Goal: Information Seeking & Learning: Learn about a topic

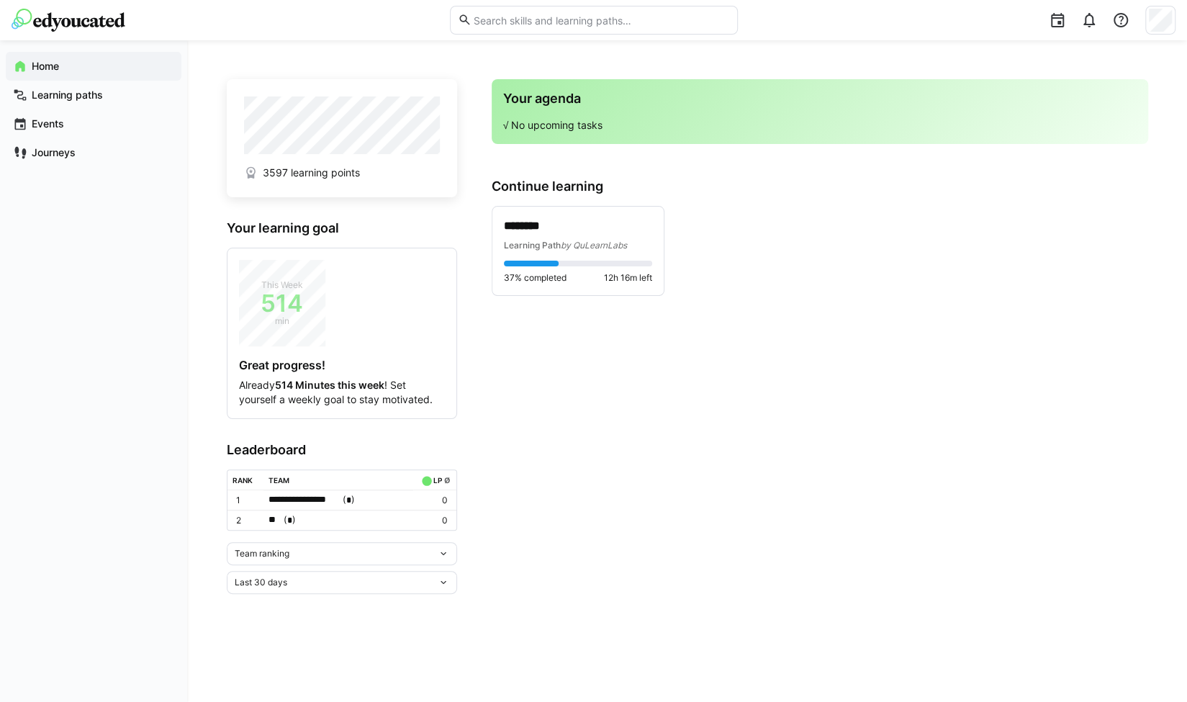
click at [352, 543] on div "Team ranking" at bounding box center [342, 553] width 230 height 23
click at [322, 573] on span "Team ranking" at bounding box center [341, 580] width 230 height 23
click at [322, 573] on app-leaderboard "Leaderboard Team ranking Last 30 days" at bounding box center [342, 540] width 230 height 196
click at [334, 548] on div "Team ranking" at bounding box center [336, 553] width 203 height 10
click at [310, 596] on span "Individual ranking" at bounding box center [341, 603] width 230 height 23
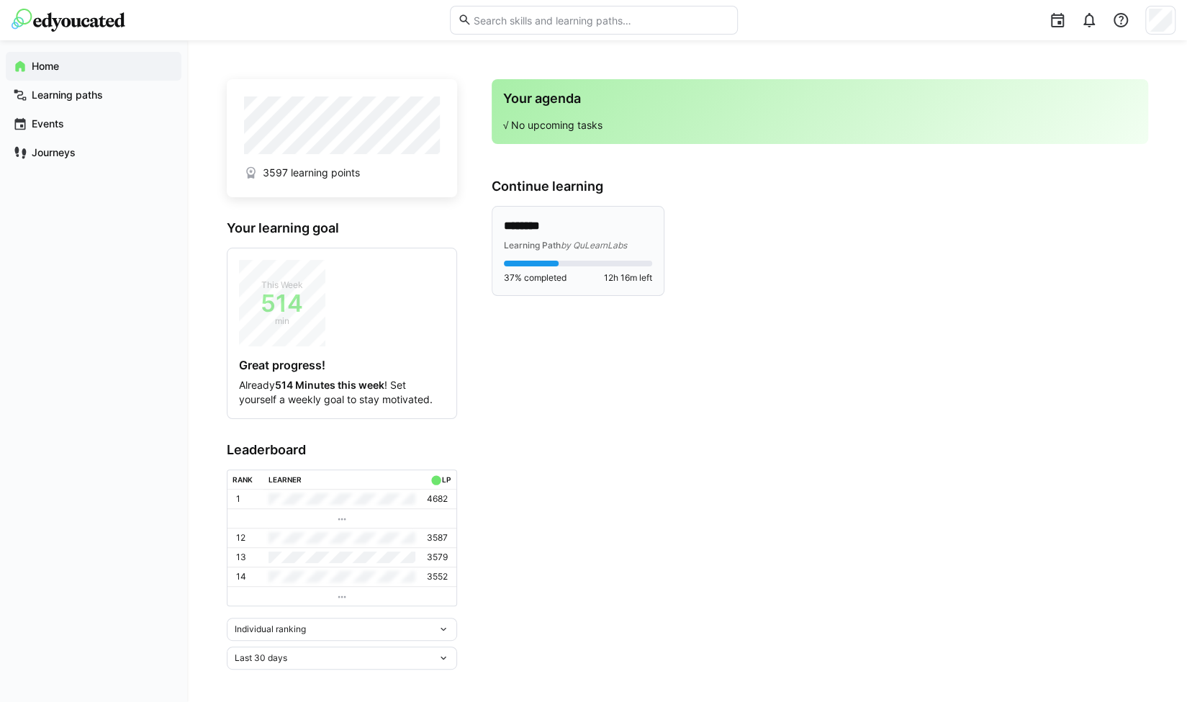
click at [568, 227] on p "********" at bounding box center [578, 226] width 149 height 17
click at [560, 212] on div "3597 learning points Your learning goal This Week 514 min Great progress! Alrea…" at bounding box center [687, 372] width 921 height 594
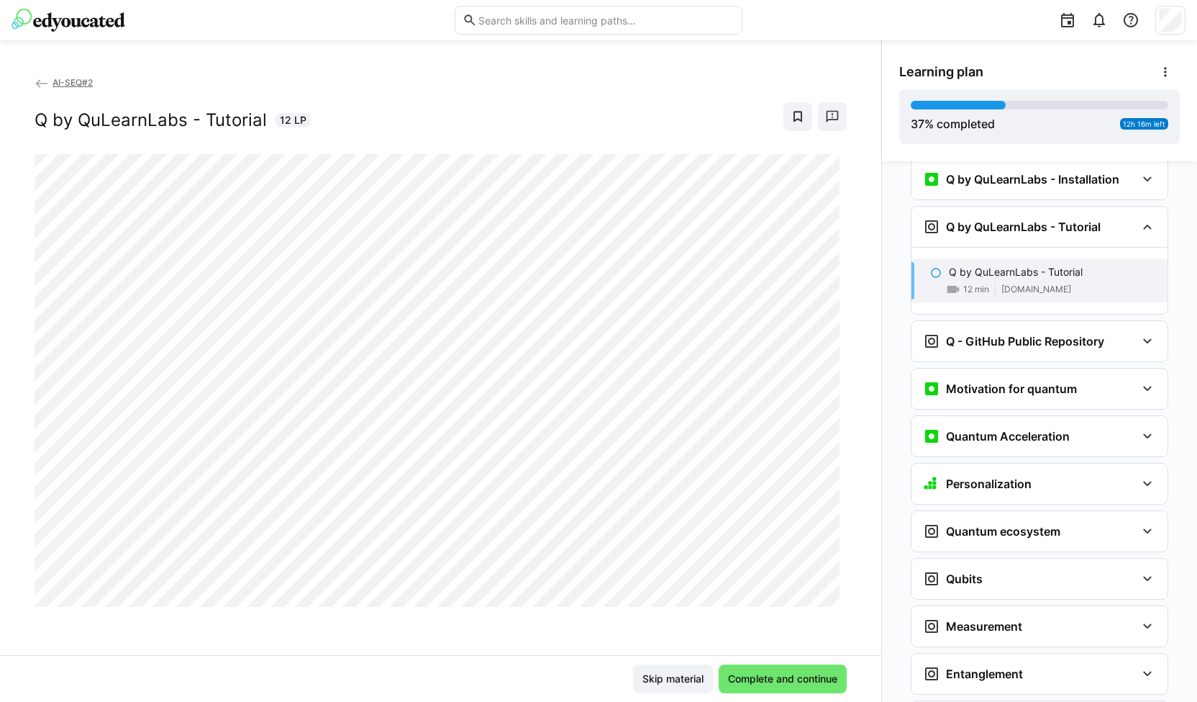
scroll to position [1374, 0]
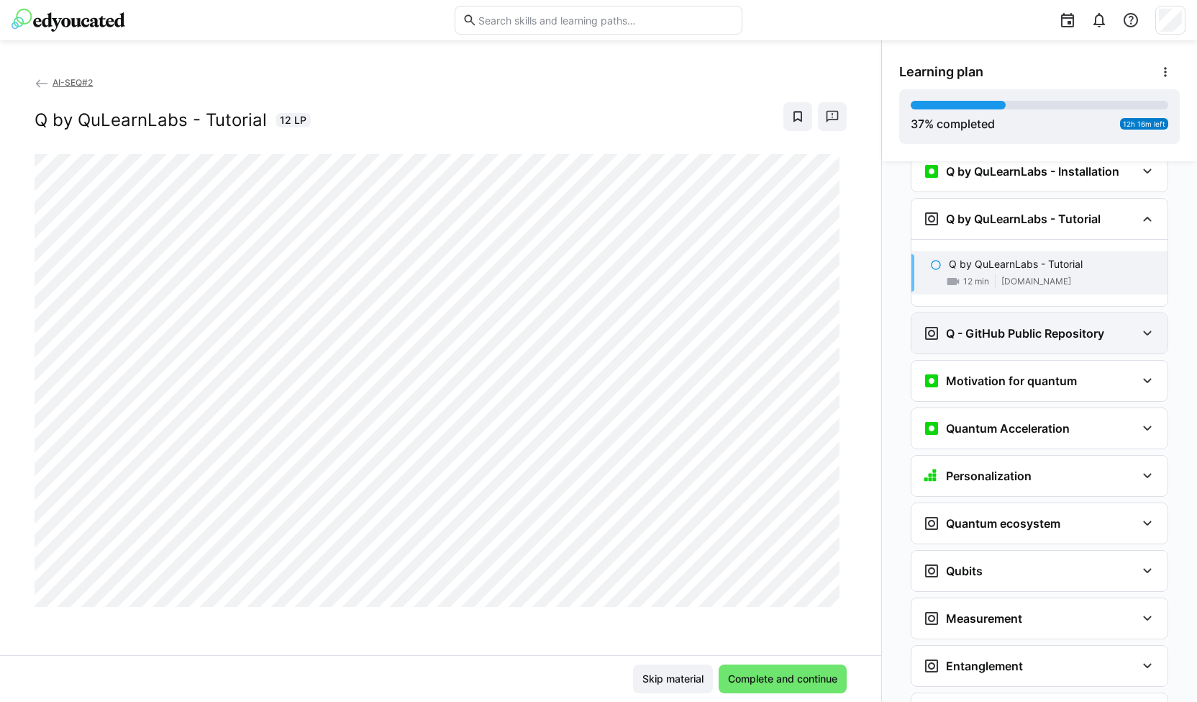
click at [983, 326] on h3 "Q - GitHub Public Repository" at bounding box center [1025, 333] width 158 height 14
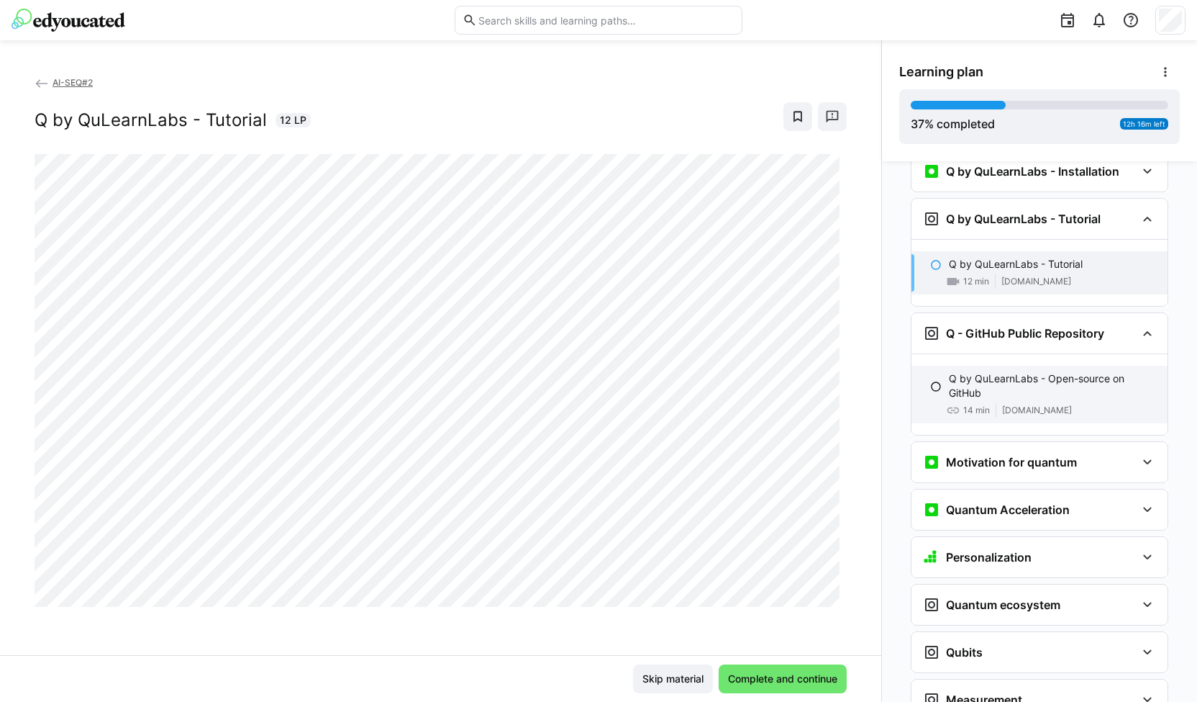
click at [971, 371] on p "Q by QuLearnLabs - Open-source on GitHub" at bounding box center [1052, 385] width 207 height 29
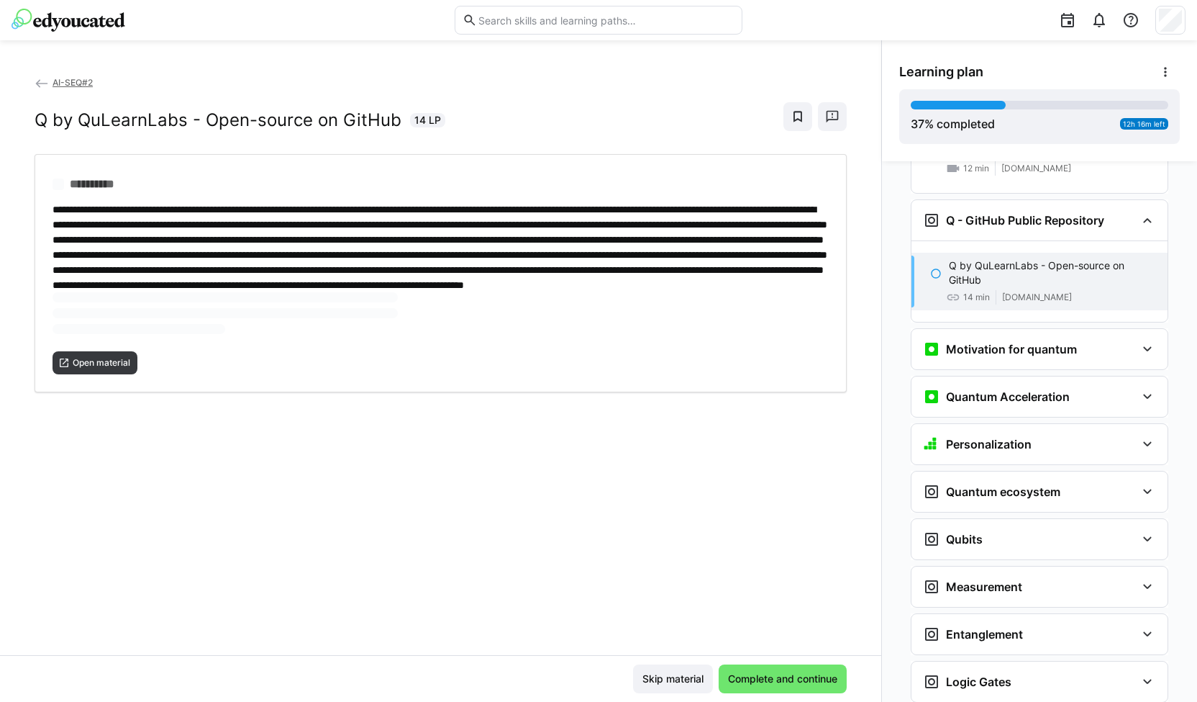
scroll to position [1488, 0]
click at [81, 28] on img at bounding box center [69, 20] width 114 height 23
click at [125, 321] on span "Open material" at bounding box center [101, 315] width 60 height 12
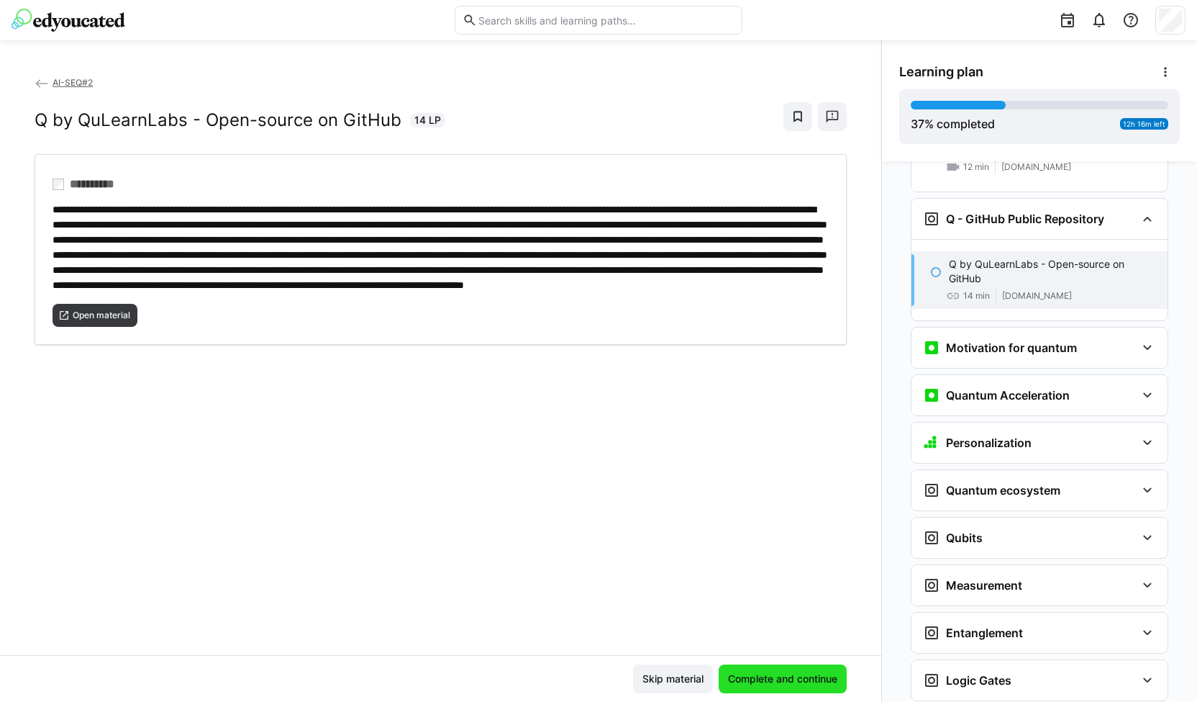
click at [770, 672] on span "Complete and continue" at bounding box center [783, 678] width 114 height 14
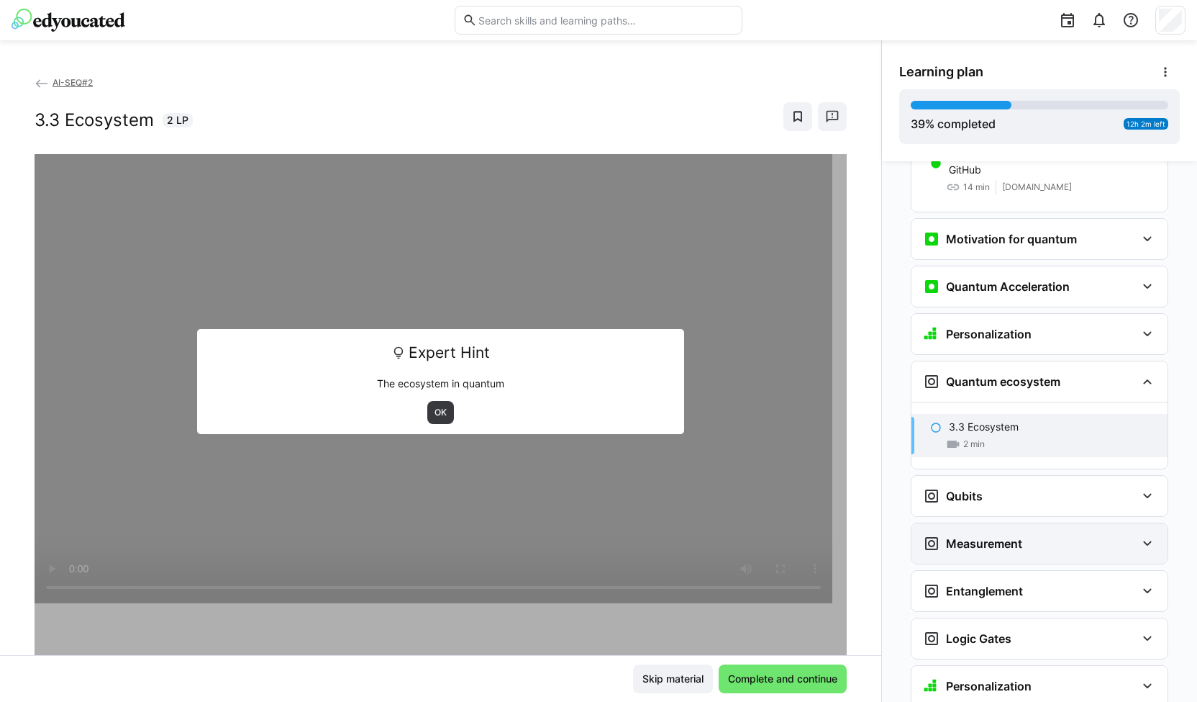
scroll to position [1594, 0]
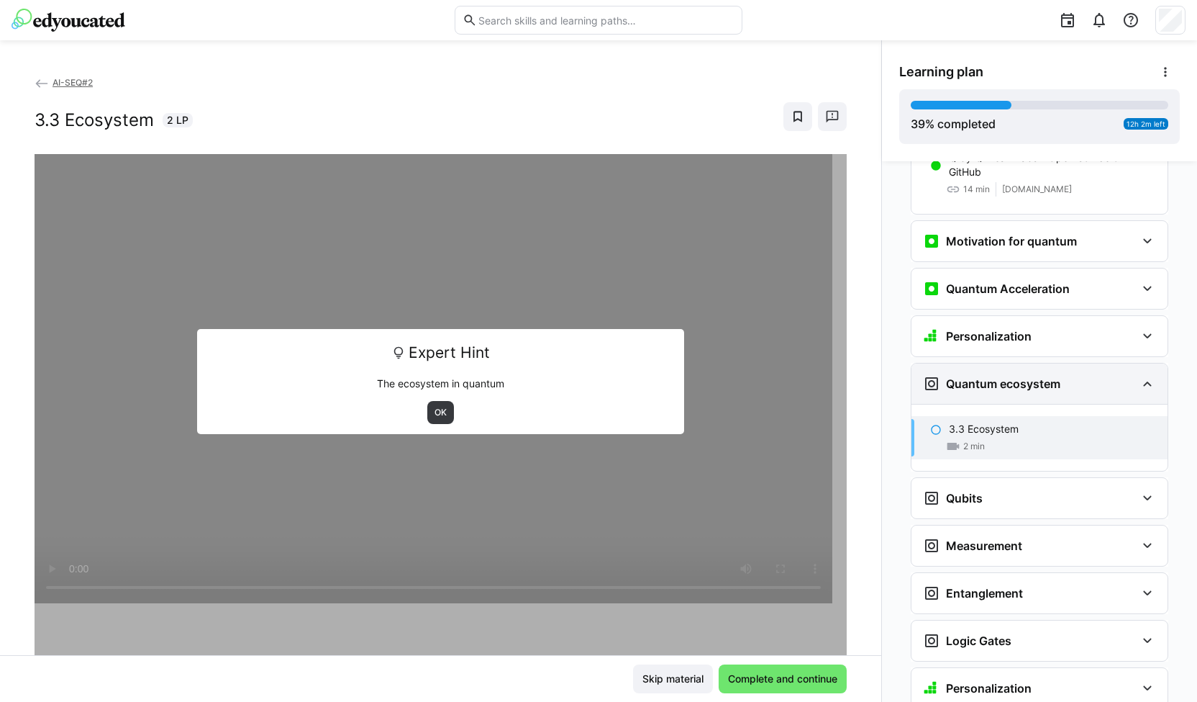
click at [1029, 376] on h3 "Quantum ecosystem" at bounding box center [1003, 383] width 114 height 14
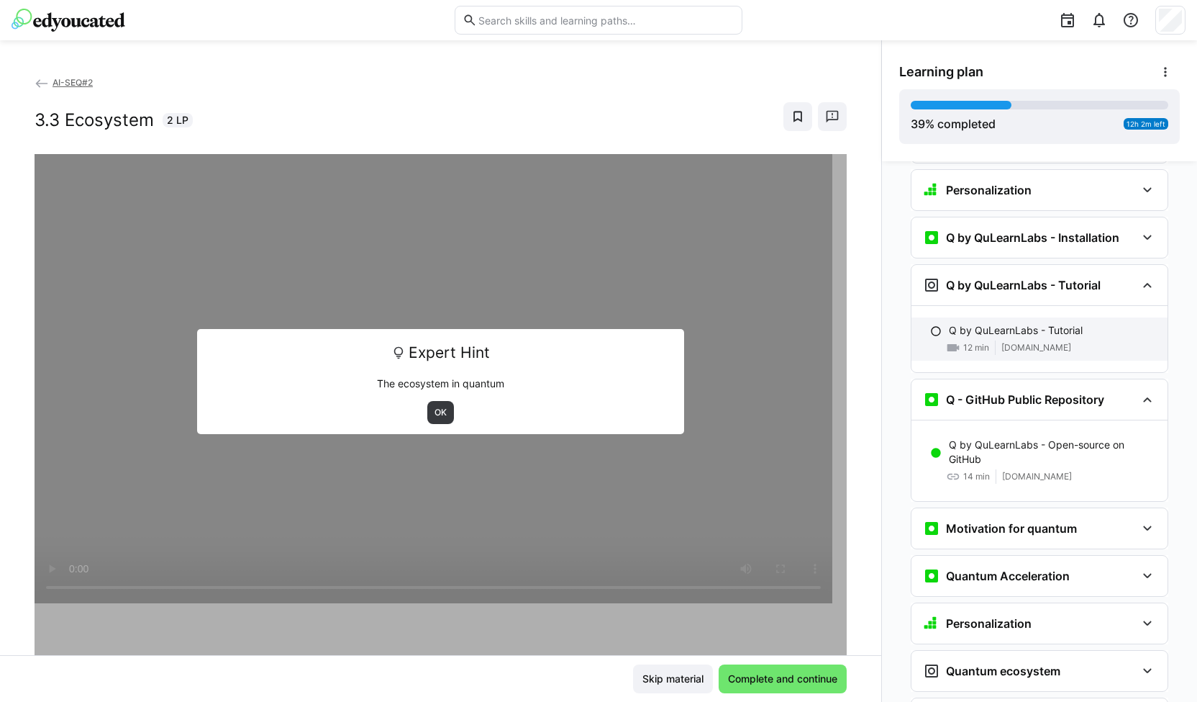
click at [1014, 323] on p "Q by QuLearnLabs - Tutorial" at bounding box center [1016, 330] width 134 height 14
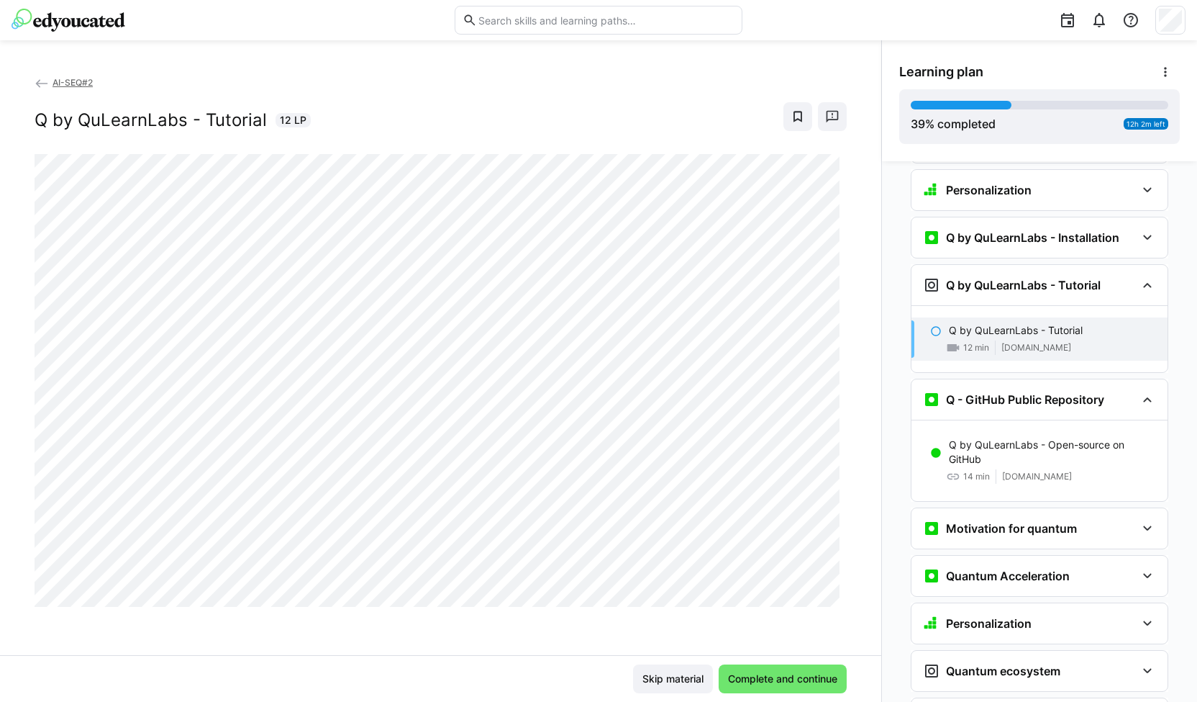
scroll to position [1374, 0]
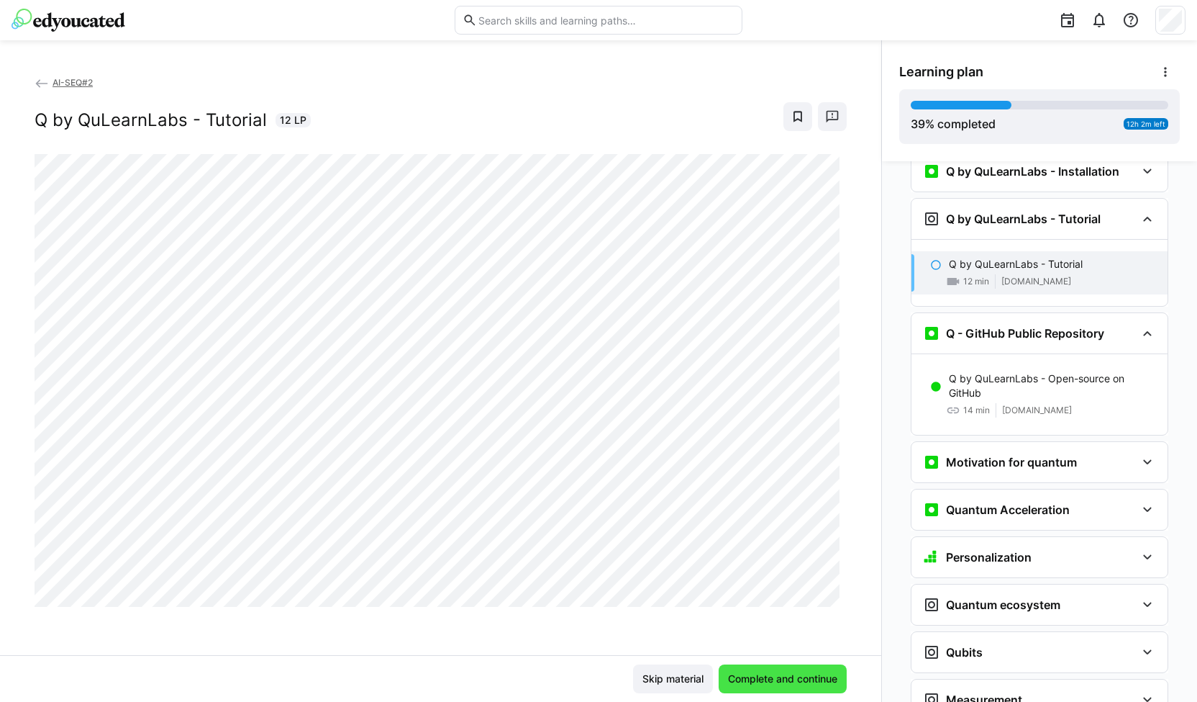
click at [758, 682] on span "Complete and continue" at bounding box center [783, 678] width 114 height 14
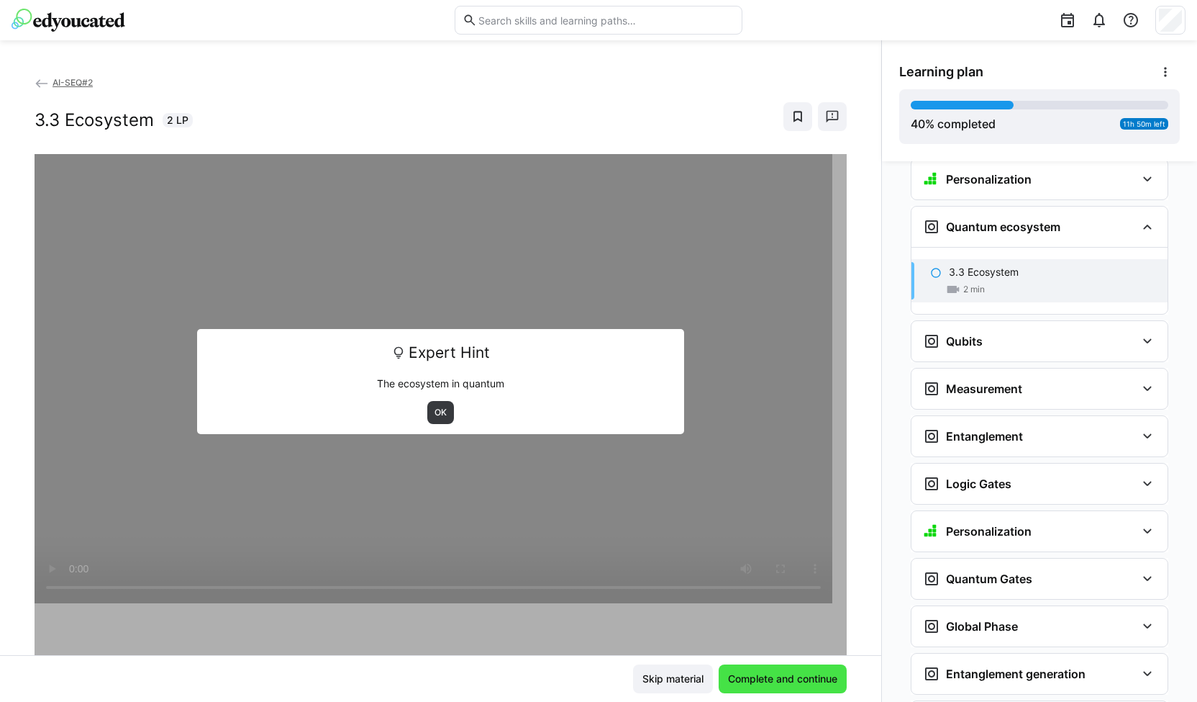
scroll to position [1757, 0]
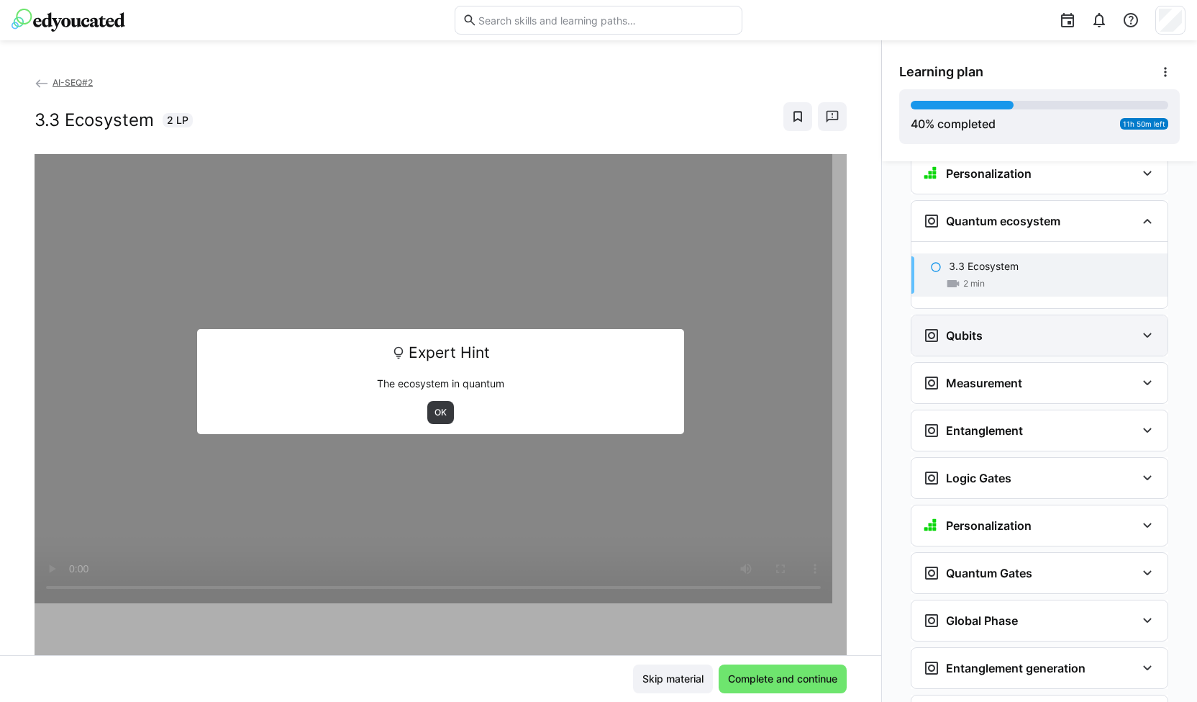
click at [1071, 315] on div "Qubits" at bounding box center [1040, 335] width 256 height 40
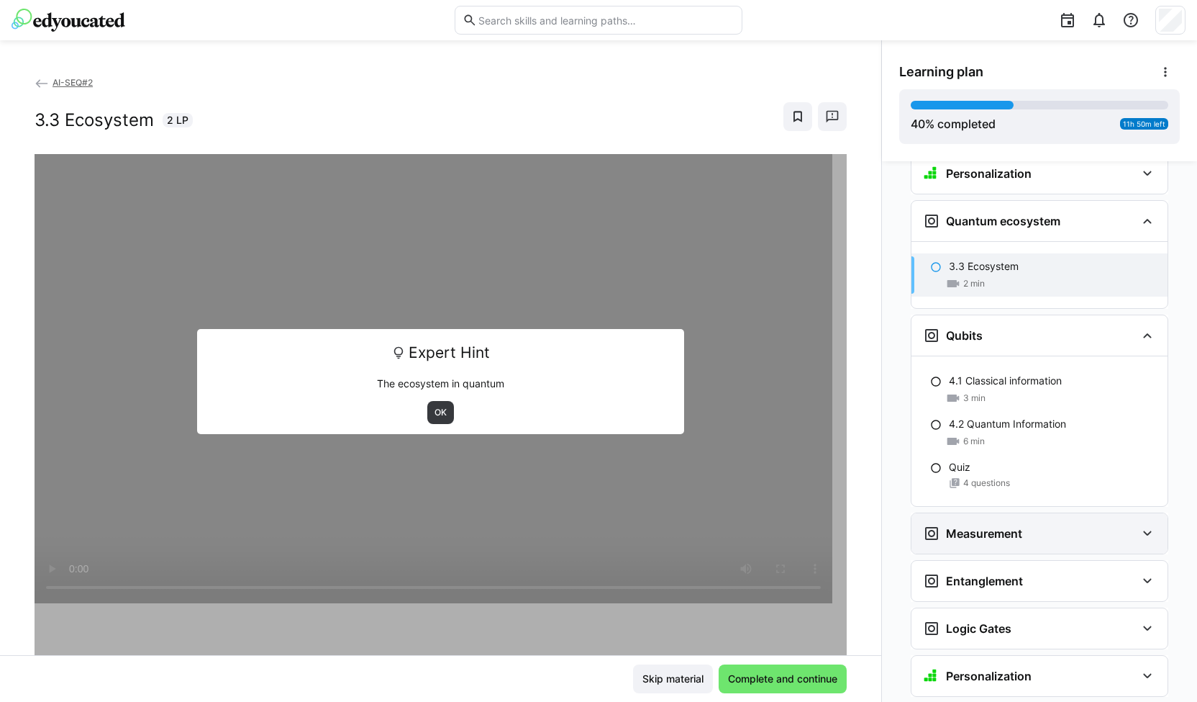
click at [1048, 525] on div "Measurement" at bounding box center [1029, 533] width 213 height 17
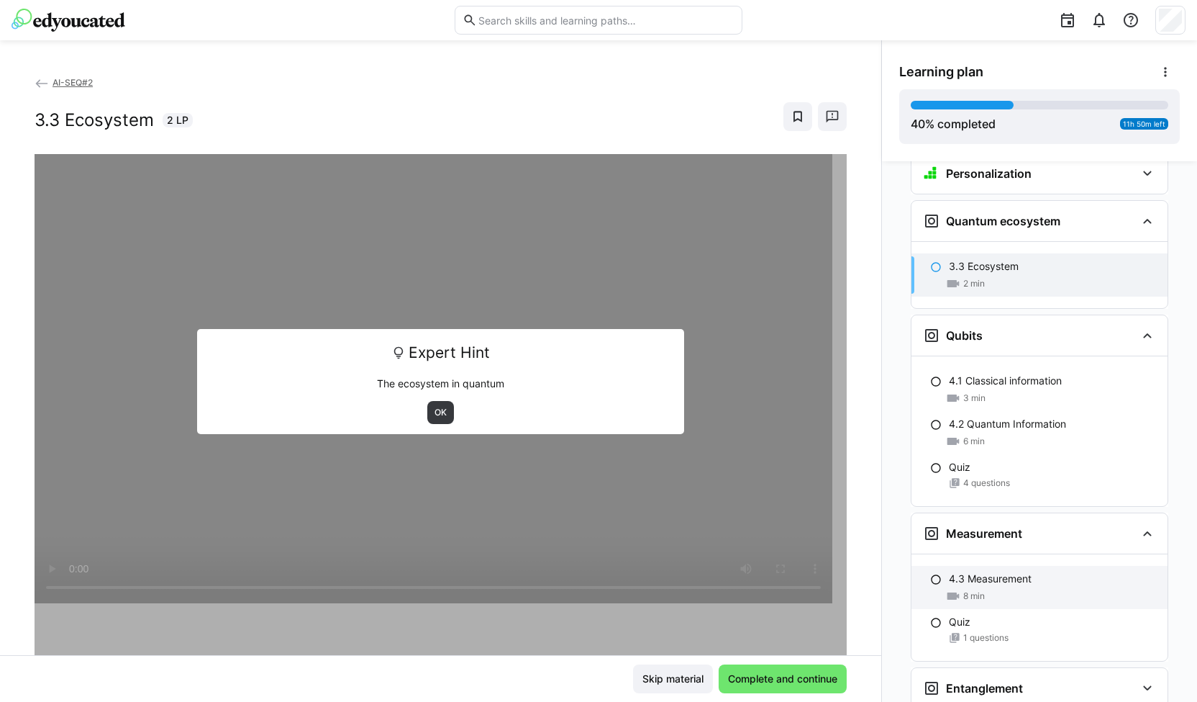
click at [1029, 571] on div "4.3 Measurement" at bounding box center [1052, 578] width 207 height 14
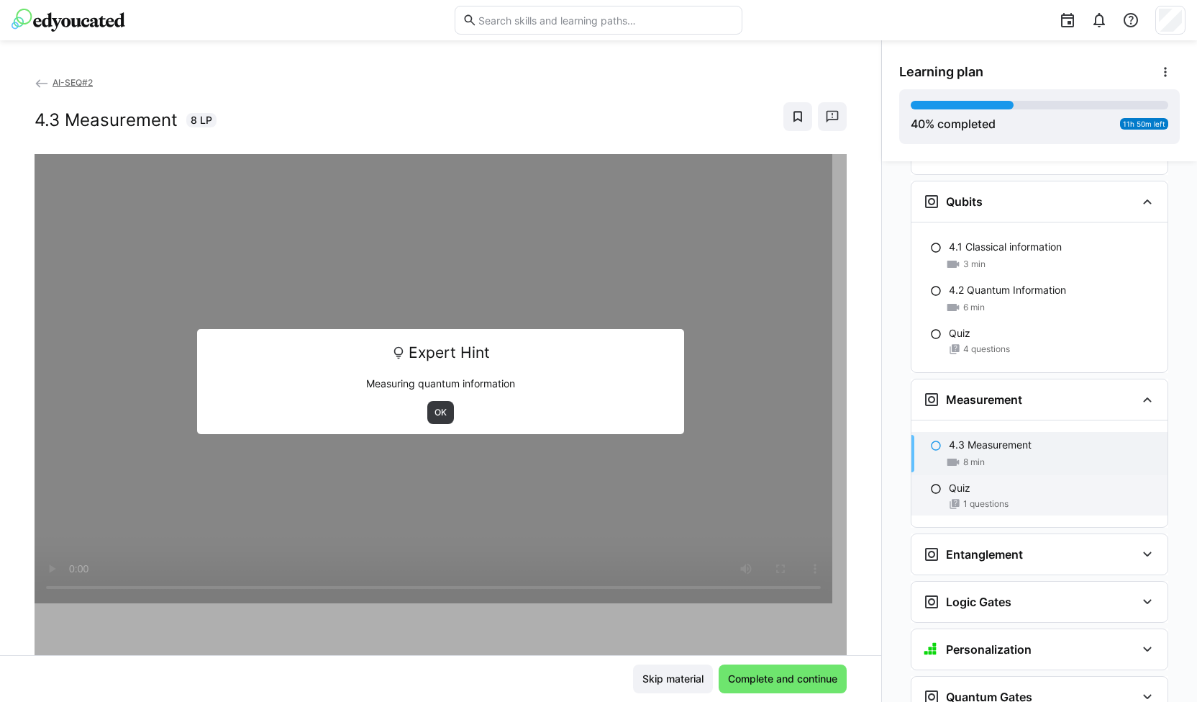
scroll to position [1890, 0]
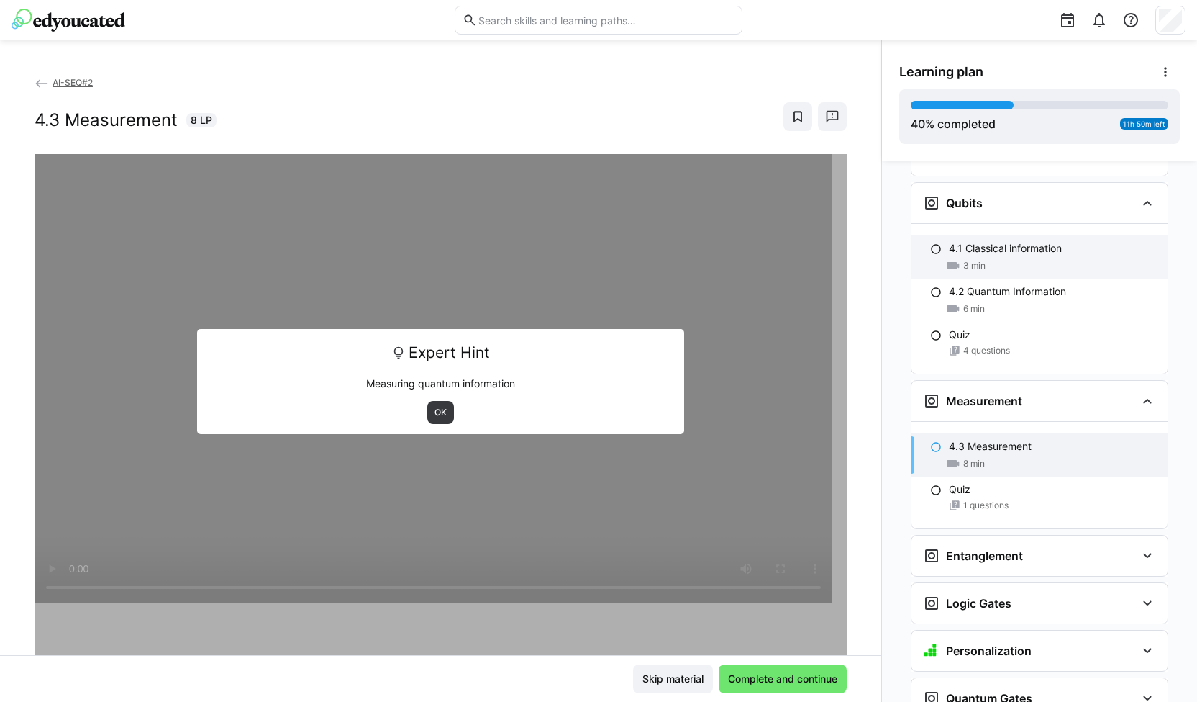
click at [1022, 241] on p "4.1 Classical information" at bounding box center [1005, 248] width 113 height 14
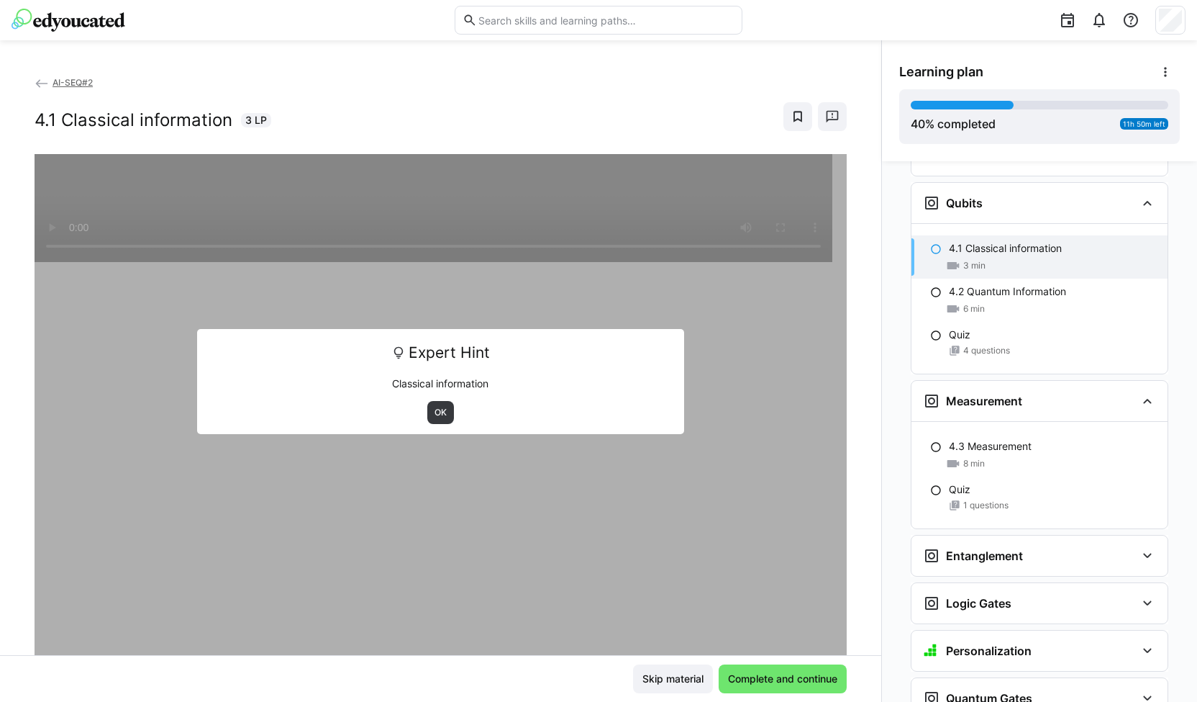
scroll to position [1871, 0]
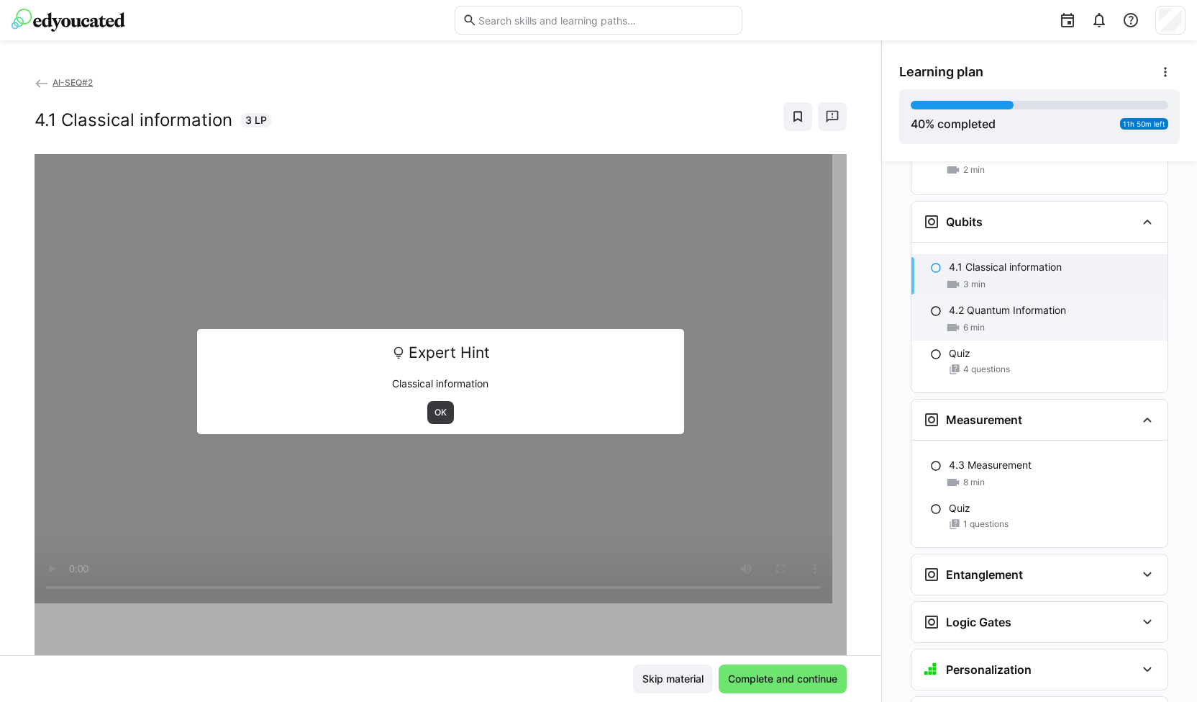
click at [1039, 303] on p "4.2 Quantum Information" at bounding box center [1007, 310] width 117 height 14
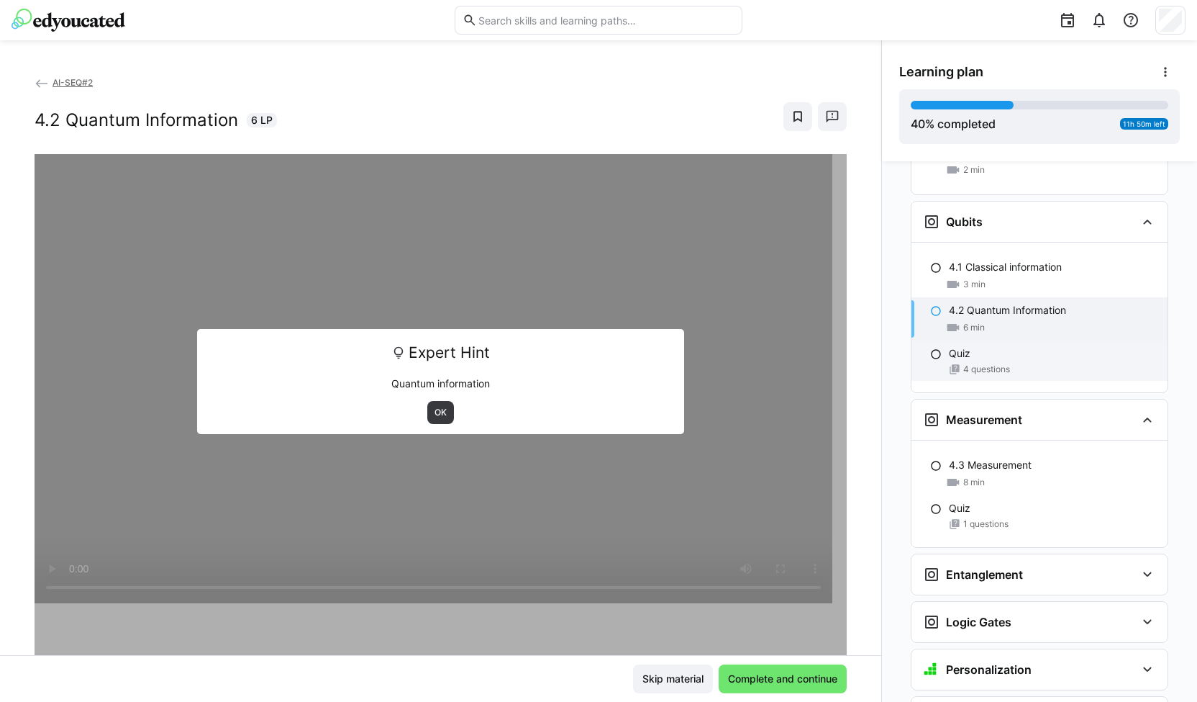
click at [1040, 346] on div "Quiz" at bounding box center [1052, 353] width 207 height 14
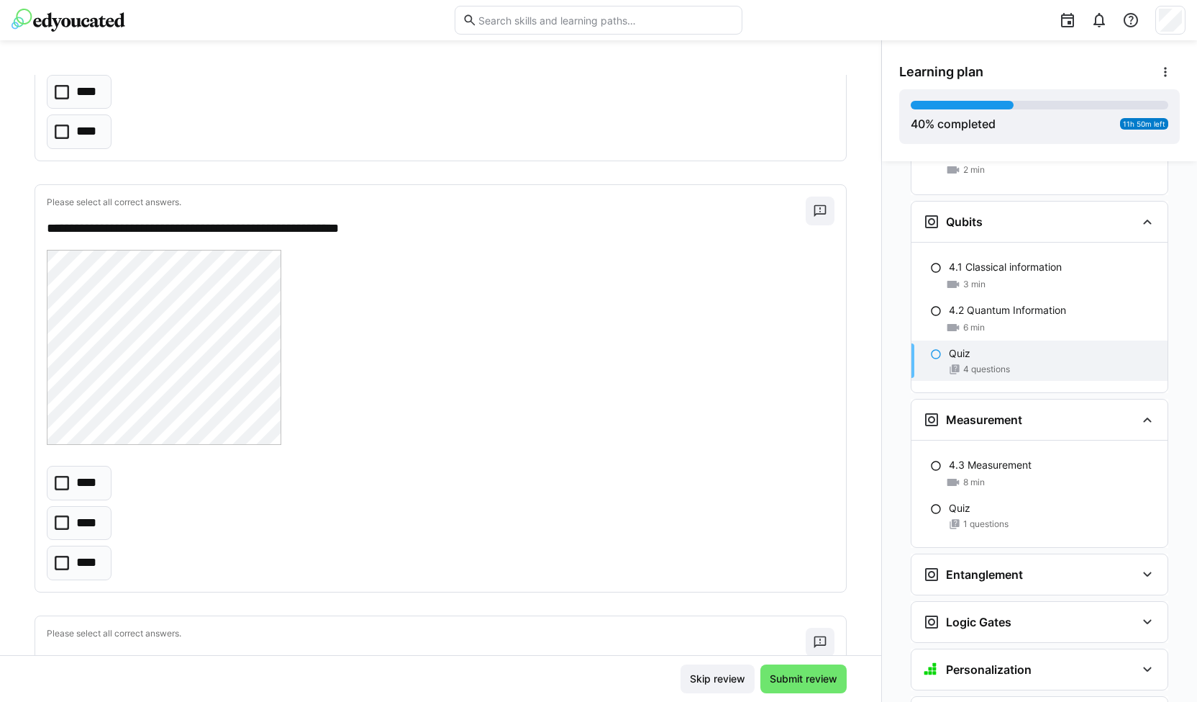
scroll to position [1014, 0]
click at [60, 518] on icon at bounding box center [62, 523] width 14 height 14
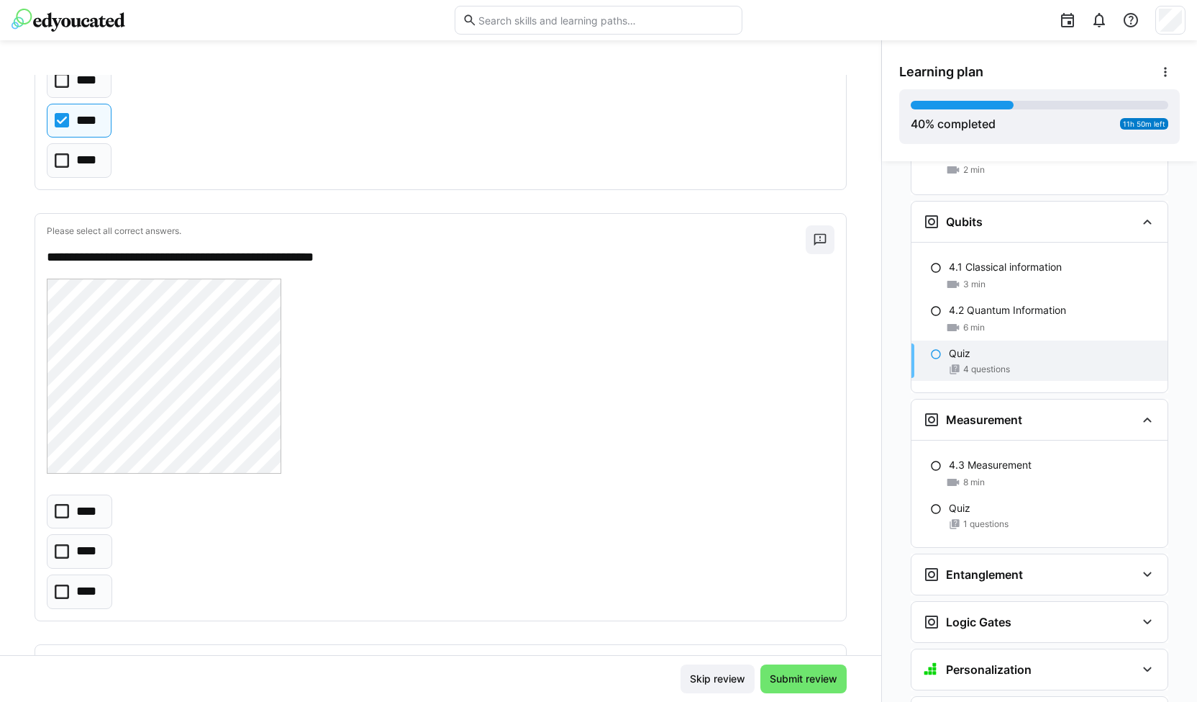
scroll to position [1417, 0]
click at [66, 548] on icon at bounding box center [62, 551] width 14 height 14
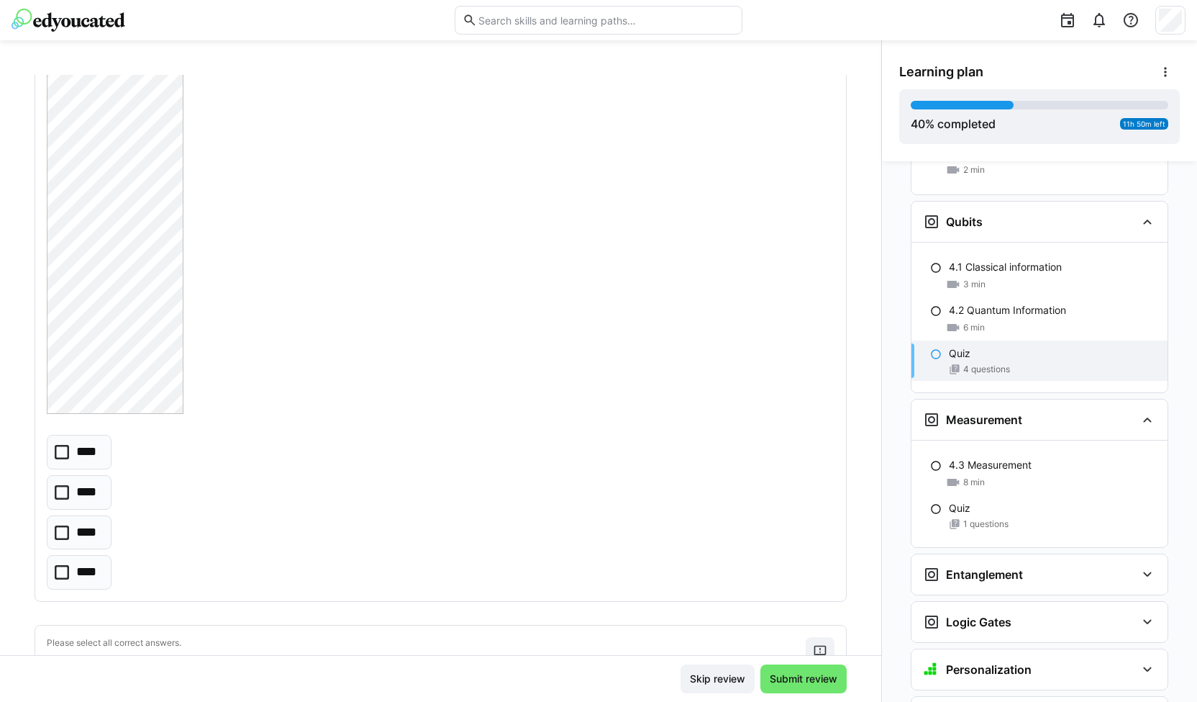
scroll to position [607, 0]
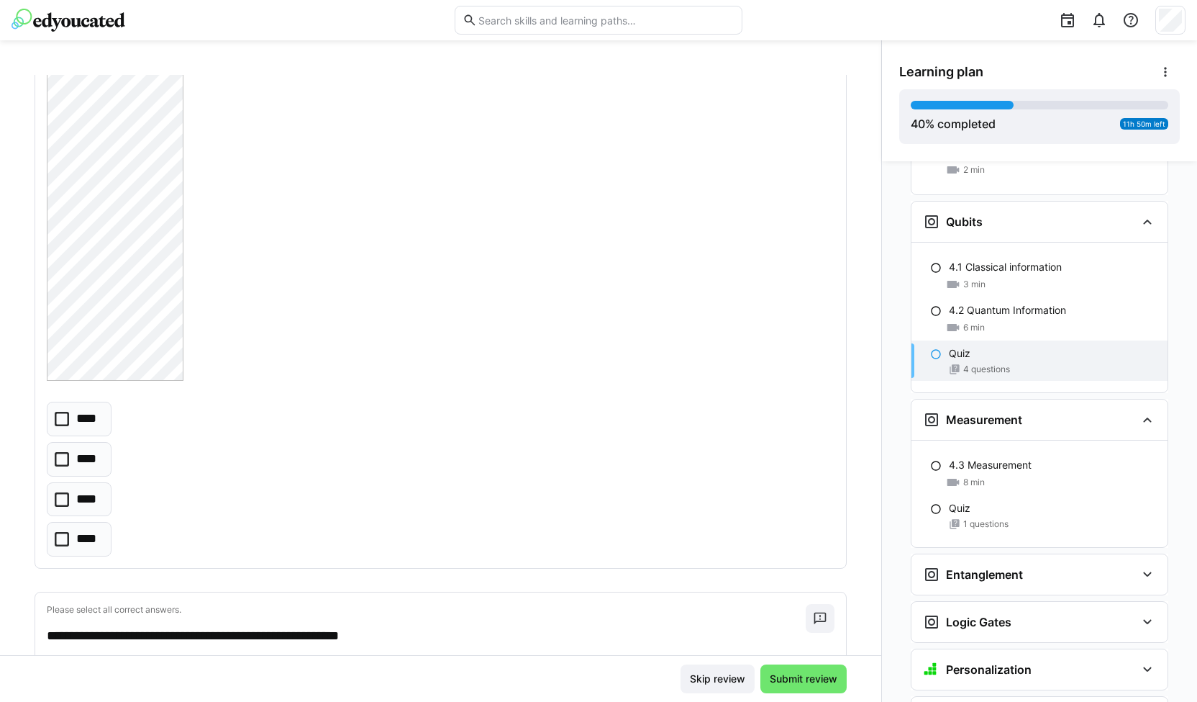
click at [81, 494] on p "****" at bounding box center [88, 499] width 24 height 19
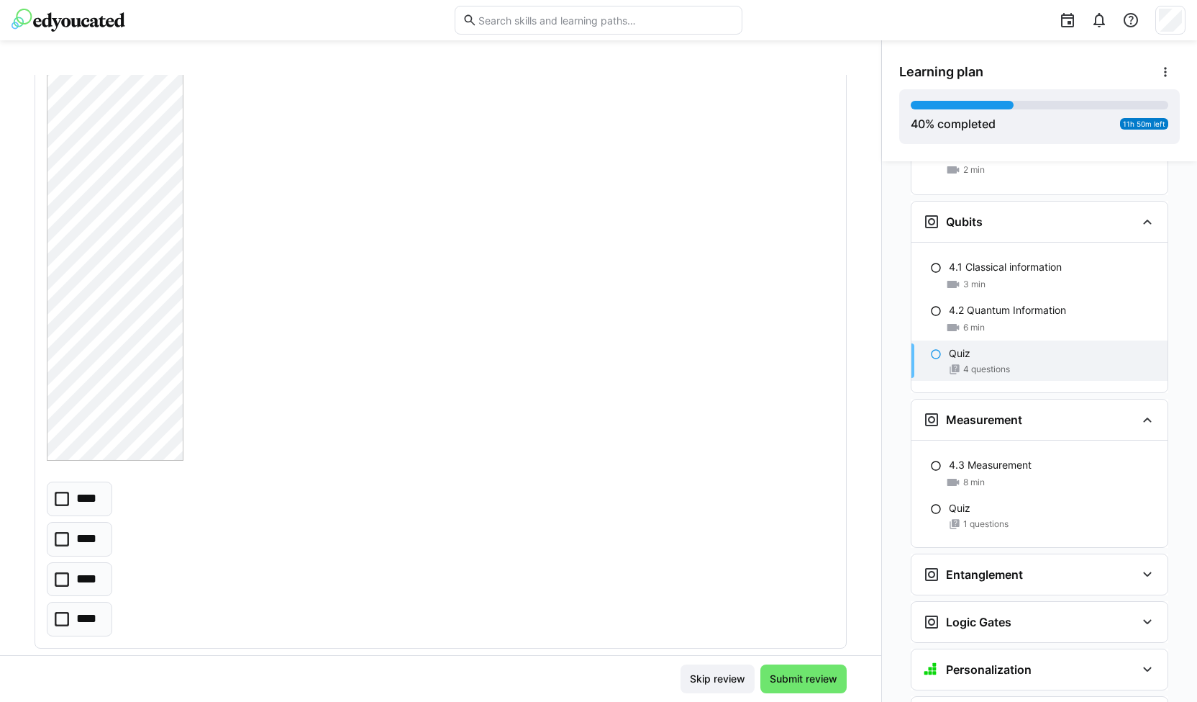
scroll to position [2461, 0]
click at [88, 590] on p "****" at bounding box center [88, 599] width 24 height 19
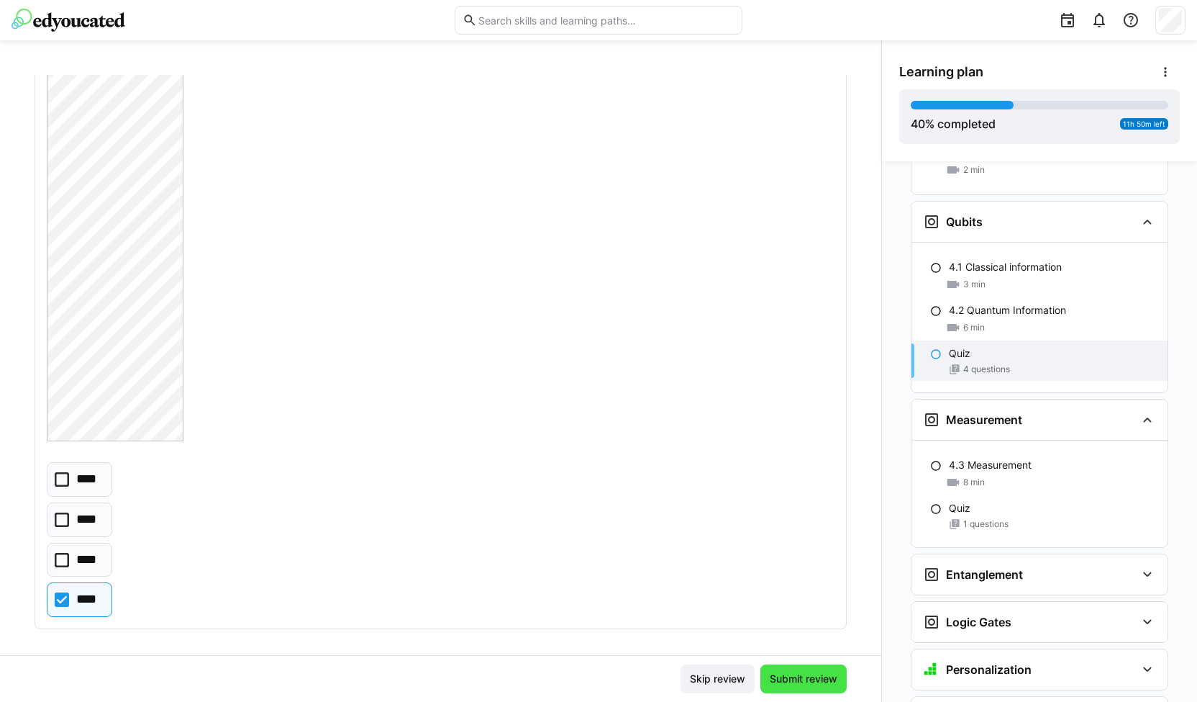
click at [794, 679] on span "Submit review" at bounding box center [804, 678] width 72 height 14
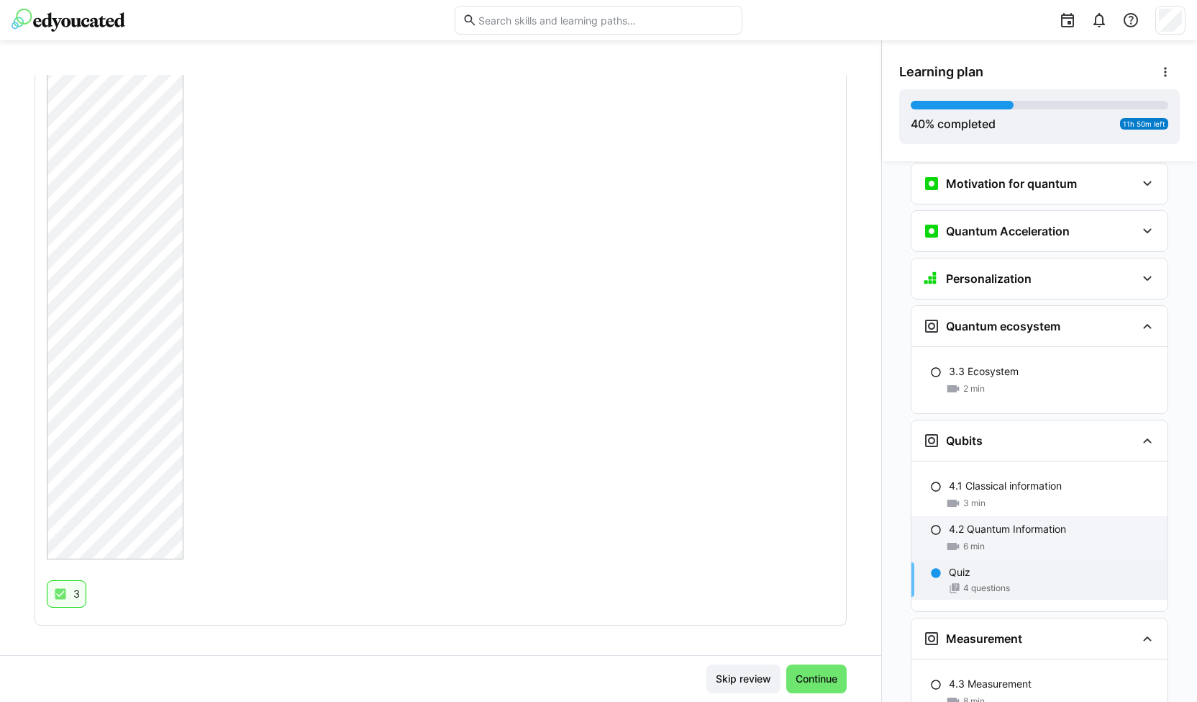
scroll to position [1645, 0]
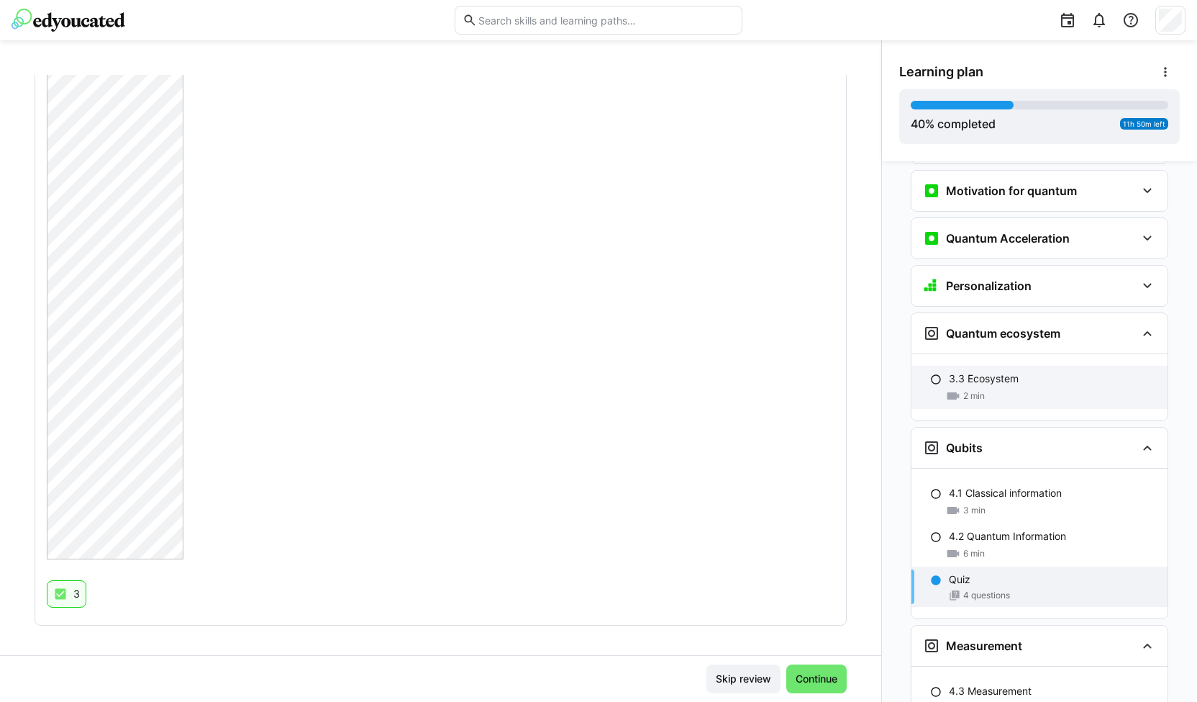
click at [1007, 371] on p "3.3 Ecosystem" at bounding box center [984, 378] width 70 height 14
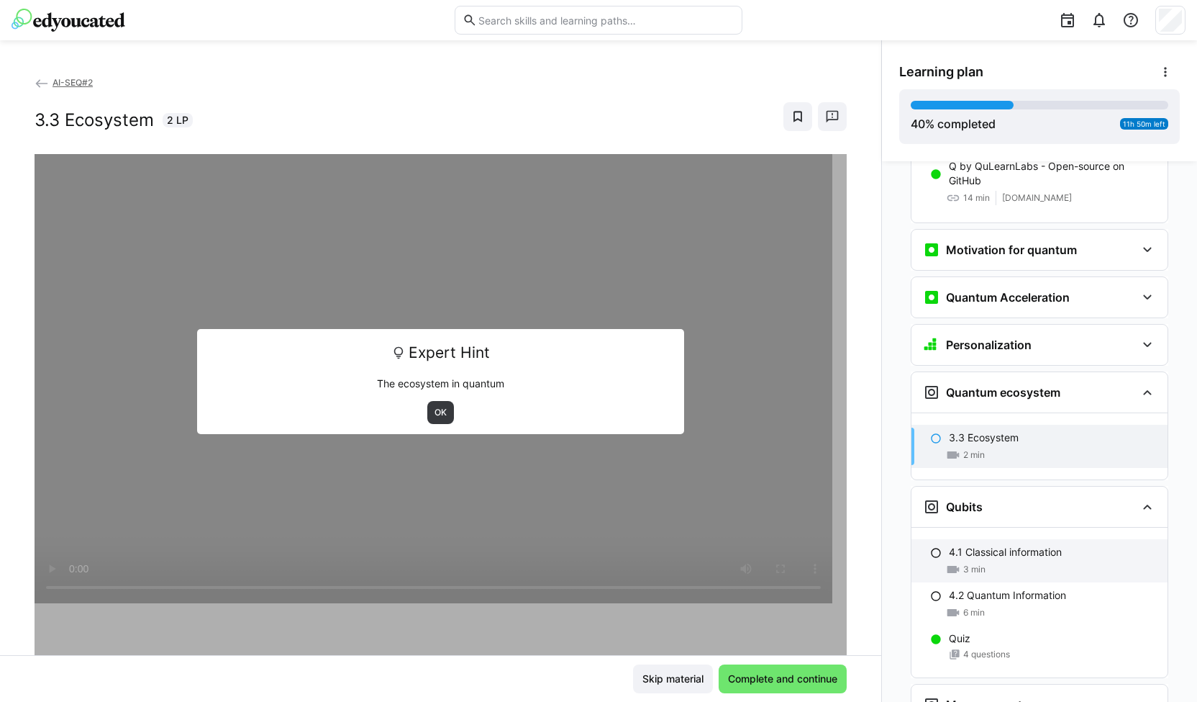
scroll to position [1584, 0]
click at [958, 432] on p "3.3 Ecosystem" at bounding box center [984, 439] width 70 height 14
click at [439, 407] on span "OK" at bounding box center [440, 413] width 15 height 12
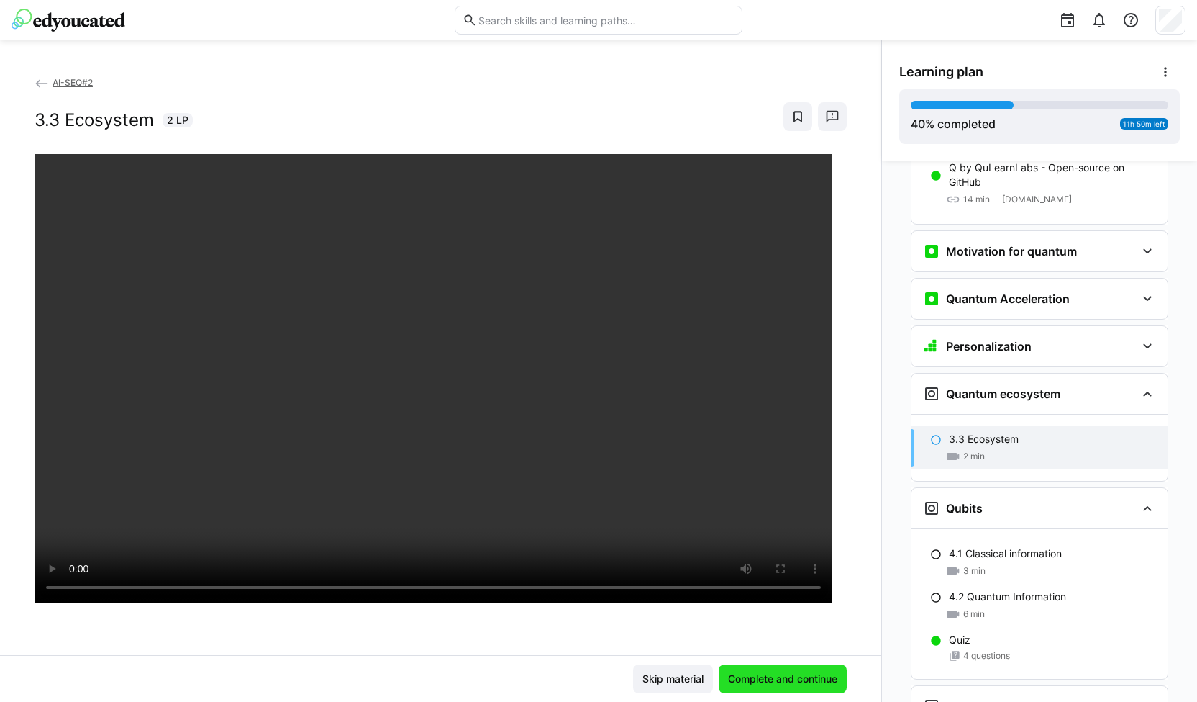
click at [767, 689] on span "Complete and continue" at bounding box center [783, 678] width 128 height 29
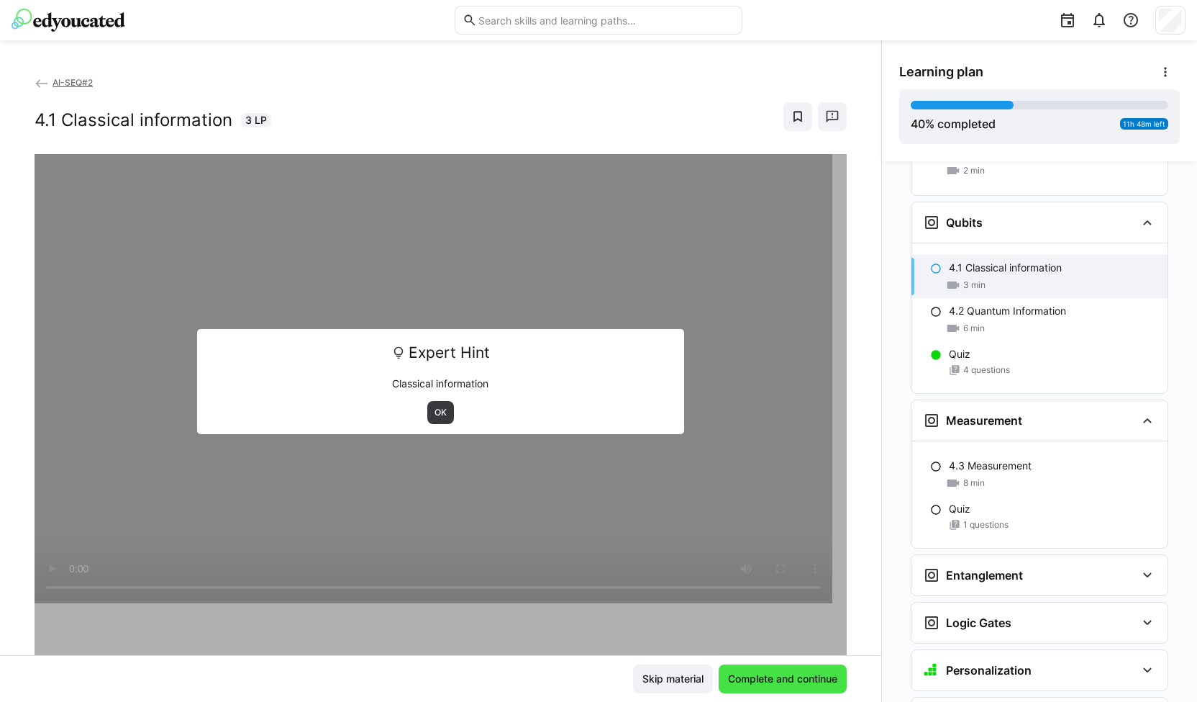
scroll to position [1871, 0]
click at [433, 407] on span "OK" at bounding box center [440, 413] width 15 height 12
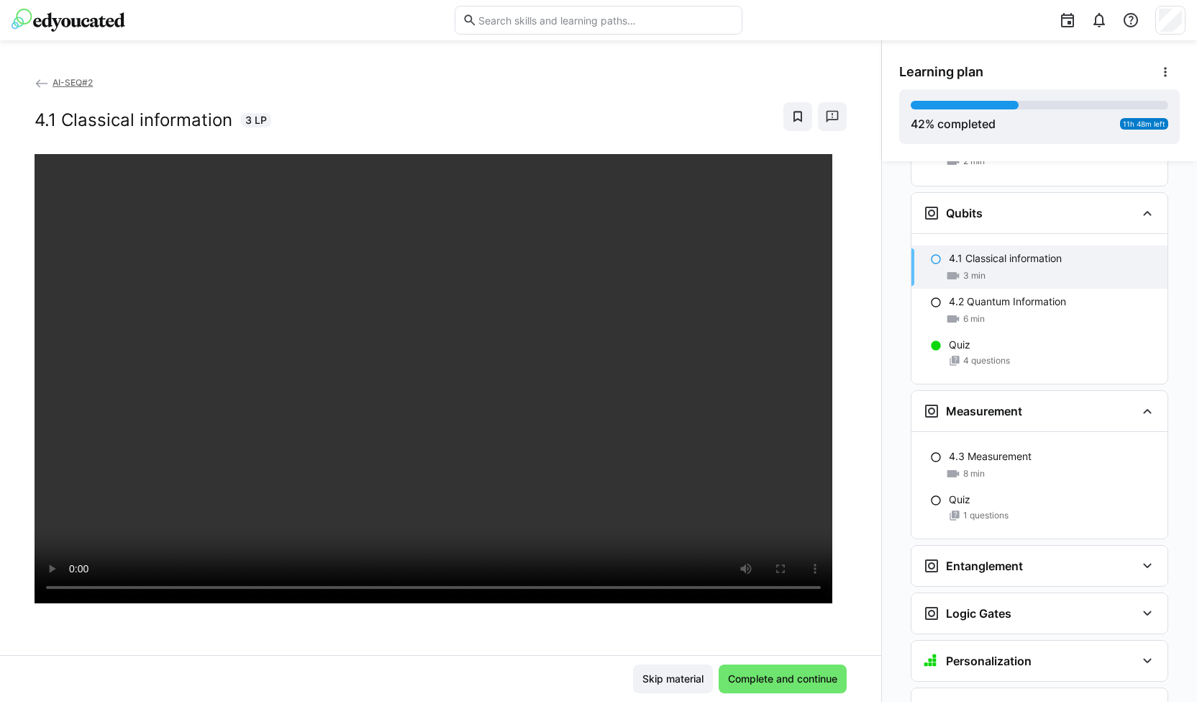
scroll to position [1882, 0]
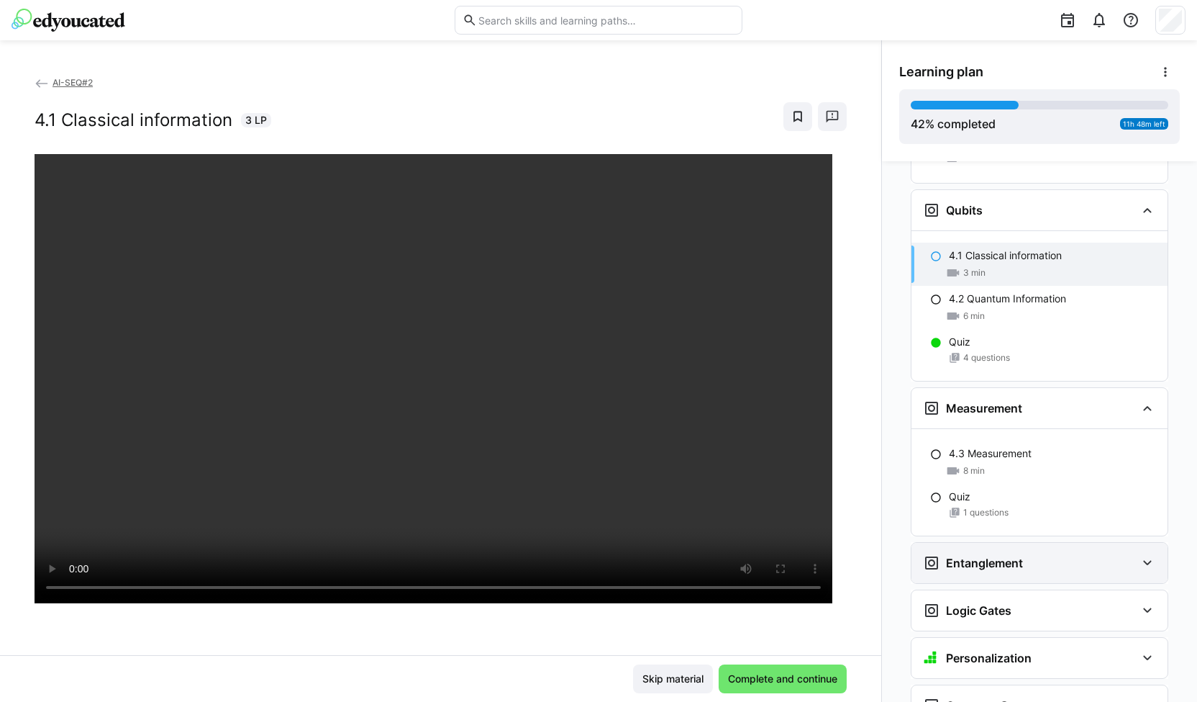
click at [993, 555] on h3 "Entanglement" at bounding box center [984, 562] width 77 height 14
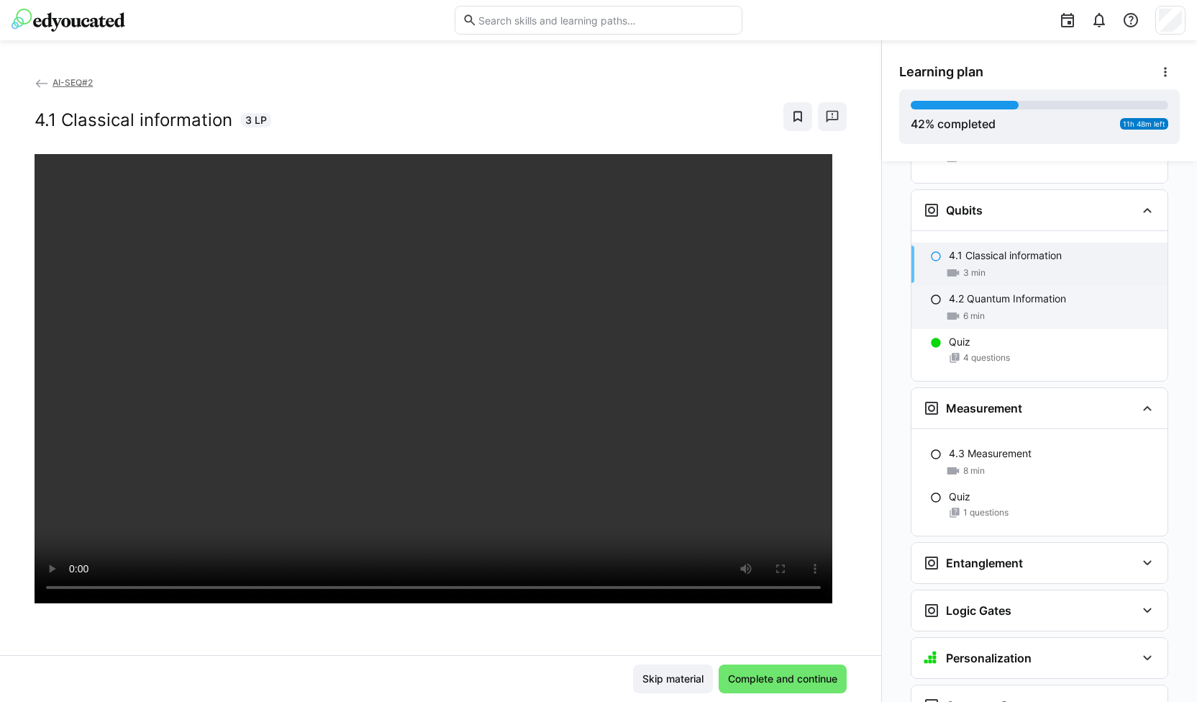
click at [1016, 309] on div "6 min" at bounding box center [1052, 316] width 207 height 14
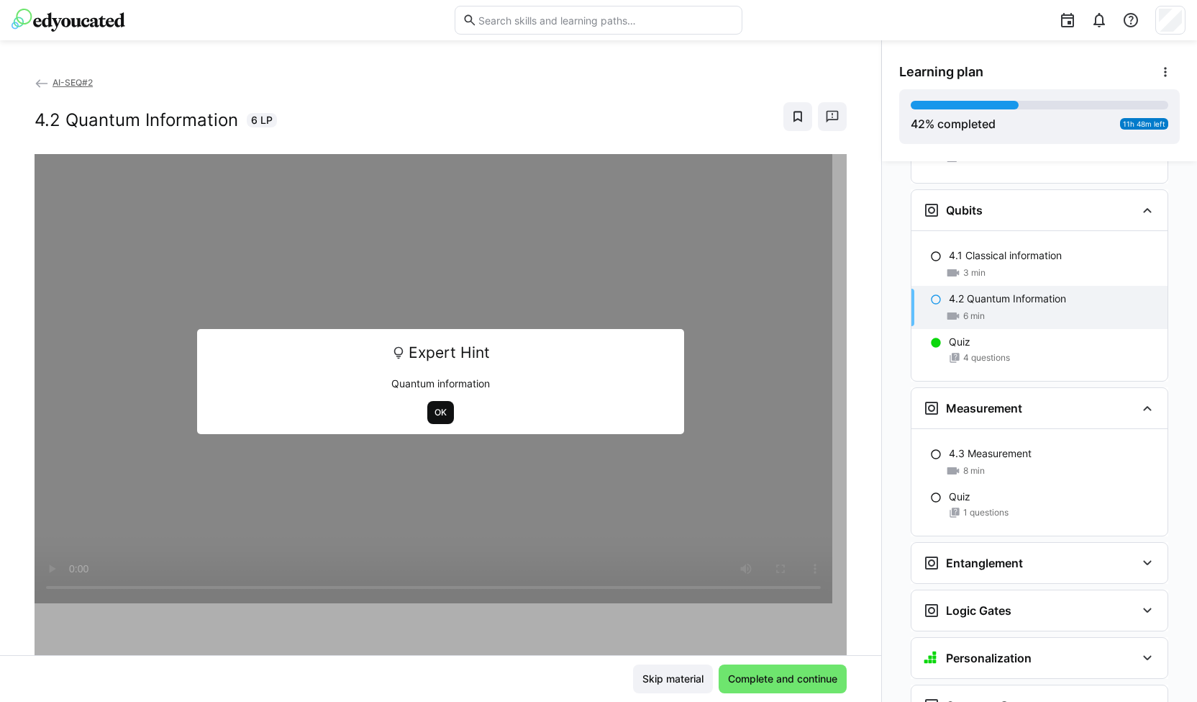
click at [433, 415] on span "OK" at bounding box center [440, 413] width 15 height 12
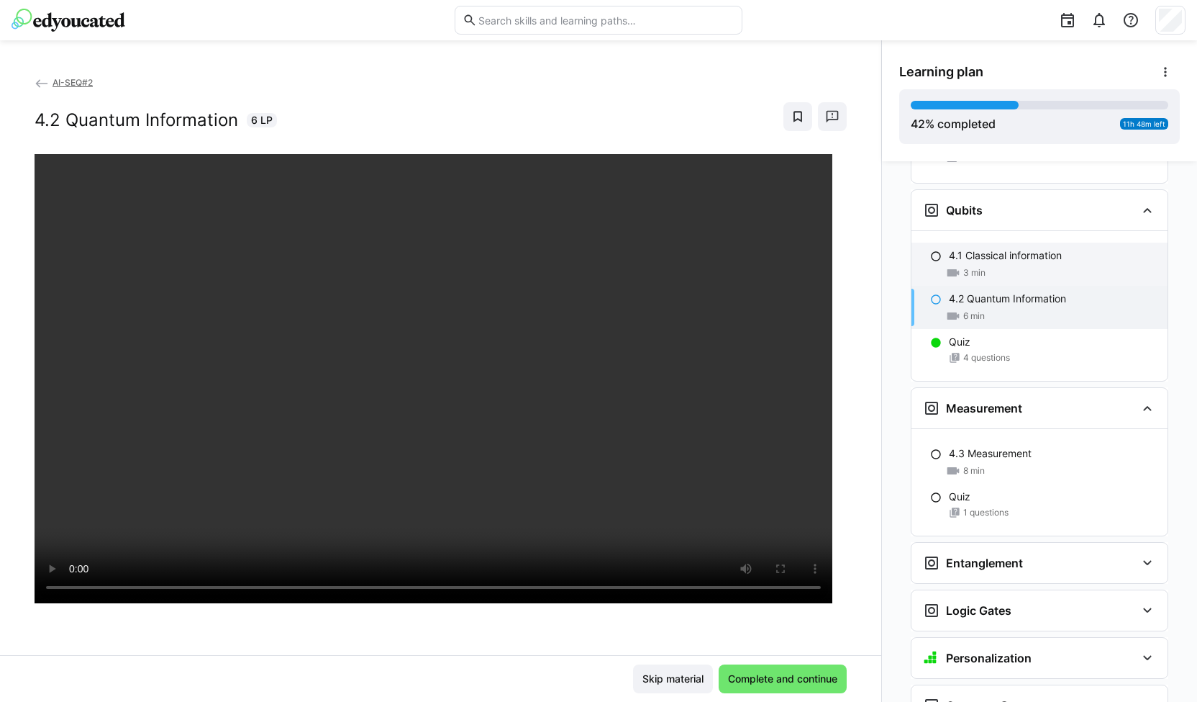
click at [981, 266] on div "3 min" at bounding box center [1052, 273] width 207 height 14
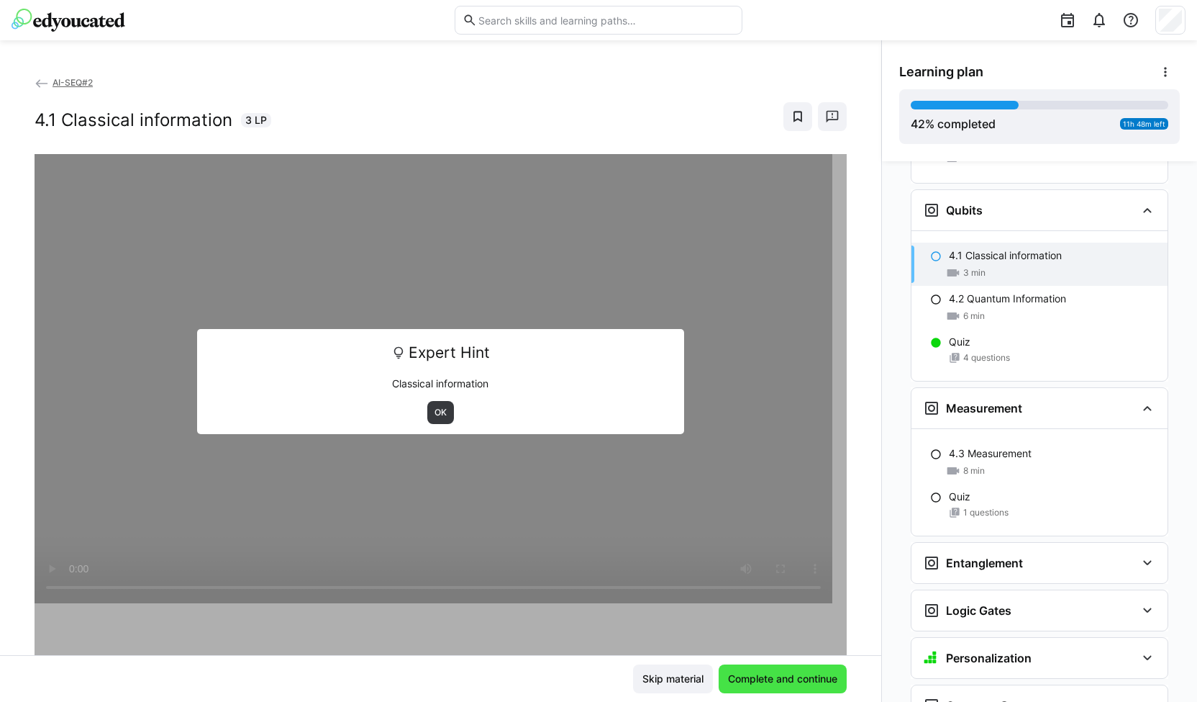
click at [789, 679] on span "Complete and continue" at bounding box center [783, 678] width 114 height 14
click at [436, 414] on span "OK" at bounding box center [440, 413] width 15 height 12
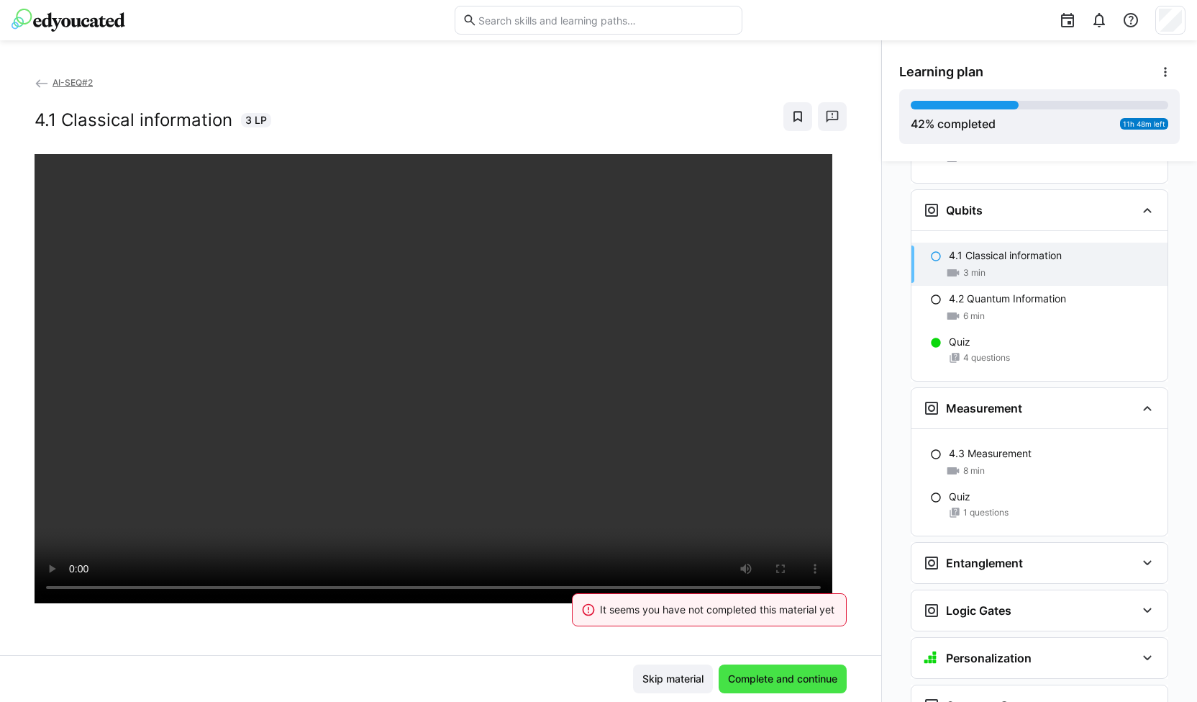
click at [774, 671] on span "Complete and continue" at bounding box center [783, 678] width 128 height 29
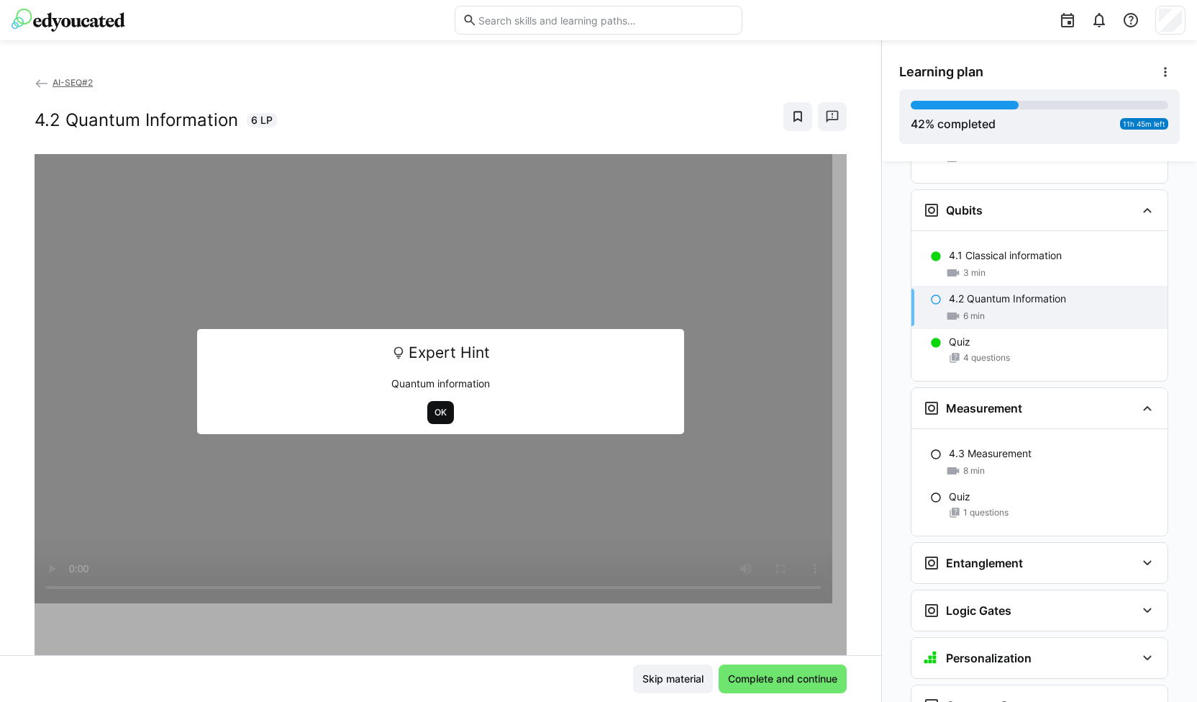
click at [433, 414] on span "OK" at bounding box center [440, 413] width 15 height 12
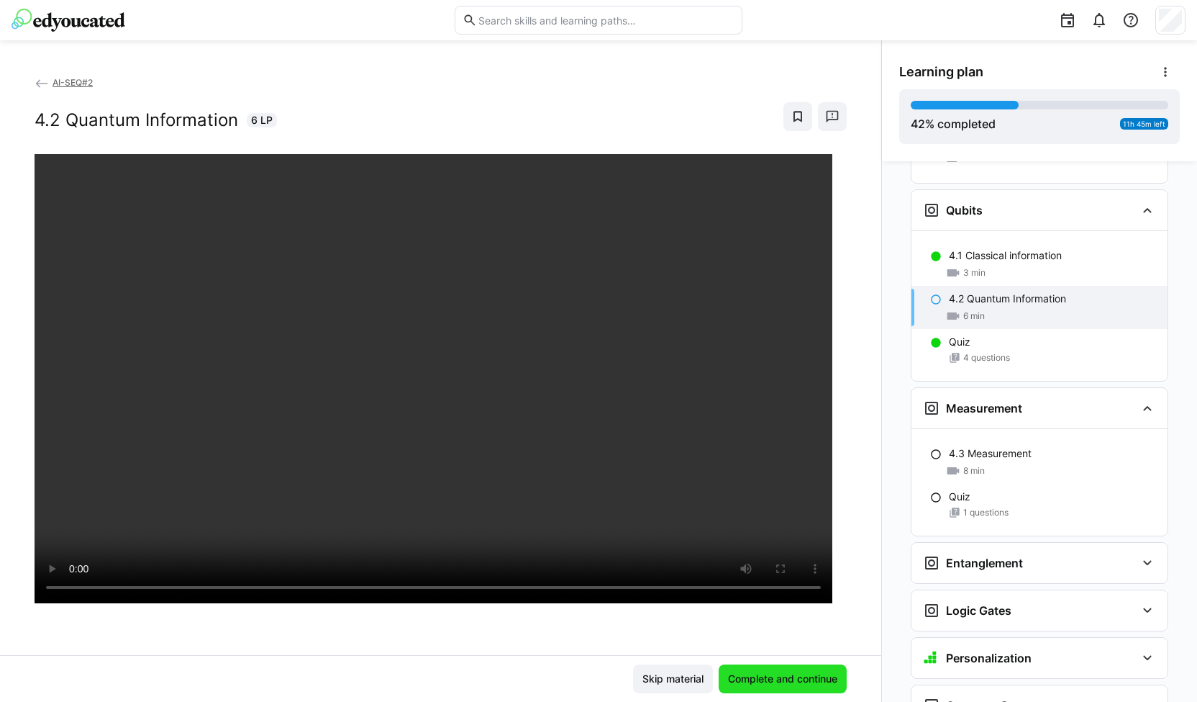
click at [765, 670] on span "Complete and continue" at bounding box center [783, 678] width 128 height 29
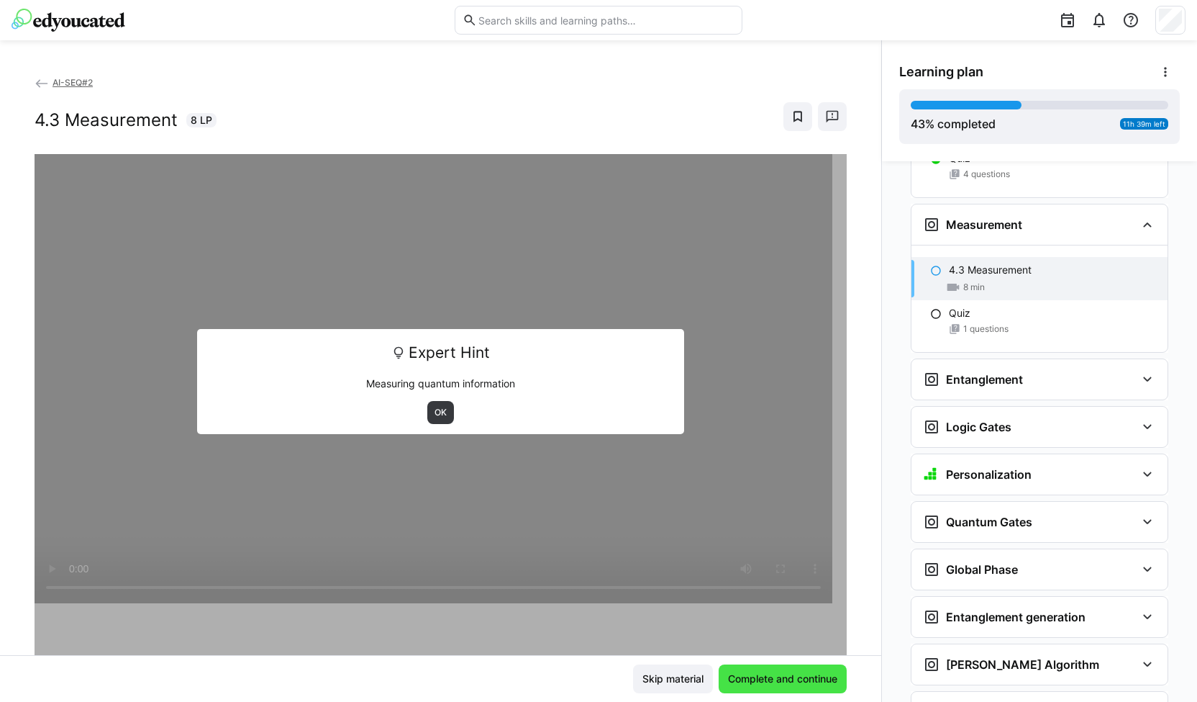
scroll to position [2068, 0]
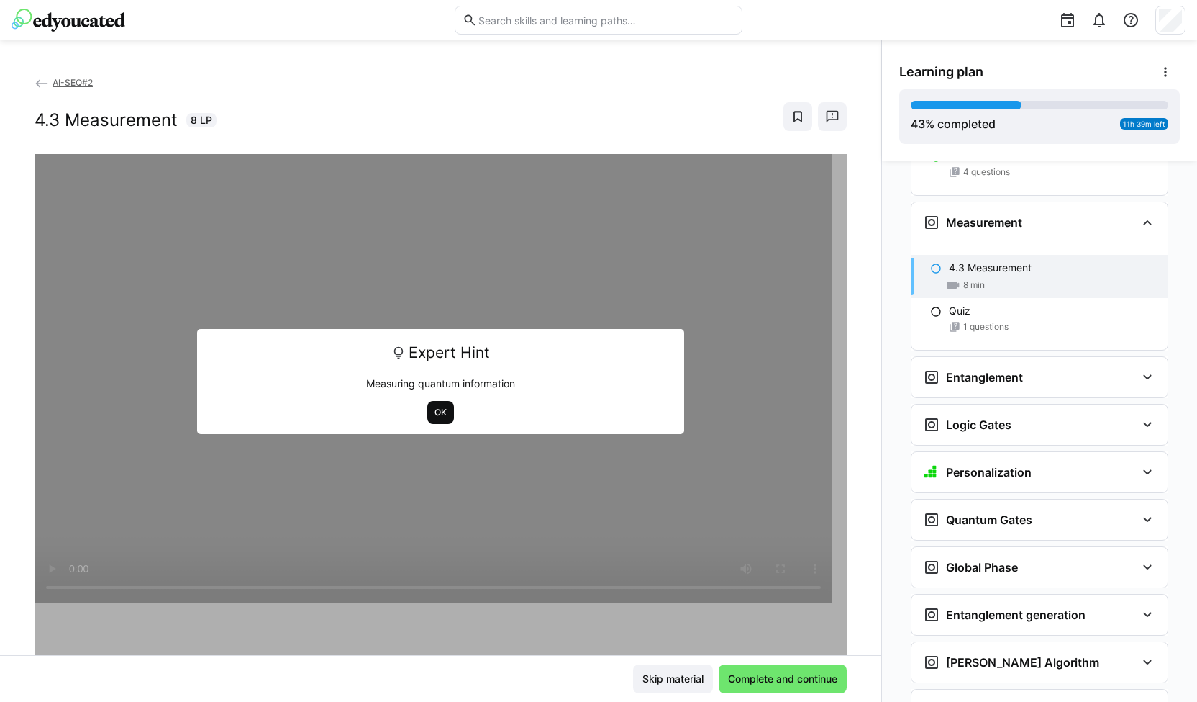
click at [436, 410] on span "OK" at bounding box center [440, 413] width 15 height 12
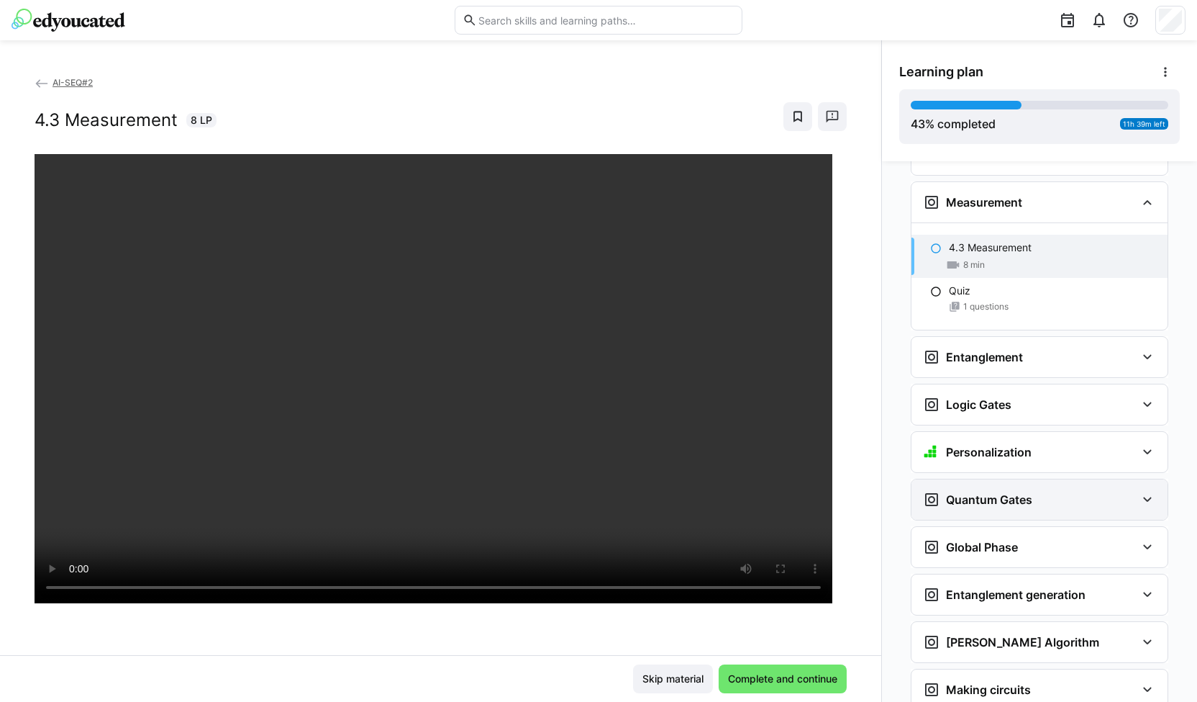
scroll to position [2077, 0]
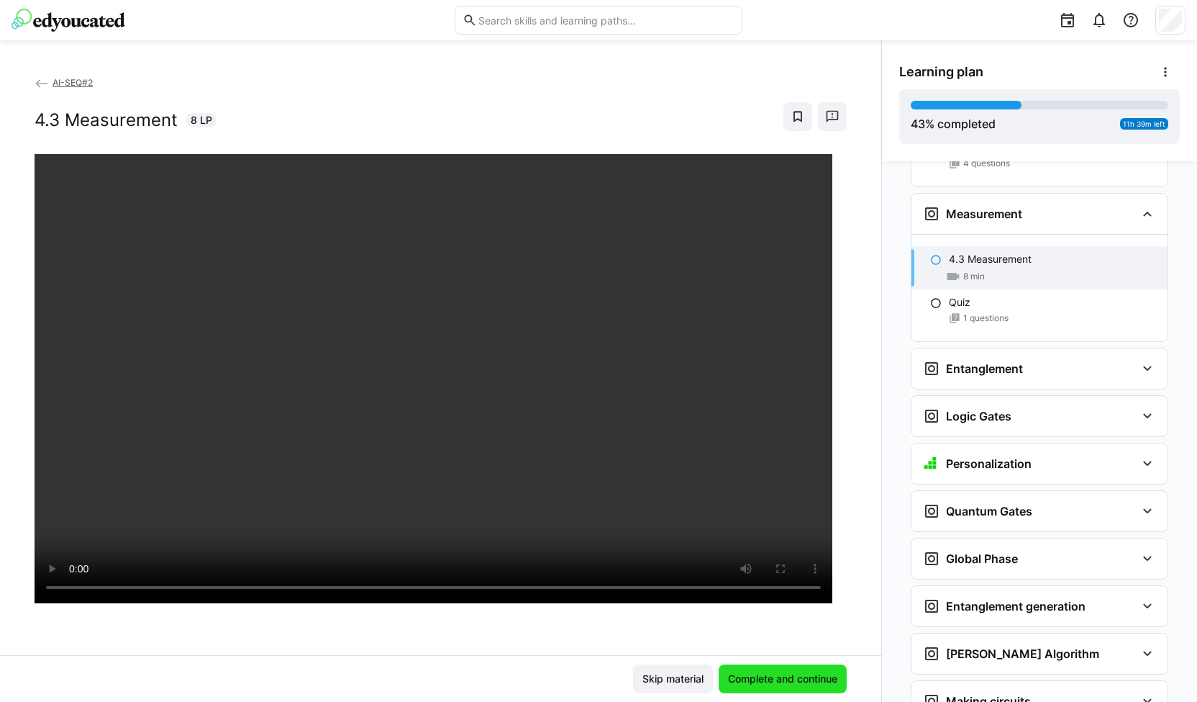
click at [751, 670] on span "Complete and continue" at bounding box center [783, 678] width 128 height 29
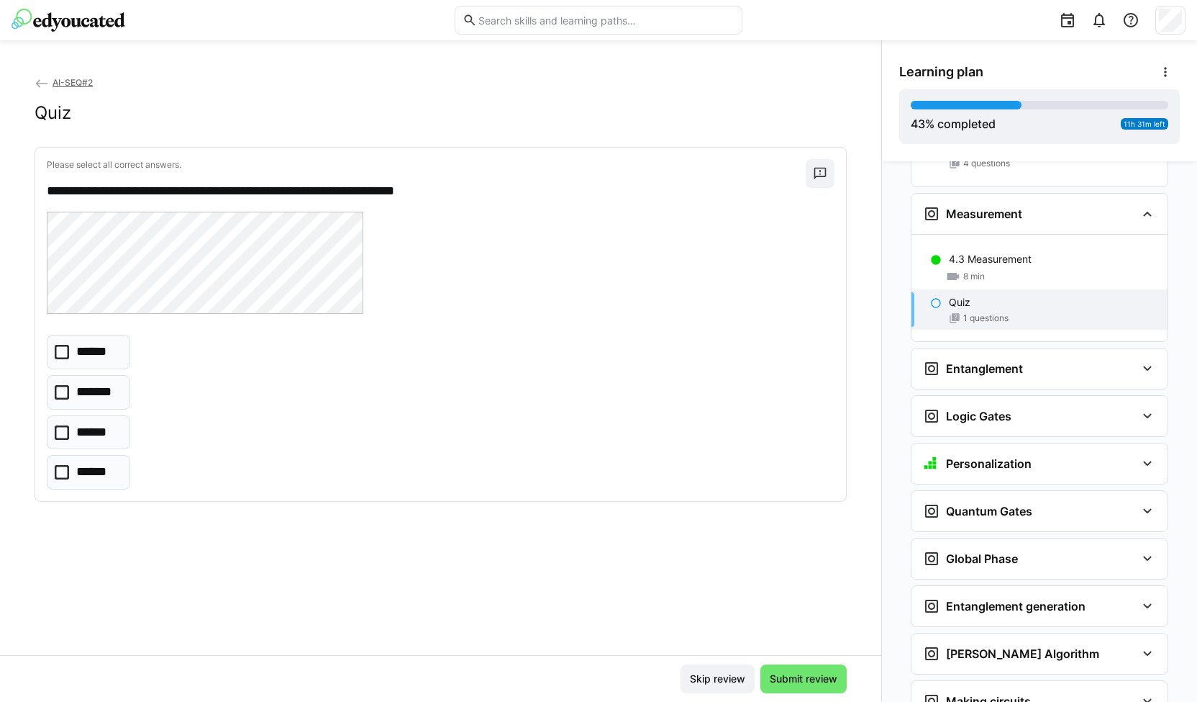
click at [66, 352] on icon at bounding box center [62, 352] width 14 height 14
click at [799, 666] on span "Submit review" at bounding box center [804, 678] width 86 height 29
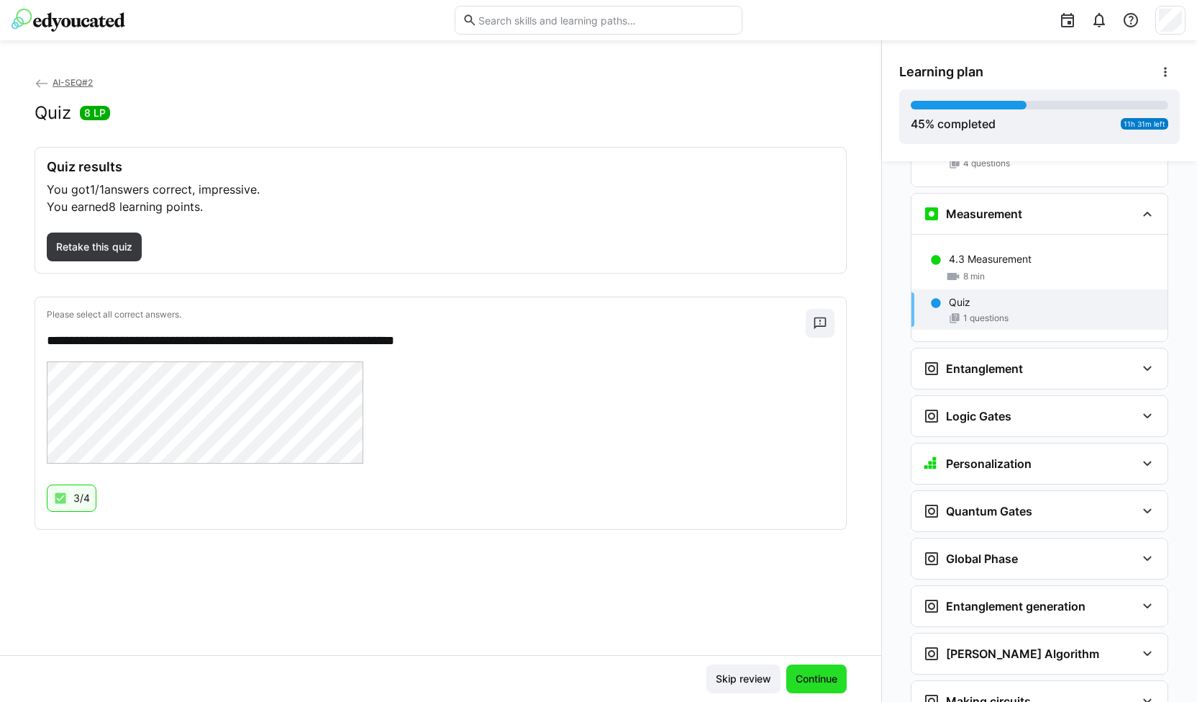
click at [818, 679] on span "Continue" at bounding box center [817, 678] width 46 height 14
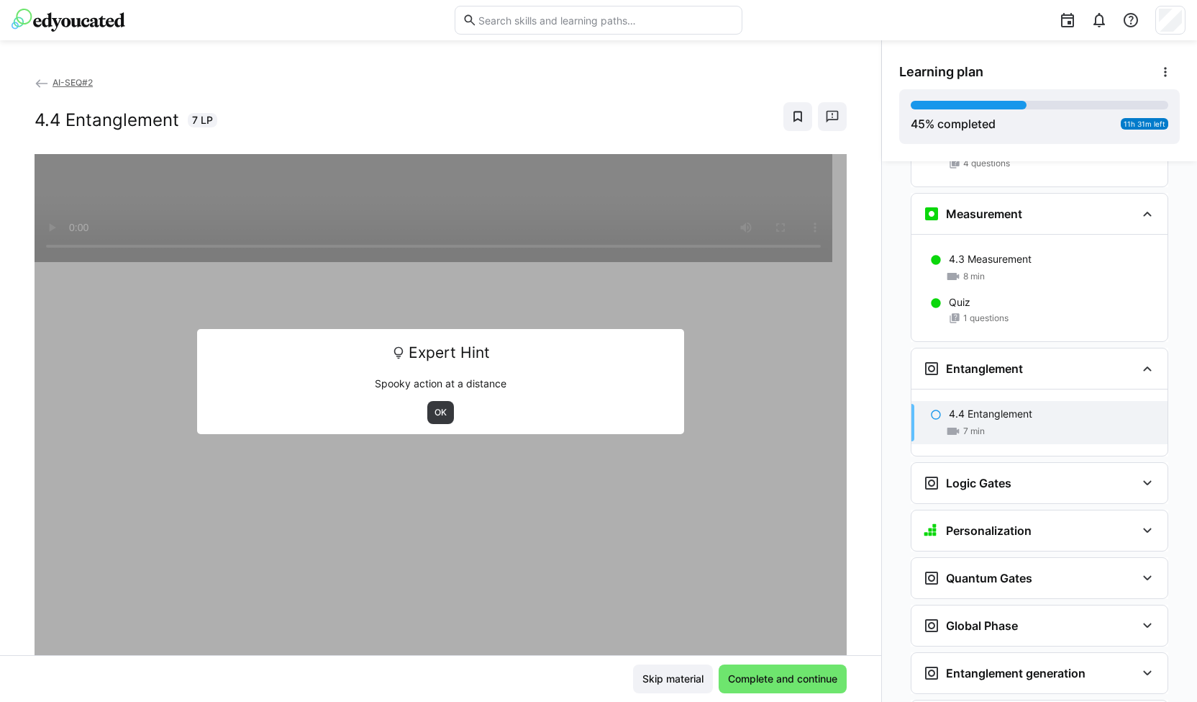
scroll to position [2223, 0]
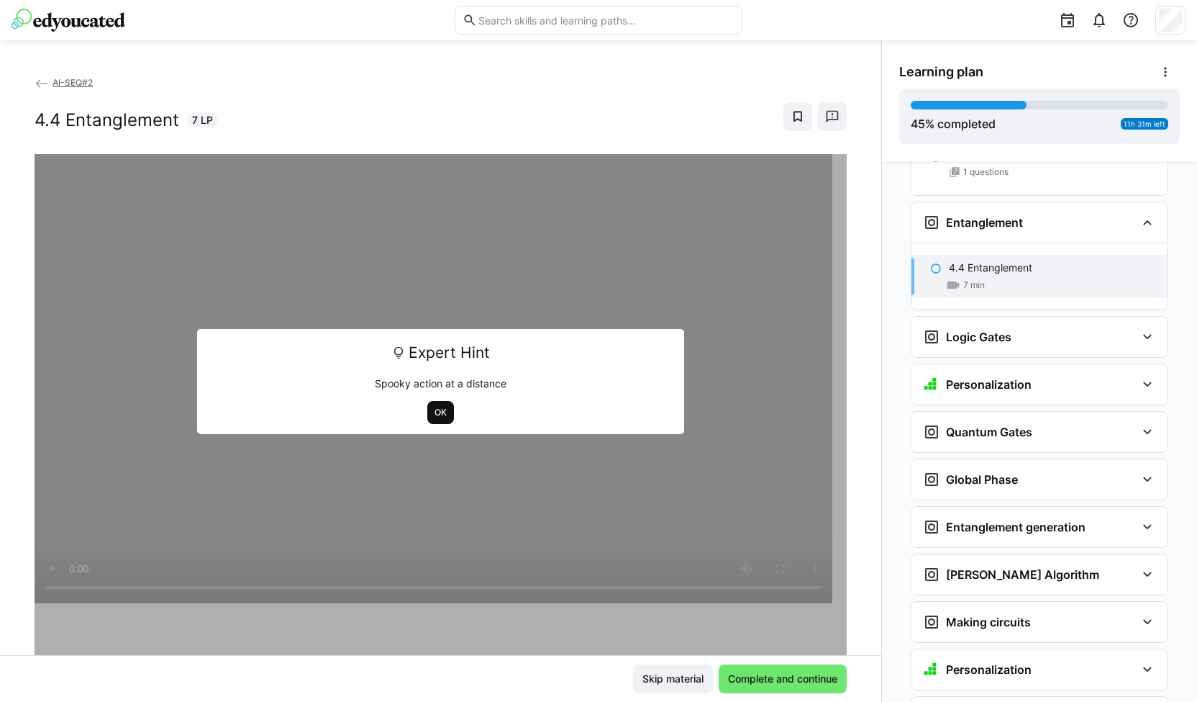
click at [436, 404] on span "OK" at bounding box center [440, 412] width 27 height 23
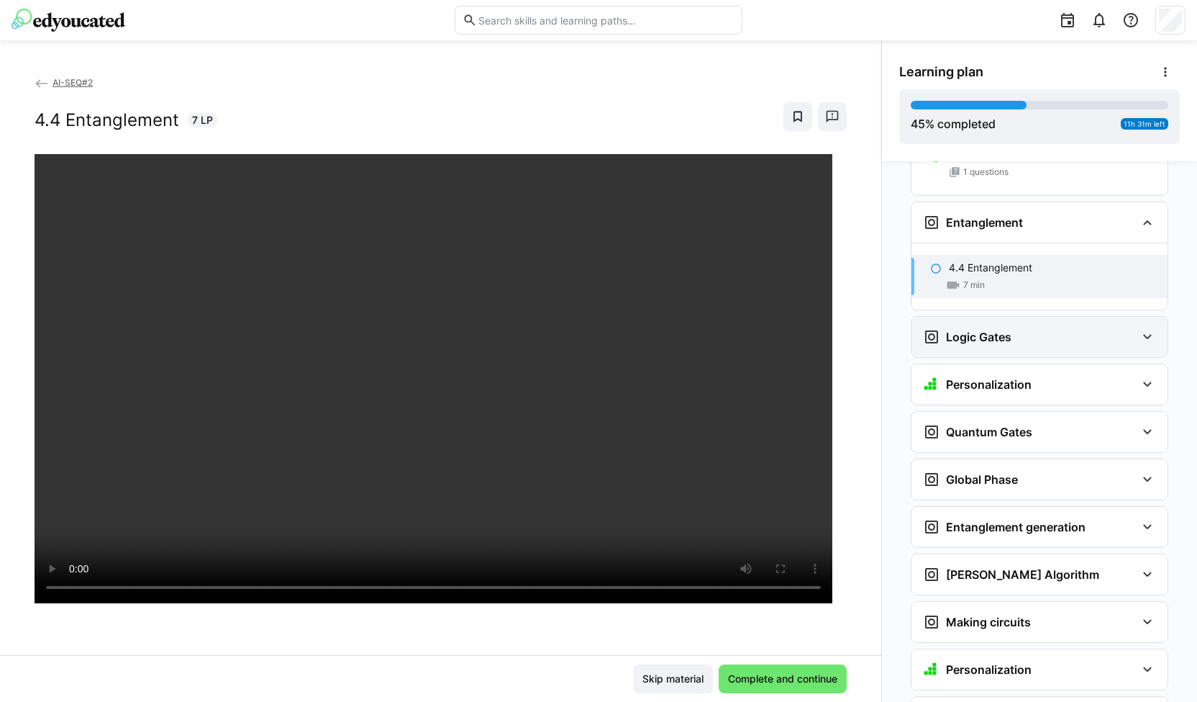
click at [1050, 328] on div "Logic Gates" at bounding box center [1029, 336] width 213 height 17
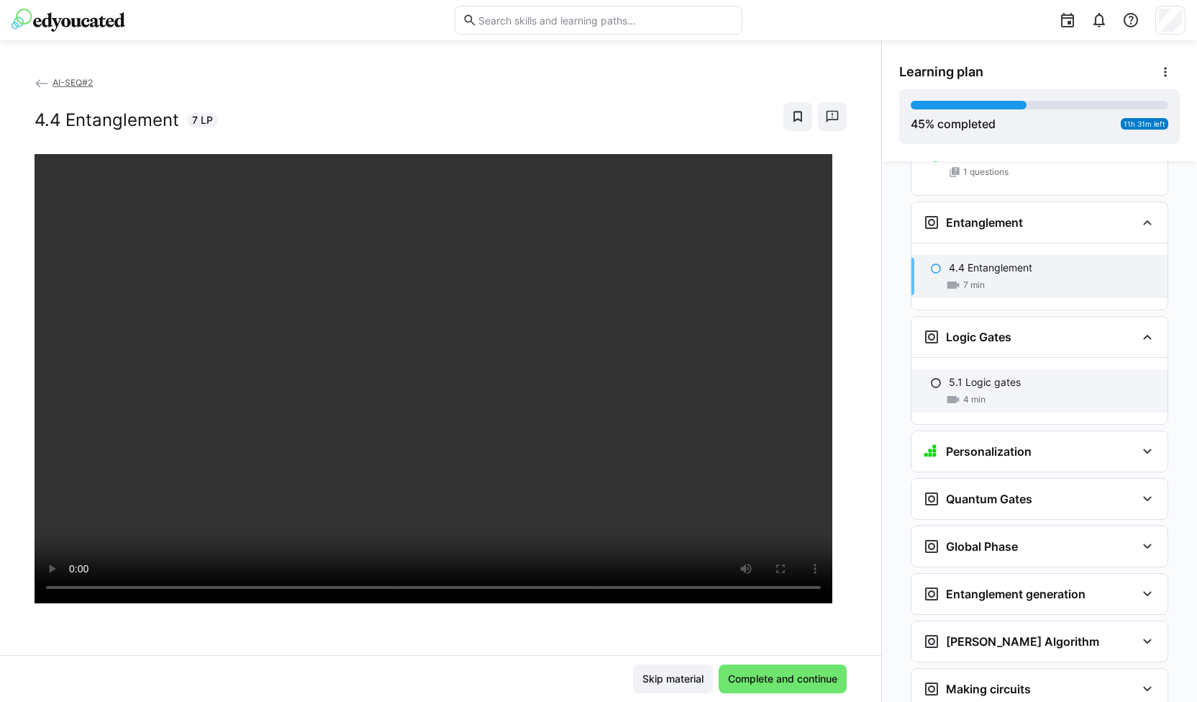
click at [1031, 375] on div "5.1 Logic gates" at bounding box center [1052, 382] width 207 height 14
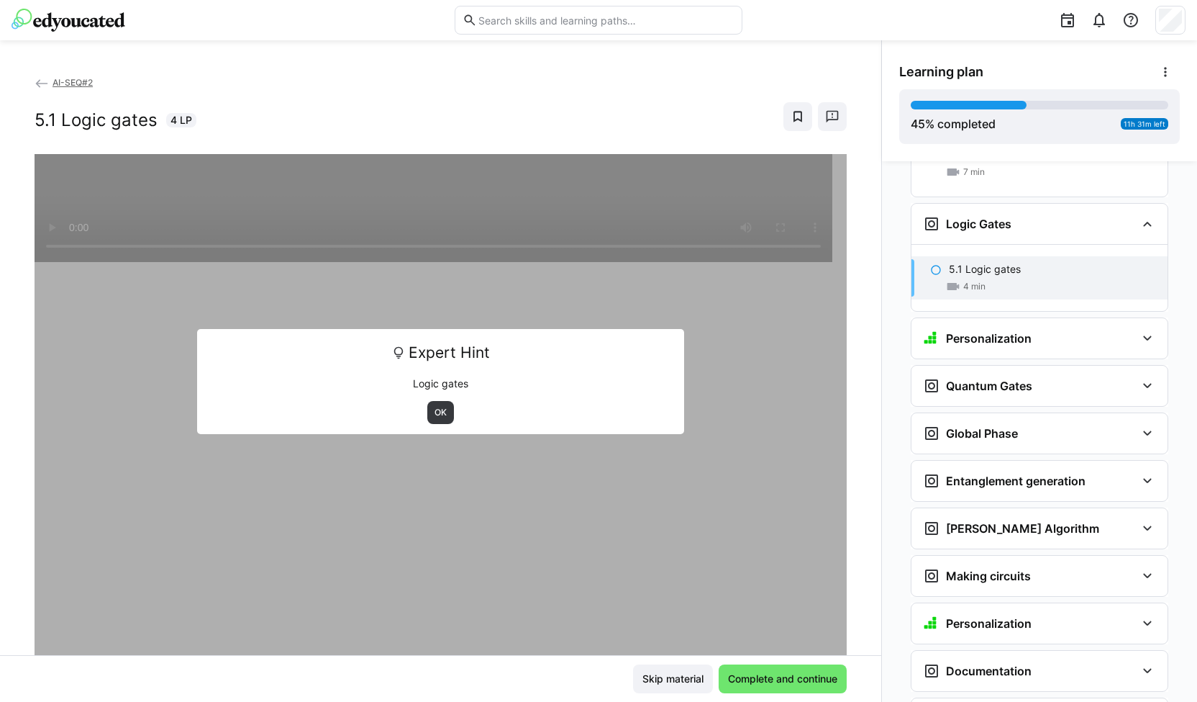
scroll to position [2336, 0]
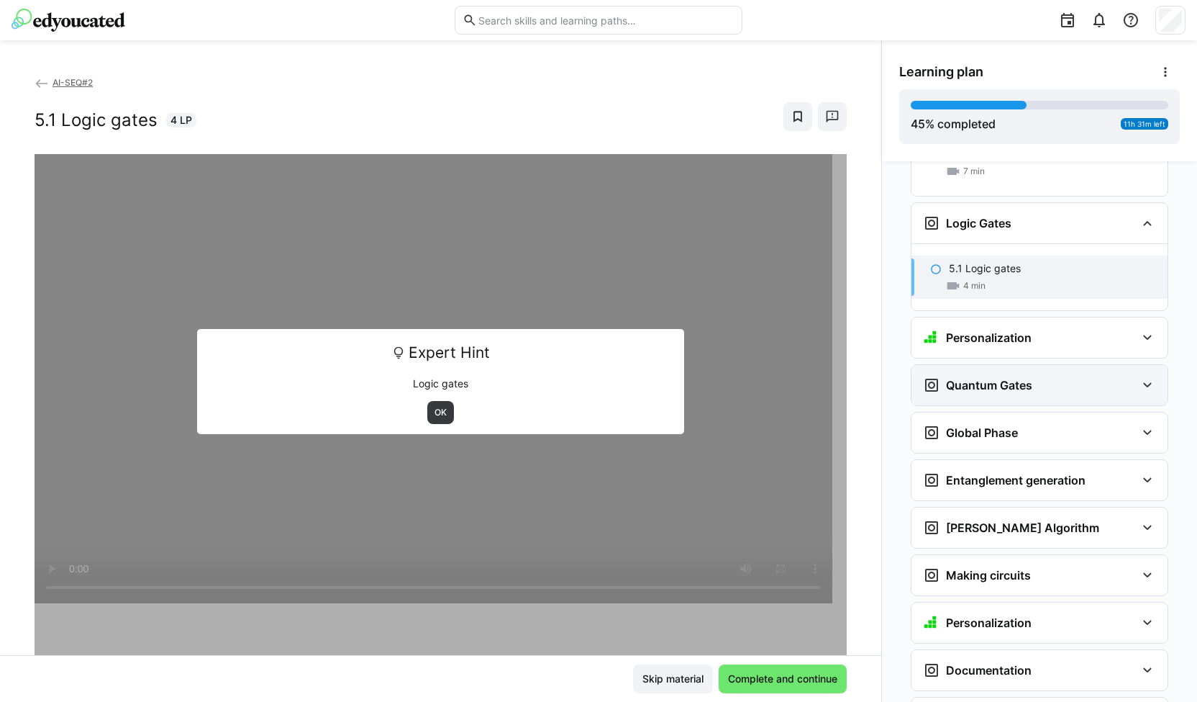
click at [1027, 376] on div "Quantum Gates" at bounding box center [1029, 384] width 213 height 17
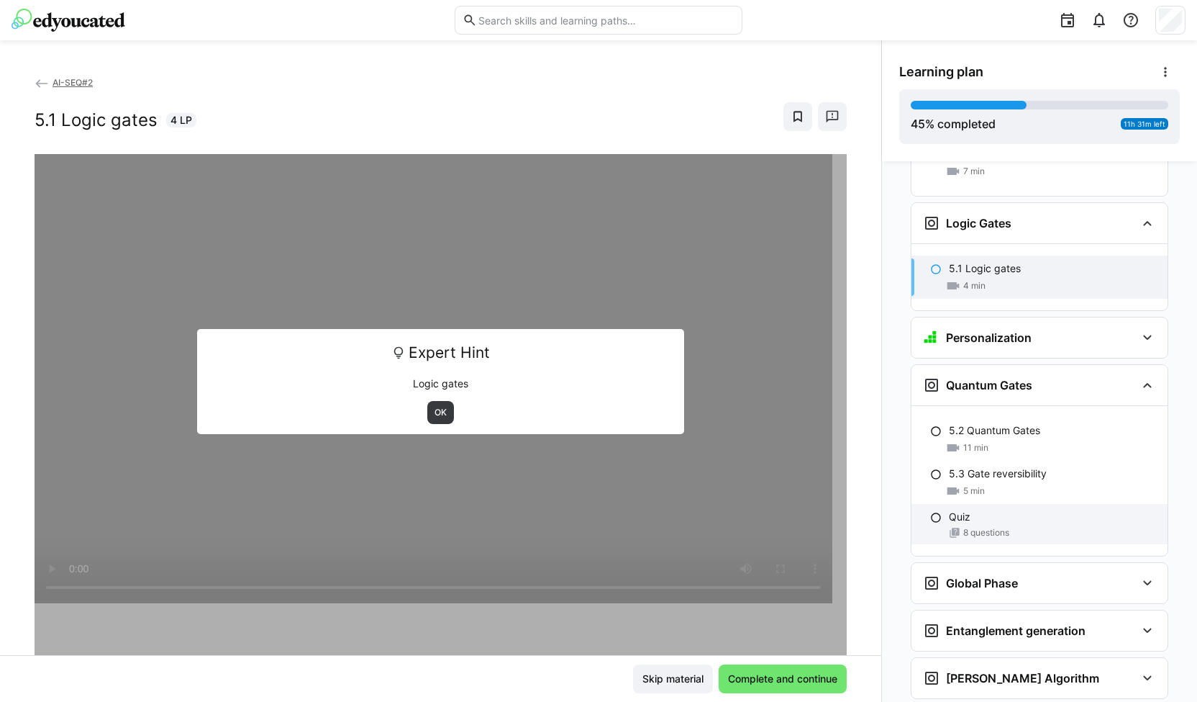
click at [994, 509] on div "Quiz" at bounding box center [1052, 516] width 207 height 14
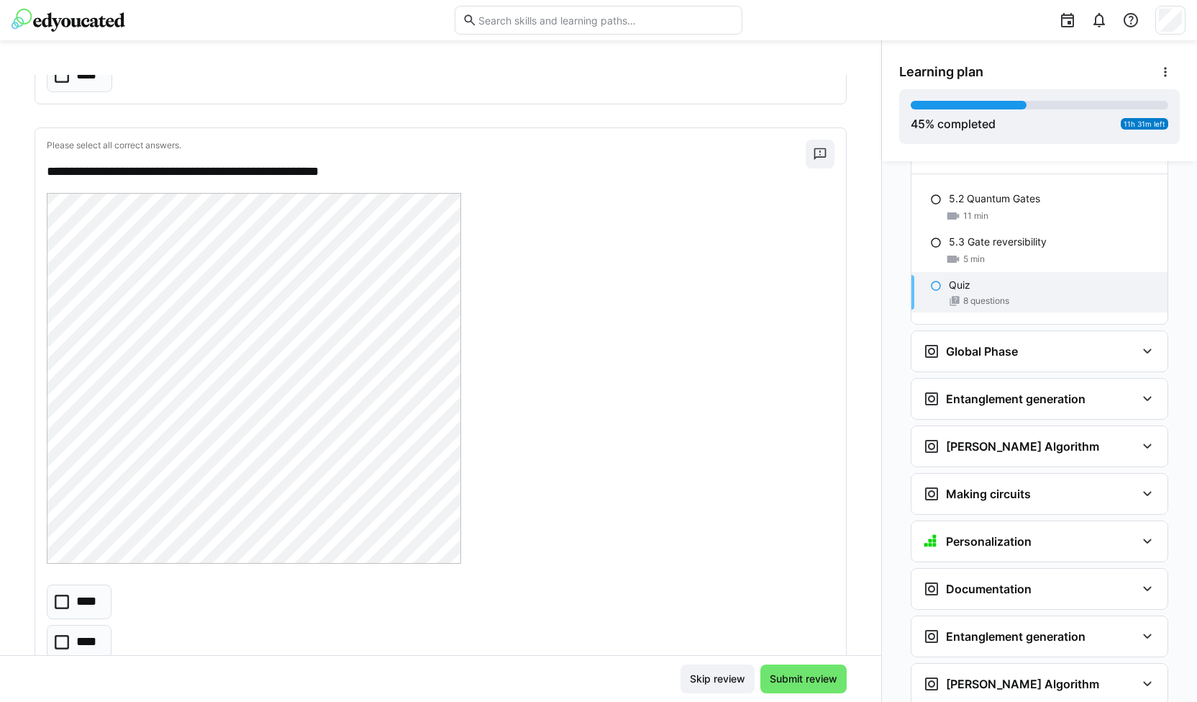
scroll to position [2567, 0]
click at [1013, 440] on h3 "Grover's Algorithm" at bounding box center [1022, 447] width 153 height 14
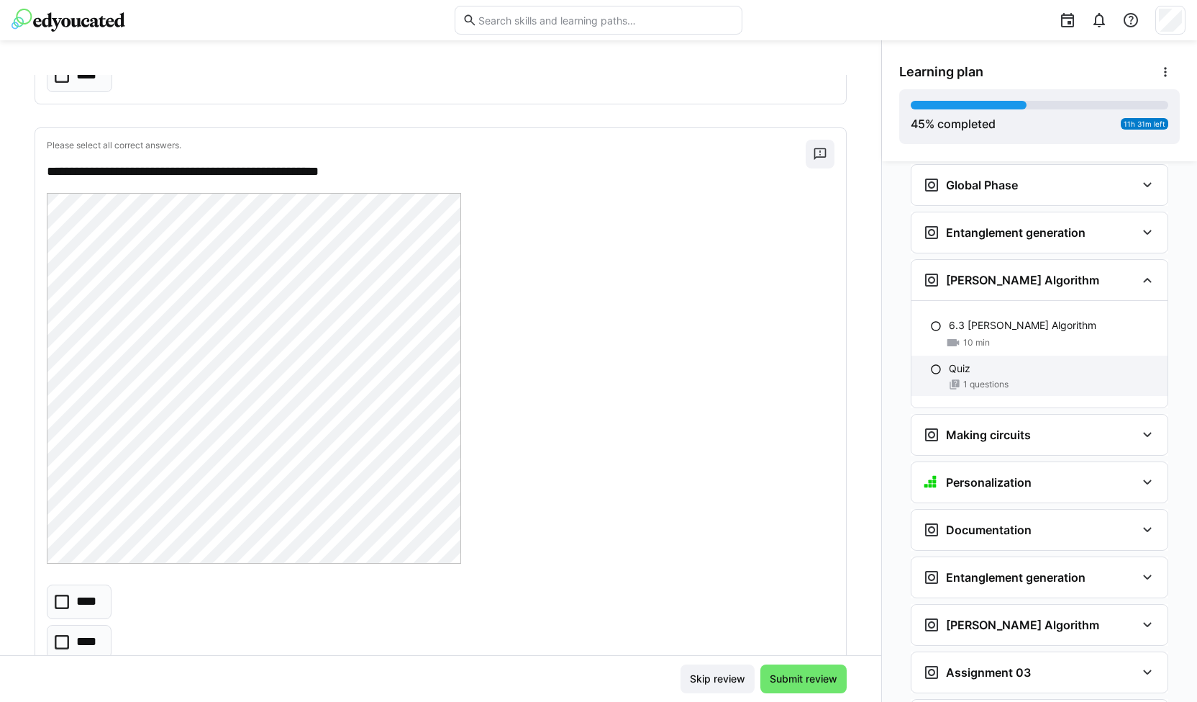
scroll to position [2735, 0]
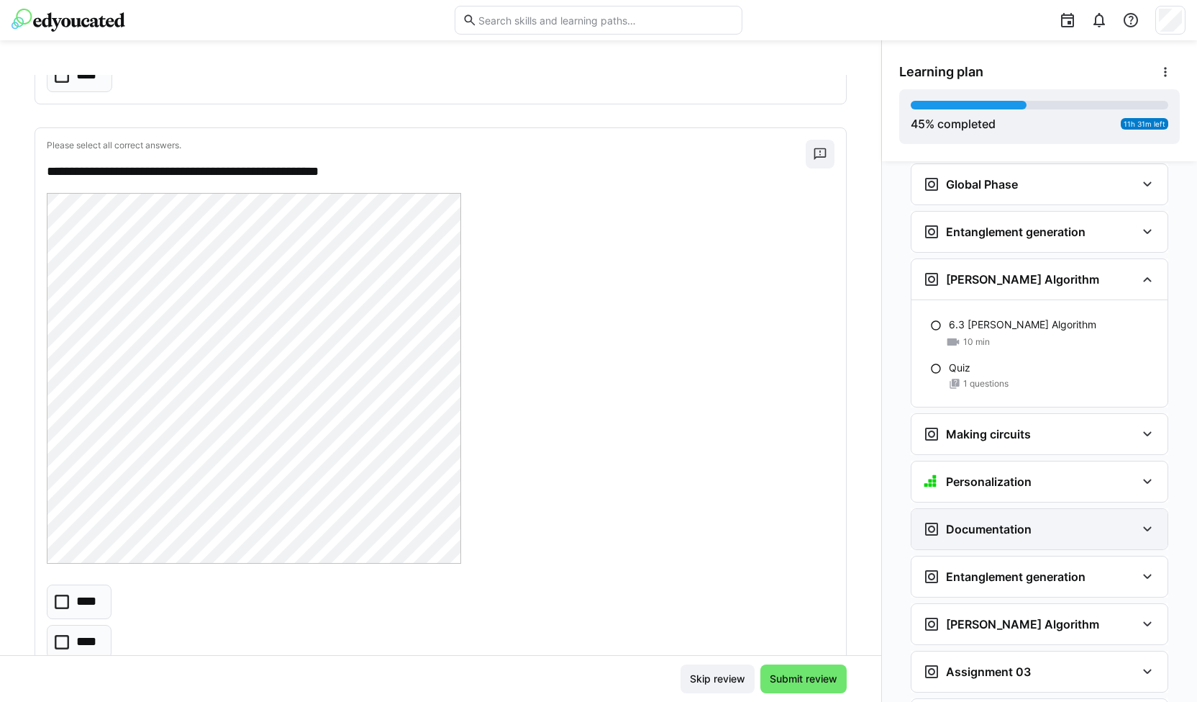
click at [1010, 522] on h3 "Documentation" at bounding box center [989, 529] width 86 height 14
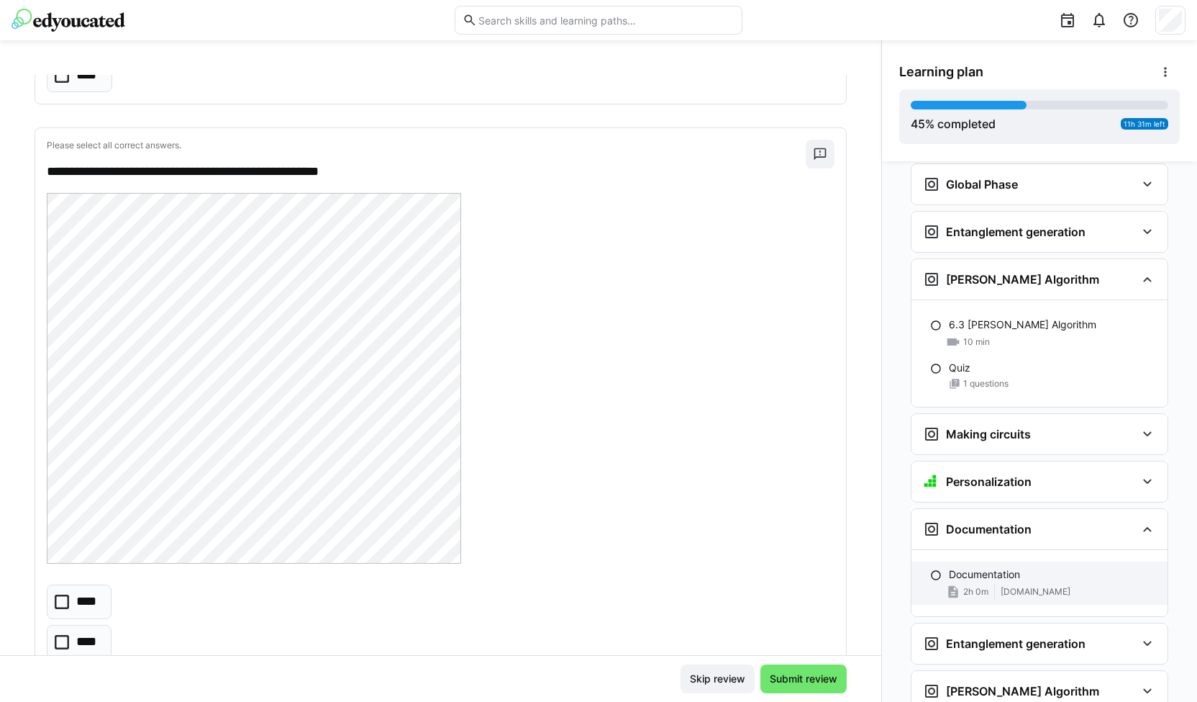
click at [1002, 586] on span "docs.quantum.ibm.com" at bounding box center [1036, 592] width 70 height 12
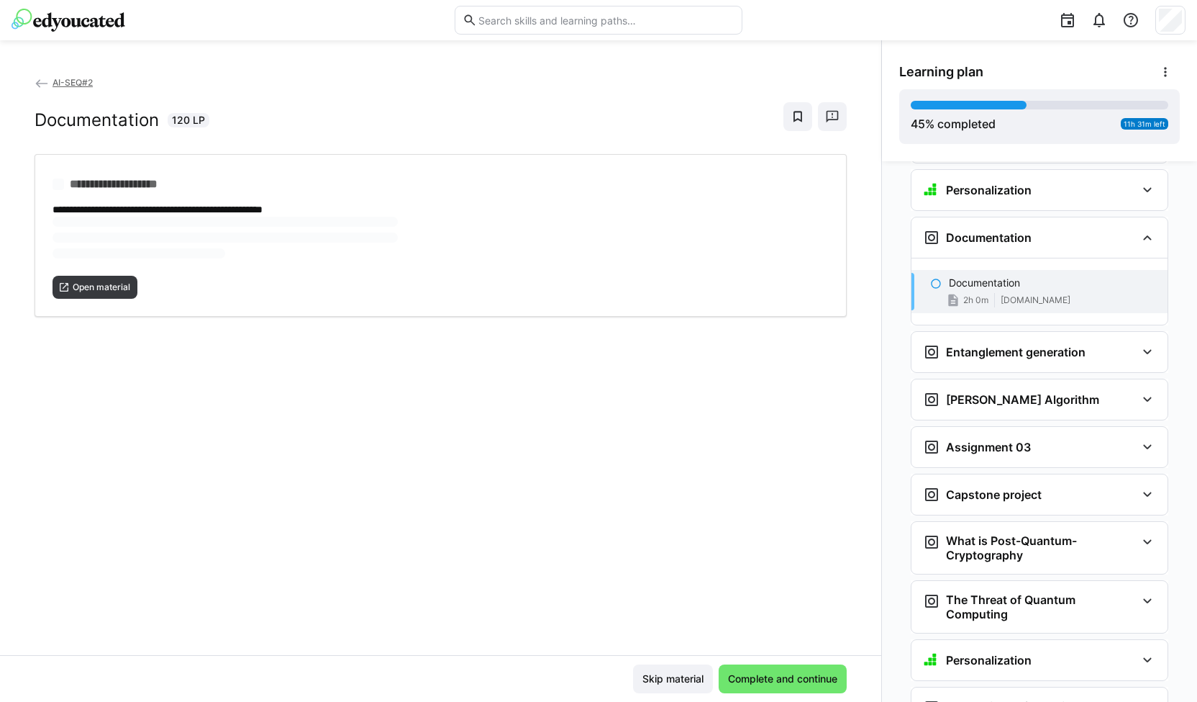
scroll to position [3037, 0]
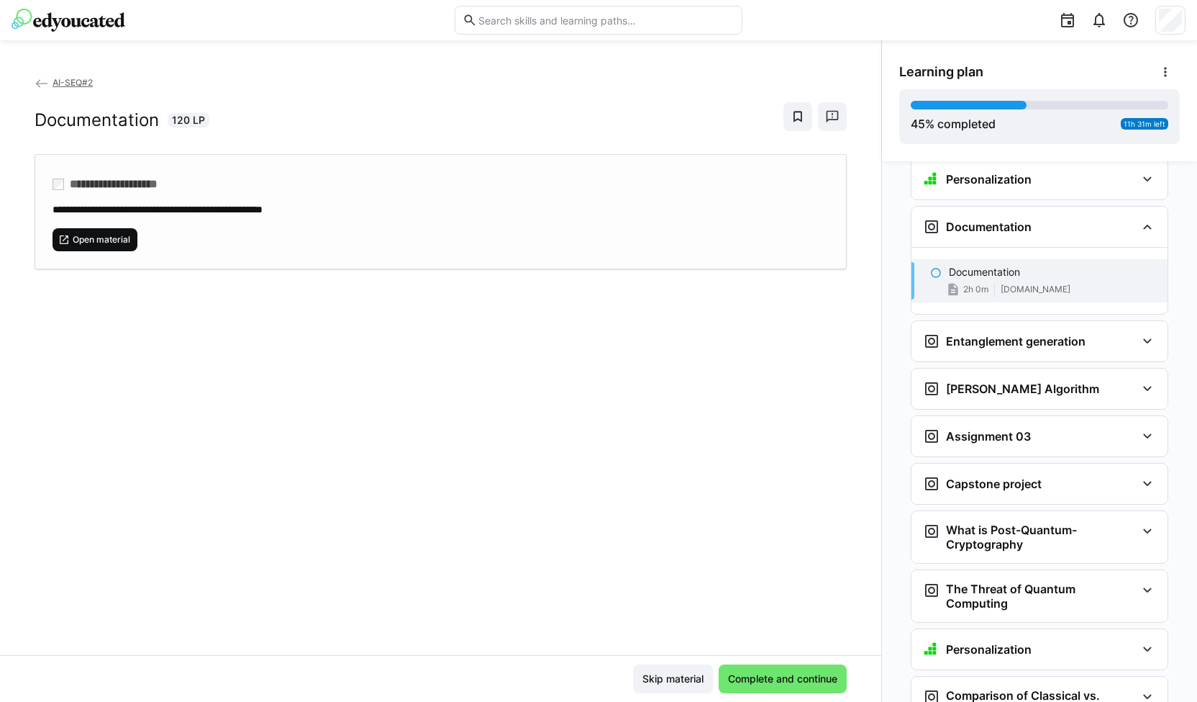
click at [118, 236] on span "Open material" at bounding box center [101, 240] width 60 height 12
click at [776, 672] on span "Complete and continue" at bounding box center [783, 678] width 114 height 14
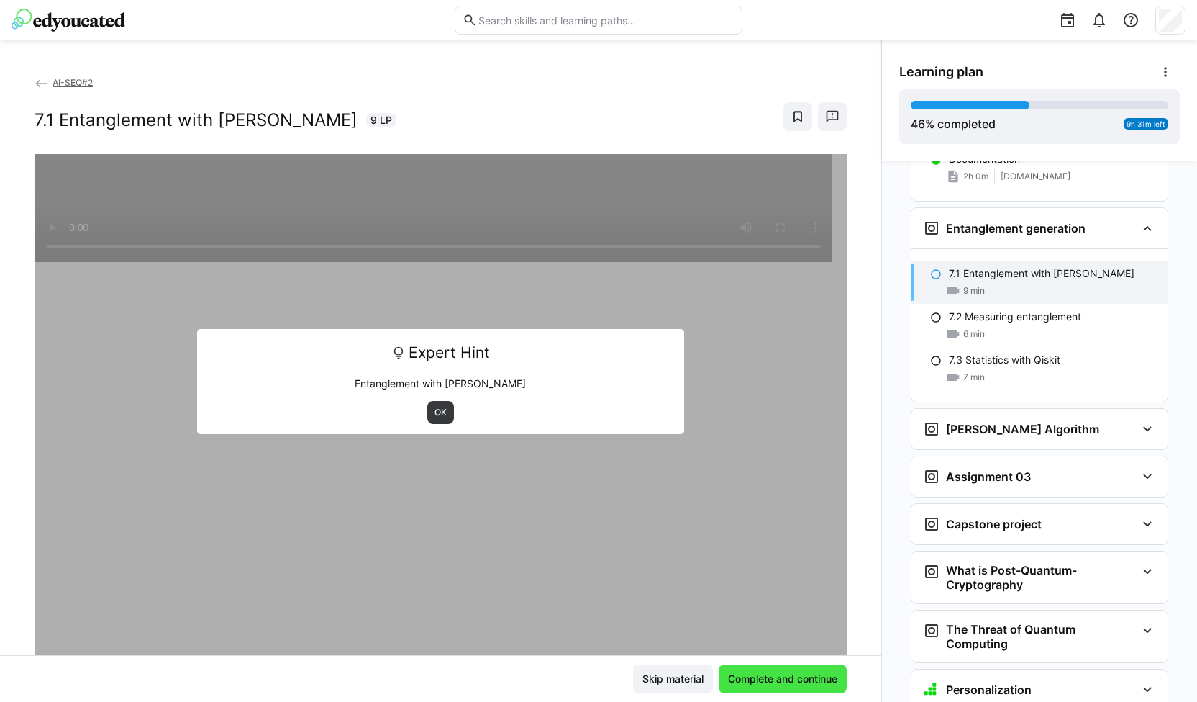
scroll to position [3151, 0]
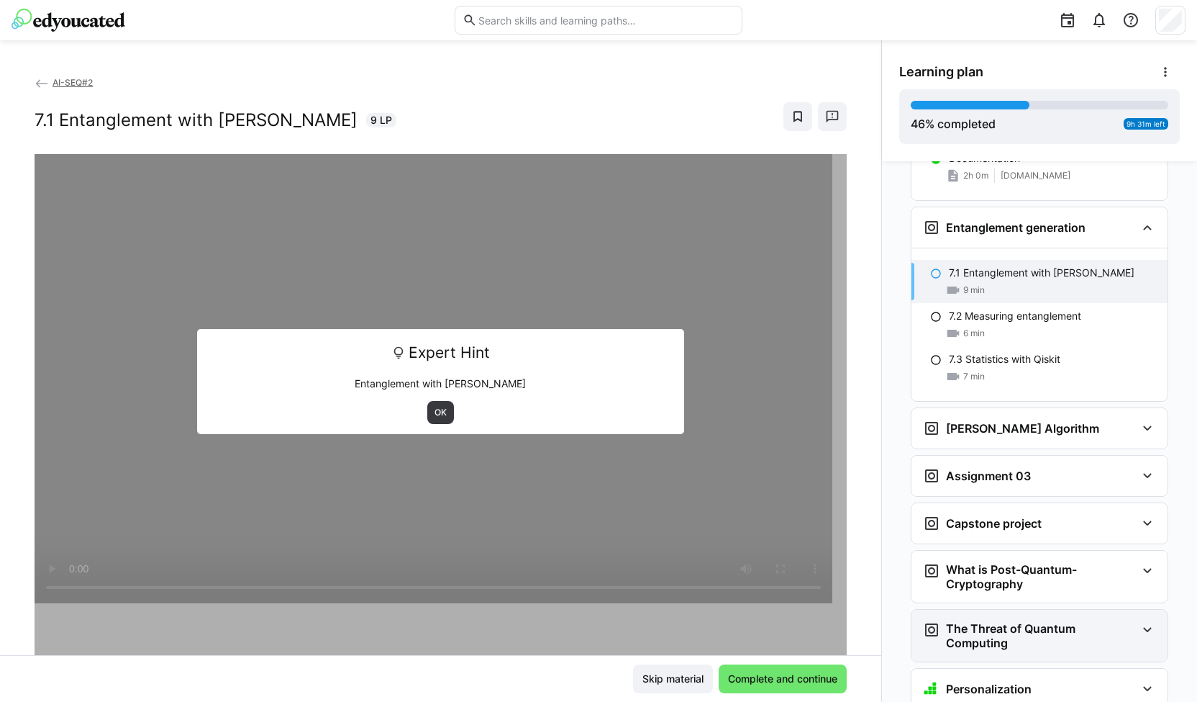
click at [1102, 621] on h3 "The Threat of Quantum Computing" at bounding box center [1041, 635] width 190 height 29
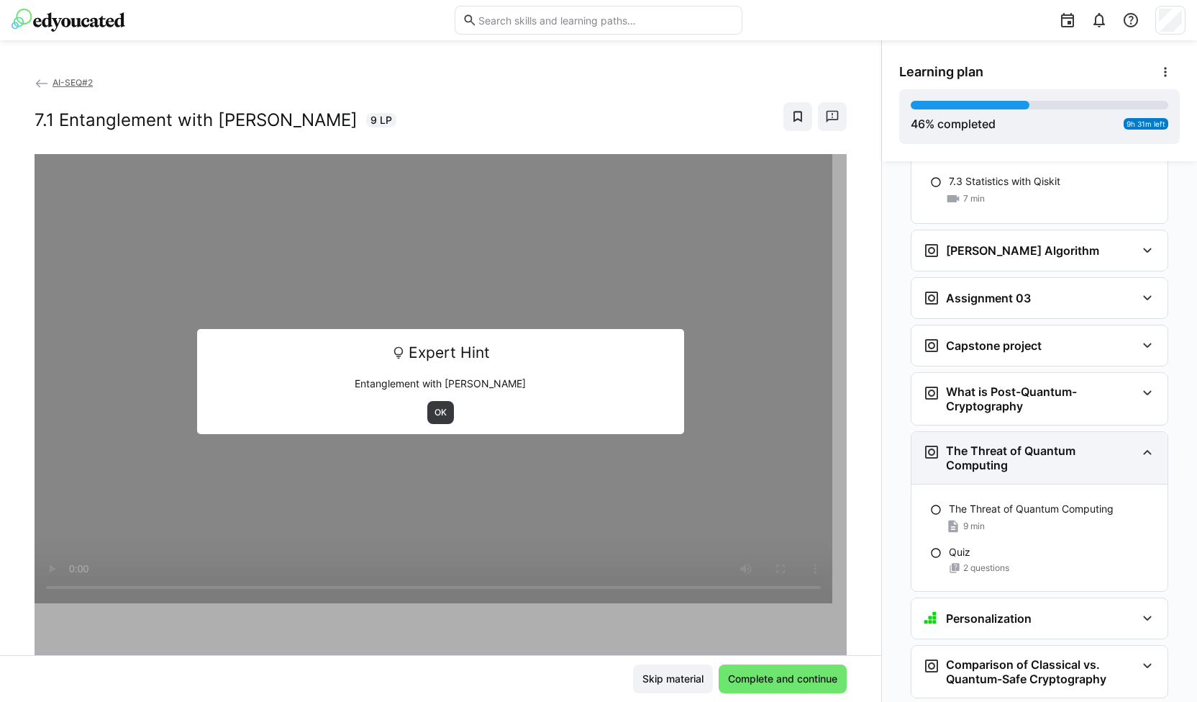
scroll to position [3330, 0]
click at [1045, 442] on h3 "The Threat of Quantum Computing" at bounding box center [1041, 456] width 190 height 29
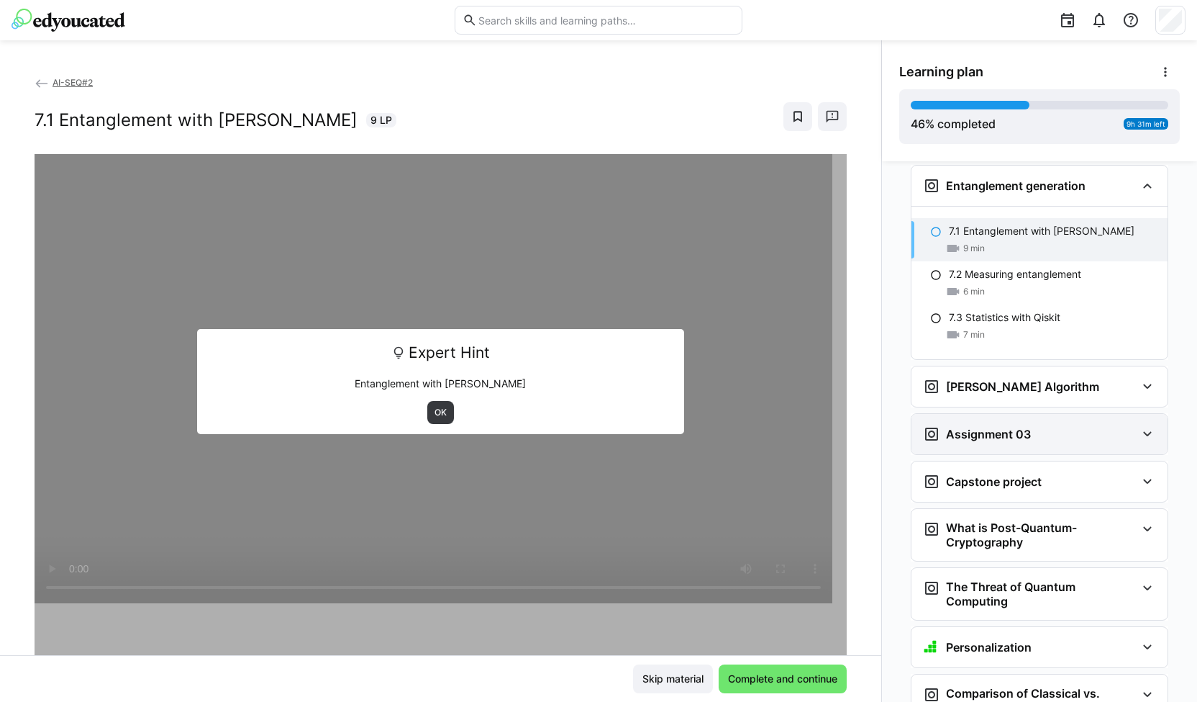
scroll to position [3196, 0]
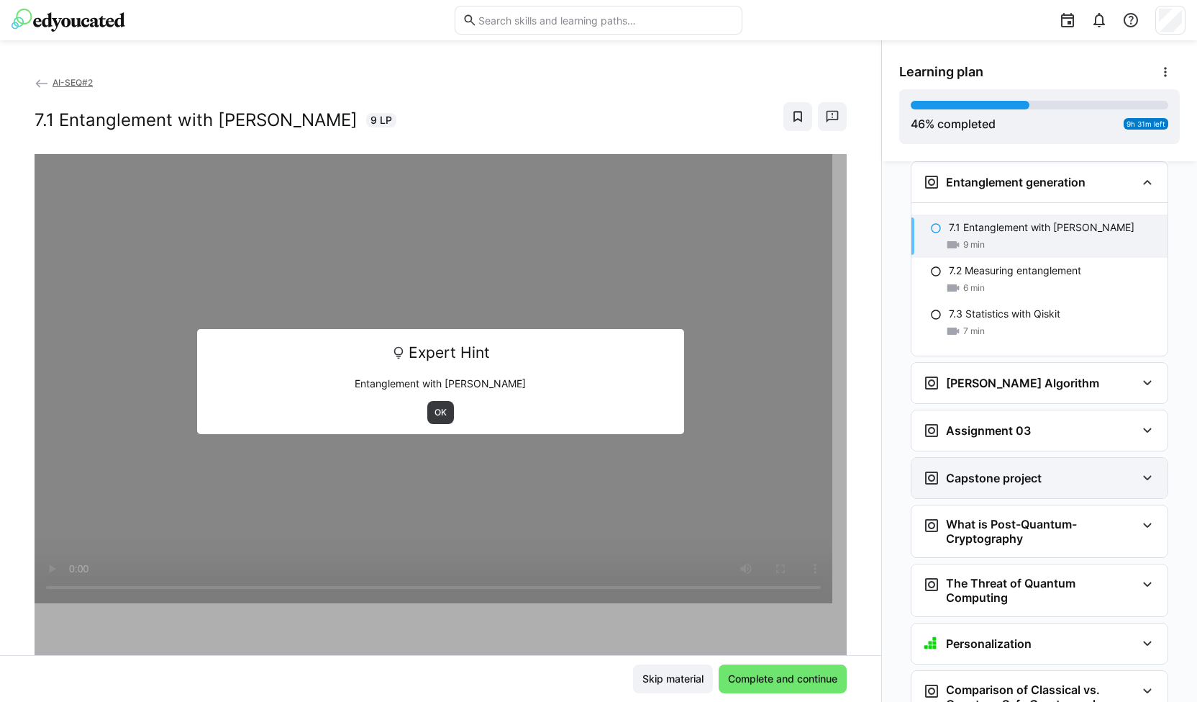
click at [1013, 458] on div "Capstone project" at bounding box center [1040, 478] width 256 height 40
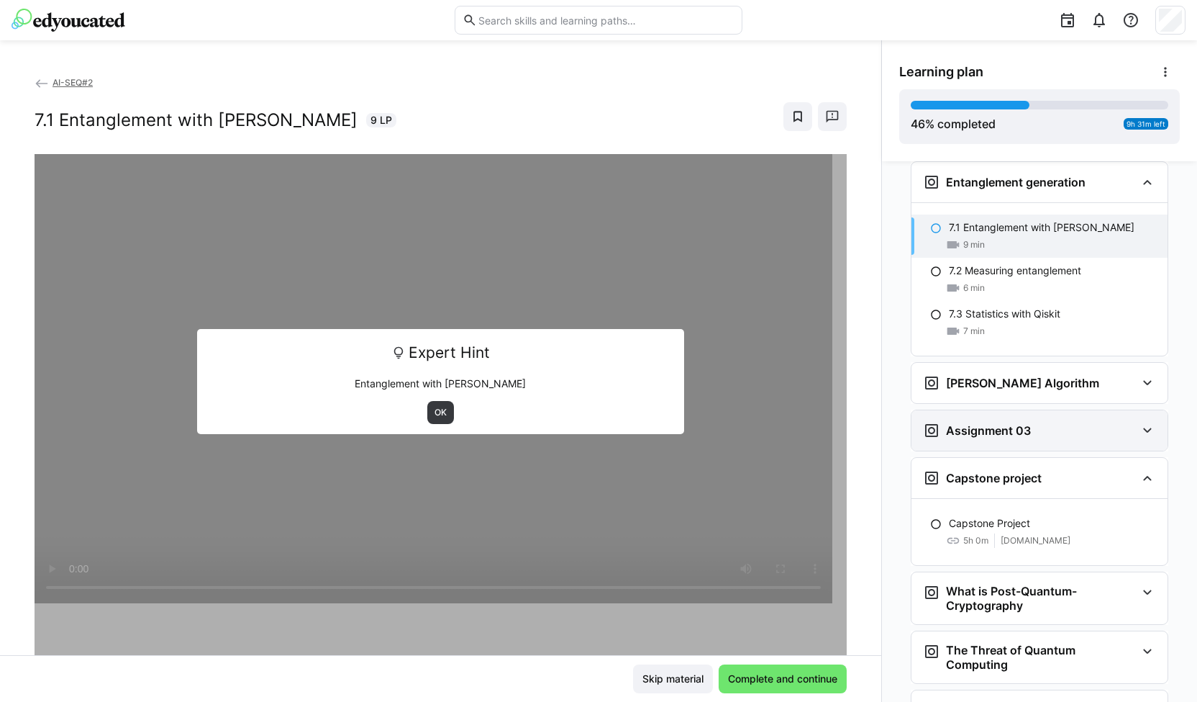
click at [1000, 410] on div "Assignment 03" at bounding box center [1040, 430] width 256 height 40
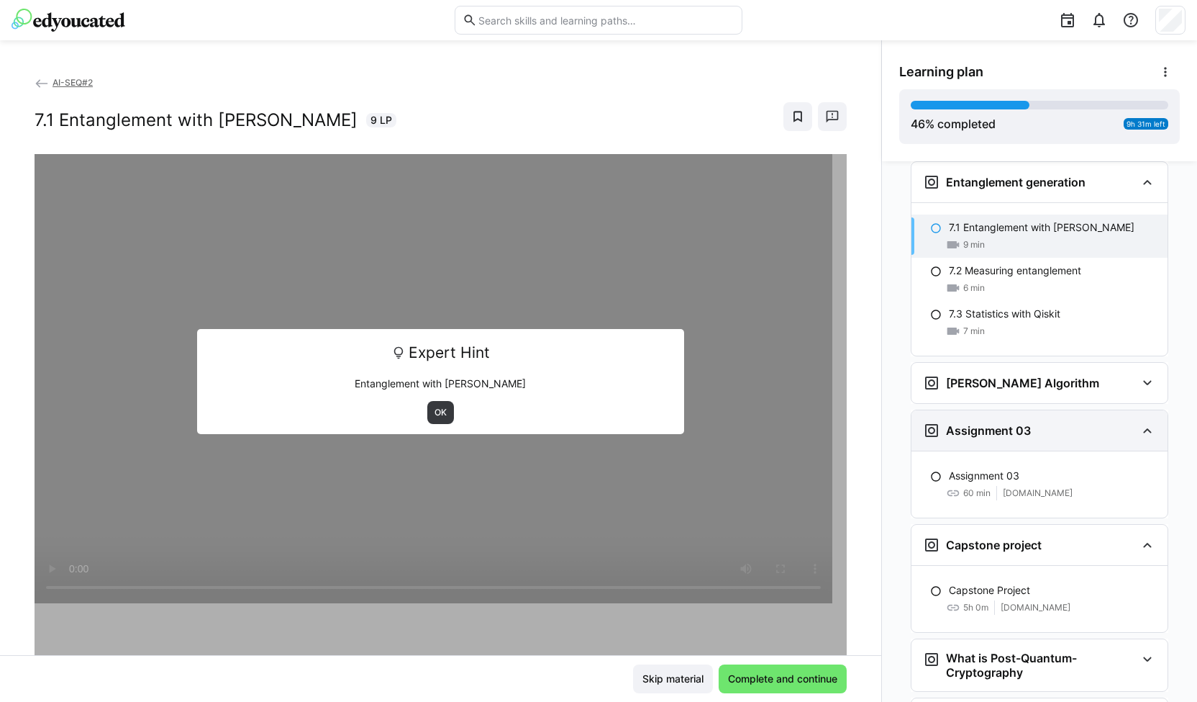
click at [1000, 410] on div "Assignment 03" at bounding box center [1040, 430] width 256 height 40
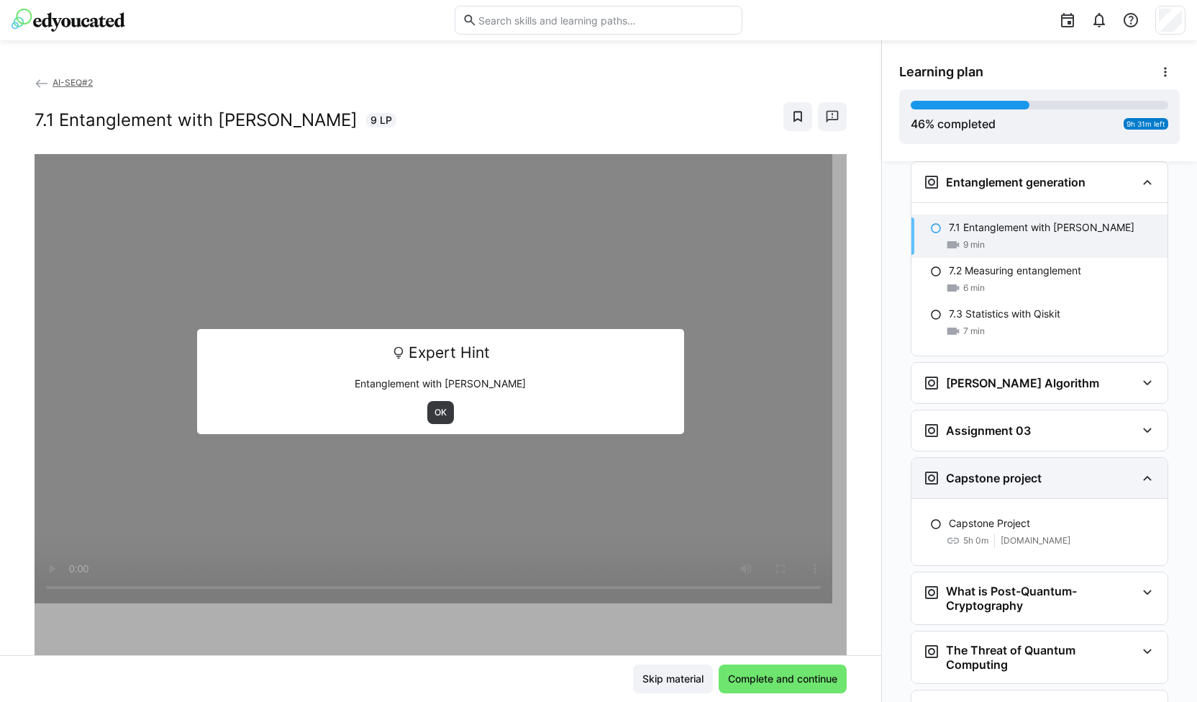
click at [997, 471] on h3 "Capstone project" at bounding box center [994, 478] width 96 height 14
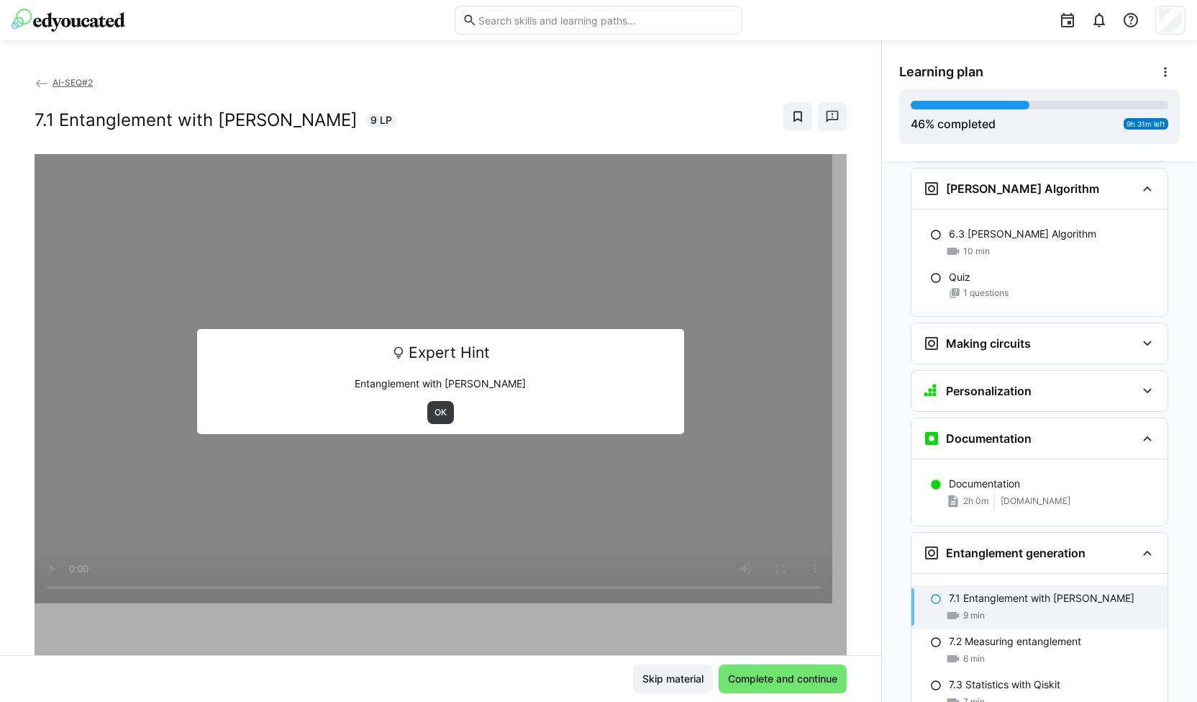
scroll to position [2825, 0]
click at [1008, 419] on div "Documentation" at bounding box center [1040, 439] width 256 height 40
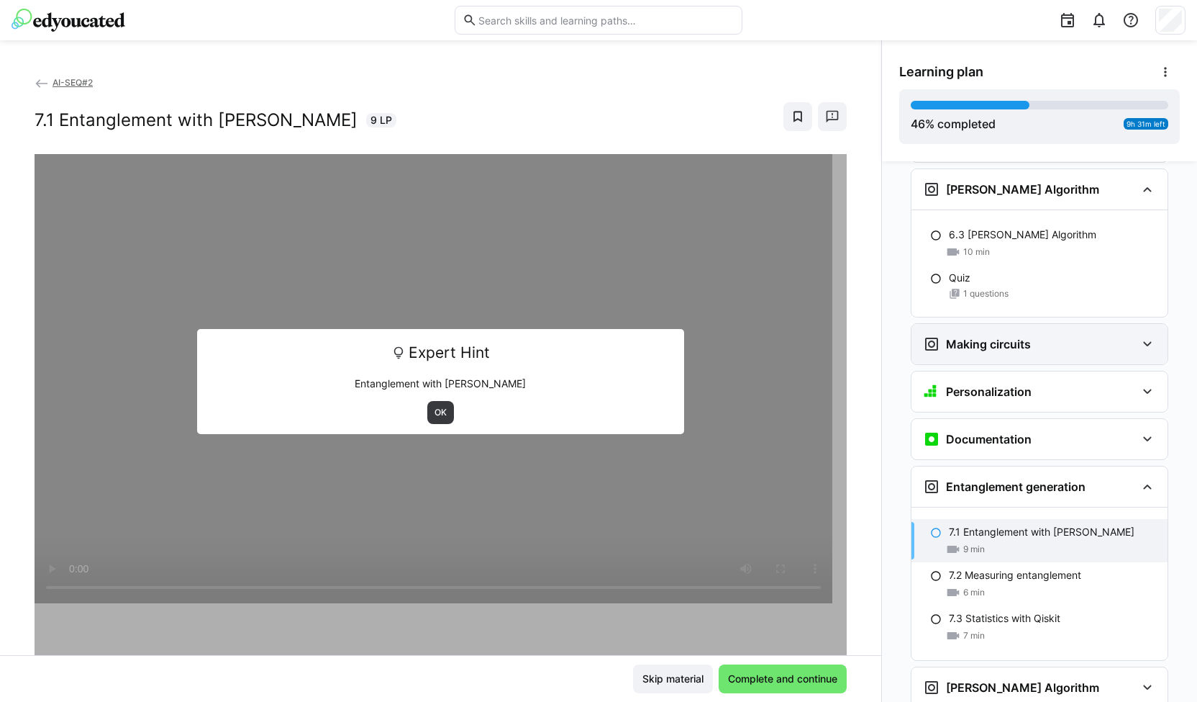
click at [1002, 324] on div "Making circuits" at bounding box center [1040, 344] width 256 height 40
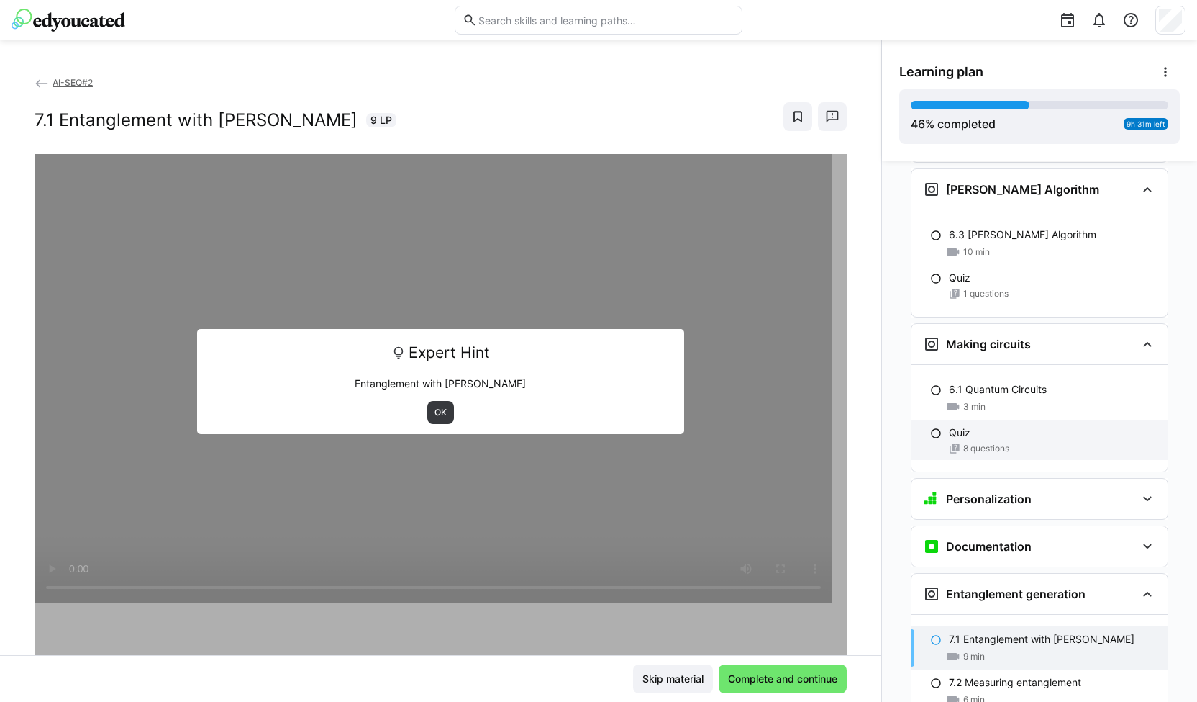
click at [992, 425] on div "Quiz" at bounding box center [1052, 432] width 207 height 14
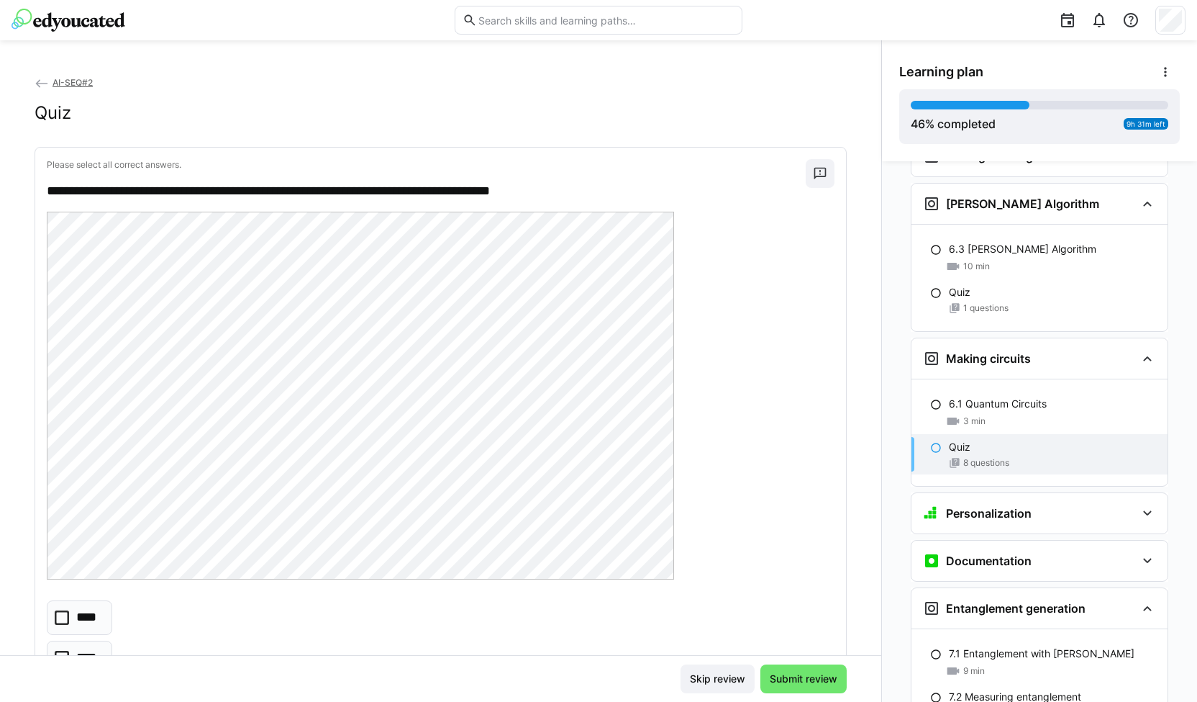
scroll to position [2809, 0]
click at [1015, 340] on div "Making circuits" at bounding box center [1040, 360] width 256 height 40
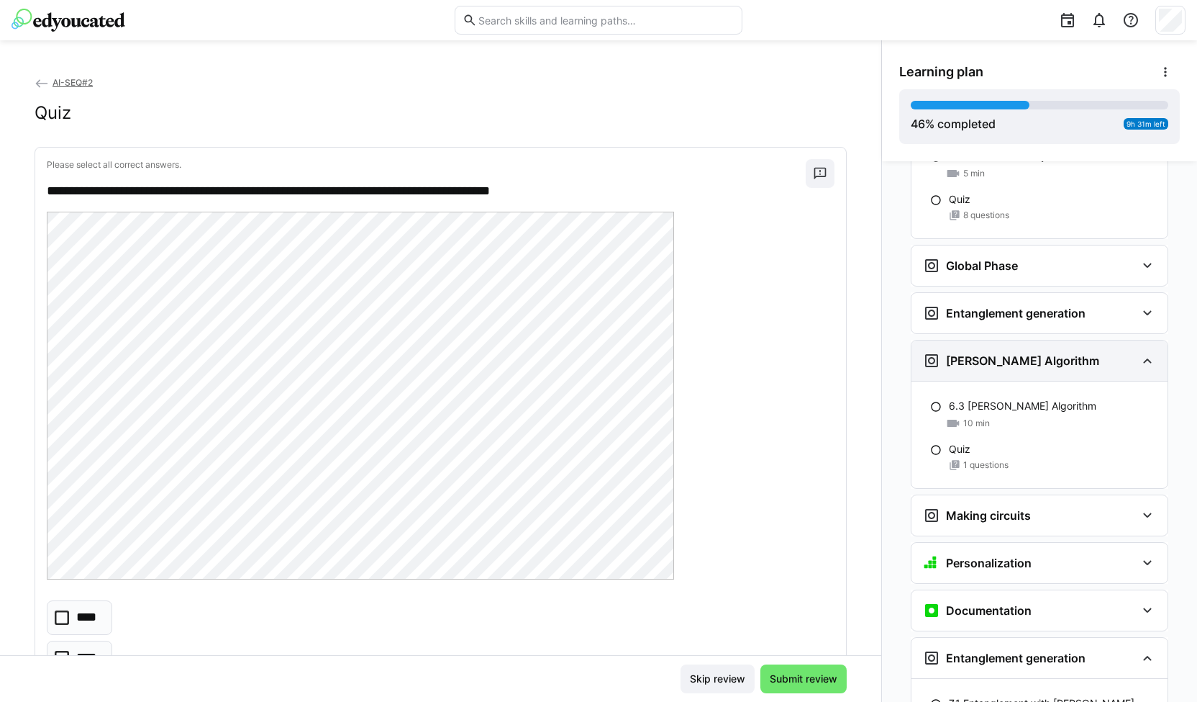
click at [1012, 352] on div "Grover's Algorithm" at bounding box center [1011, 360] width 176 height 17
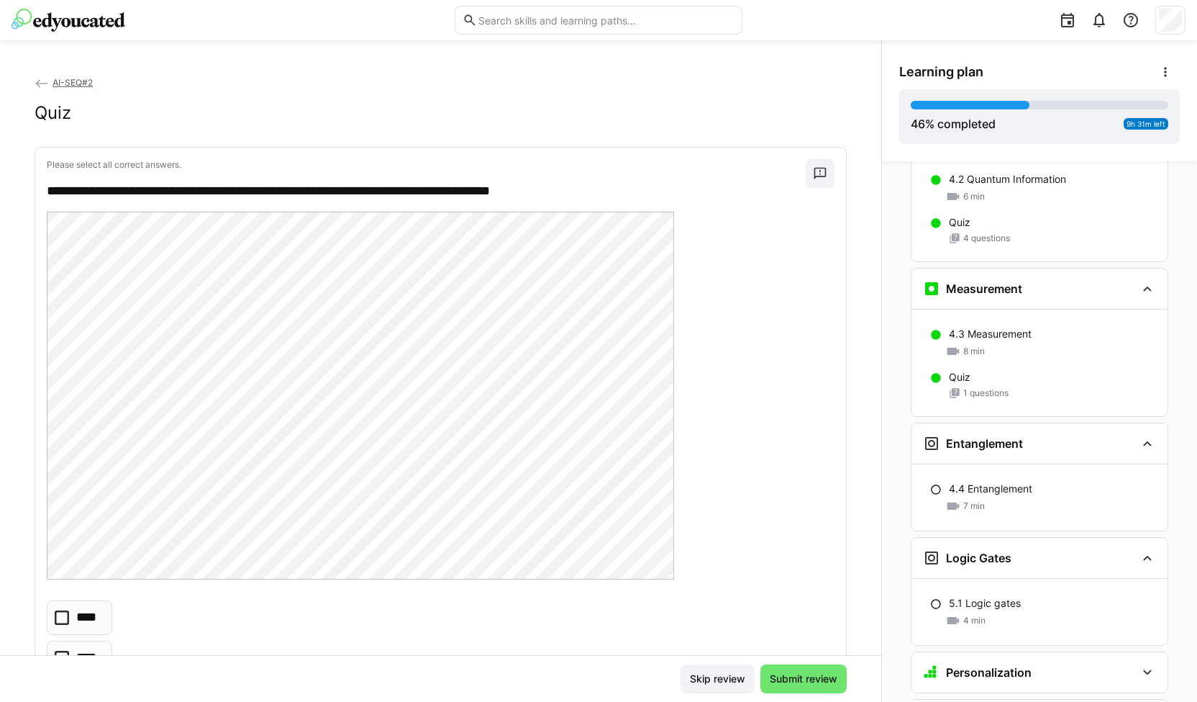
scroll to position [1997, 0]
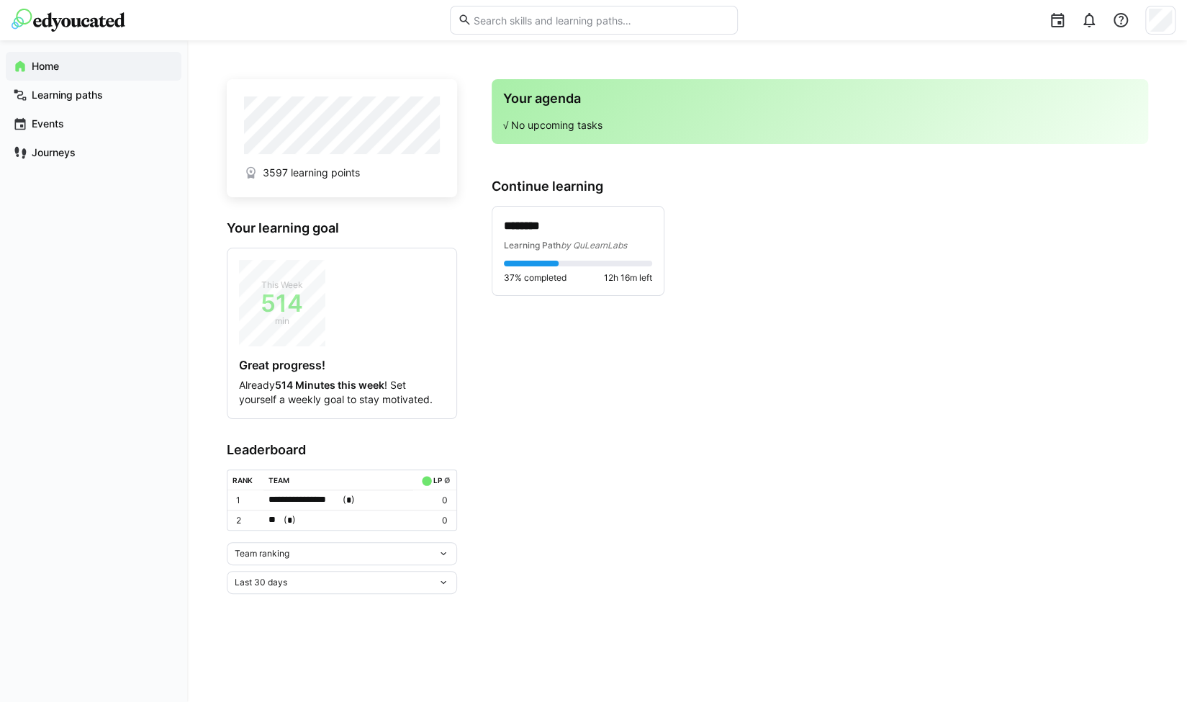
click at [358, 548] on div "Team ranking" at bounding box center [336, 553] width 203 height 10
click at [325, 601] on div "Individual ranking" at bounding box center [341, 604] width 213 height 12
click at [397, 548] on div "Team ranking" at bounding box center [336, 553] width 203 height 10
click at [341, 598] on div "Individual ranking" at bounding box center [341, 604] width 213 height 12
click at [345, 549] on div "Team ranking" at bounding box center [336, 553] width 203 height 10
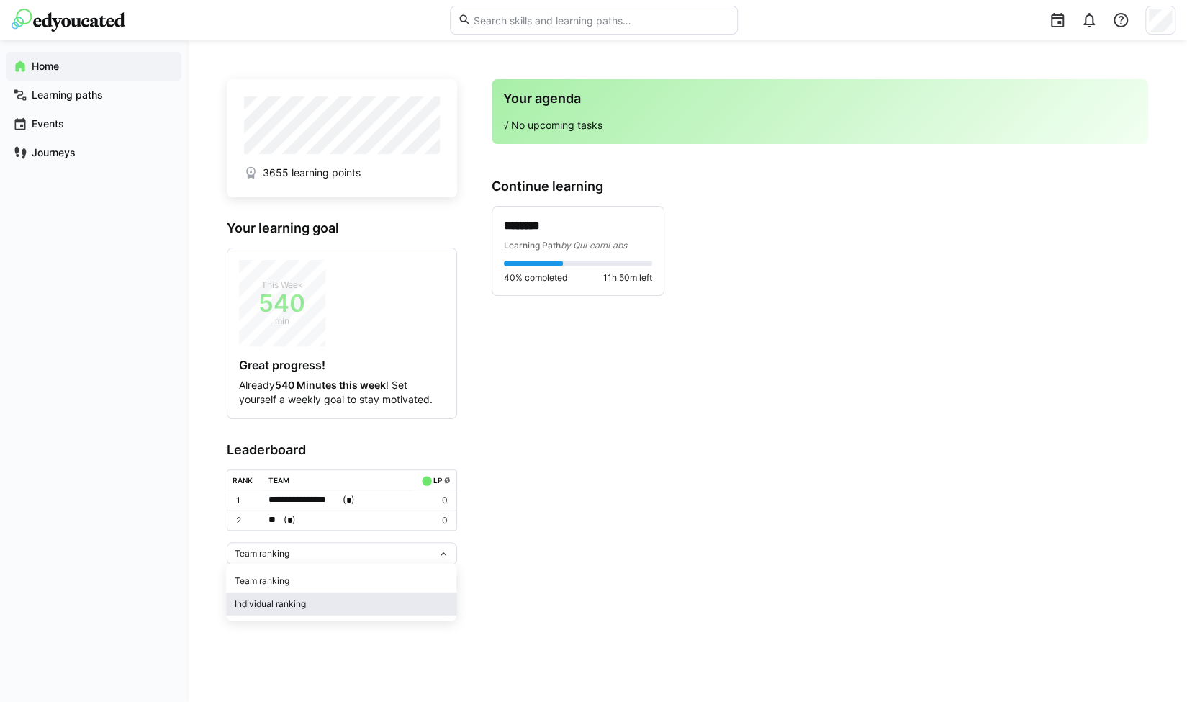
click at [295, 595] on span "Individual ranking" at bounding box center [341, 603] width 230 height 23
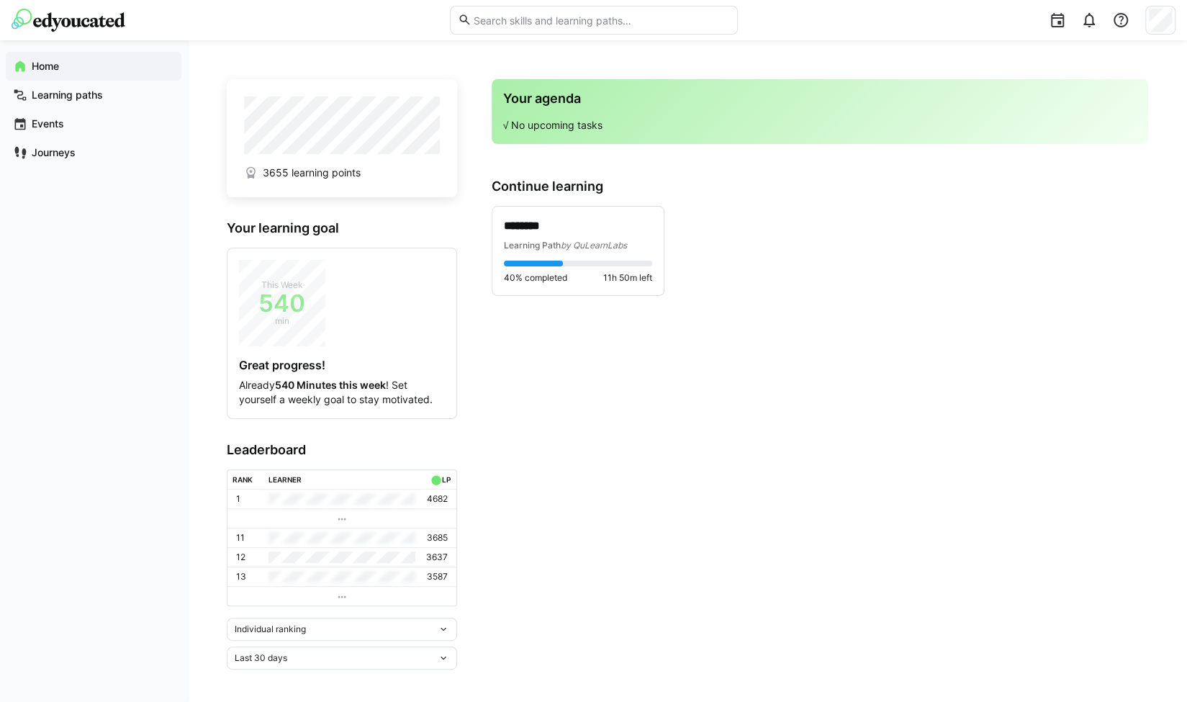
click at [443, 536] on p "3685" at bounding box center [437, 538] width 21 height 12
click at [441, 553] on p "3637" at bounding box center [437, 557] width 22 height 12
click at [442, 553] on p "3637" at bounding box center [437, 557] width 22 height 12
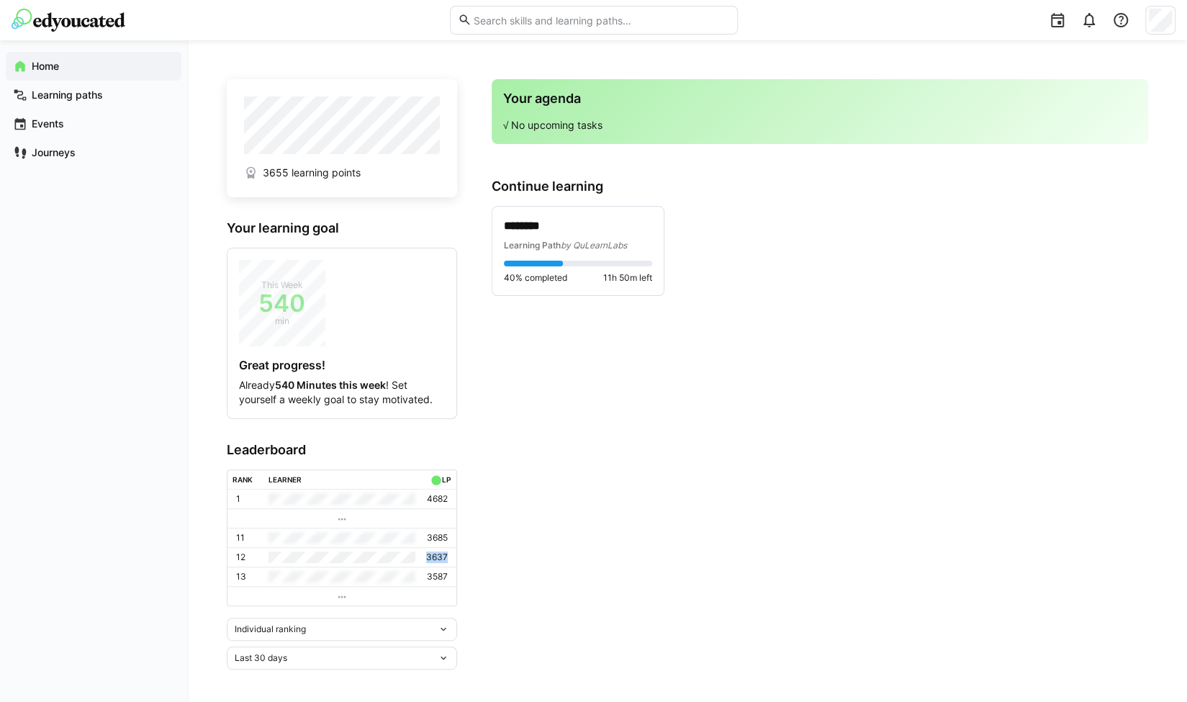
click at [442, 553] on p "3637" at bounding box center [437, 557] width 22 height 12
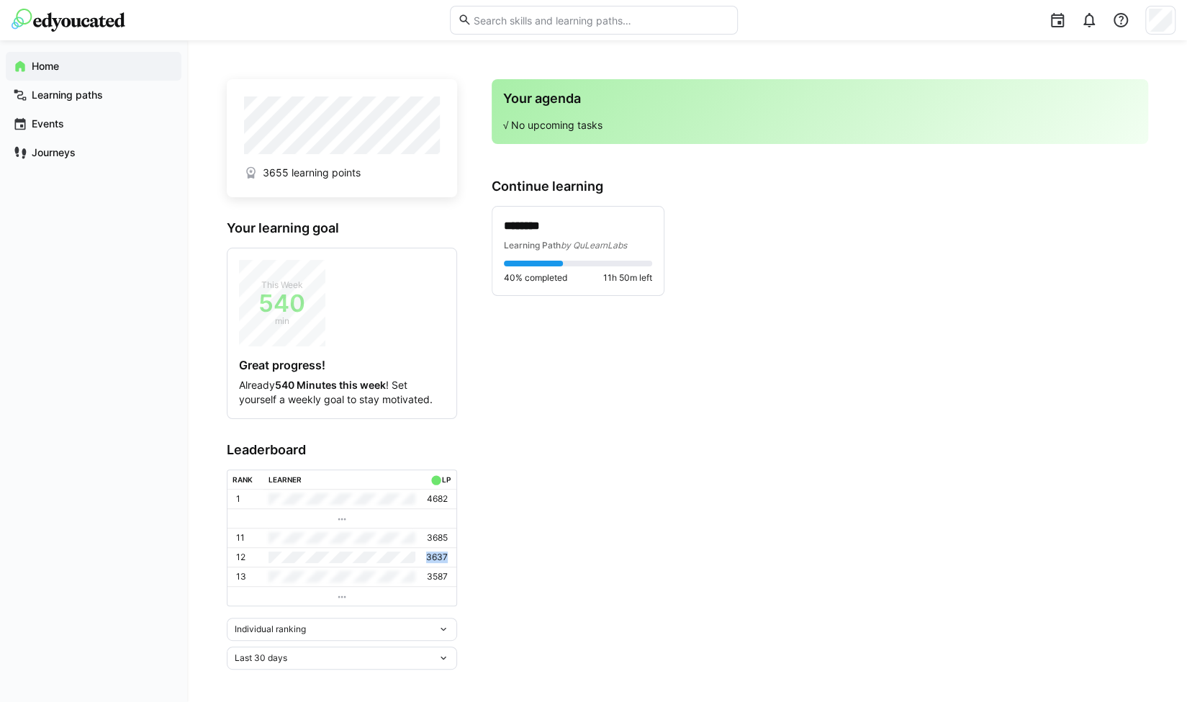
click at [442, 553] on p "3637" at bounding box center [437, 557] width 22 height 12
click at [405, 624] on div "Individual ranking" at bounding box center [336, 629] width 203 height 10
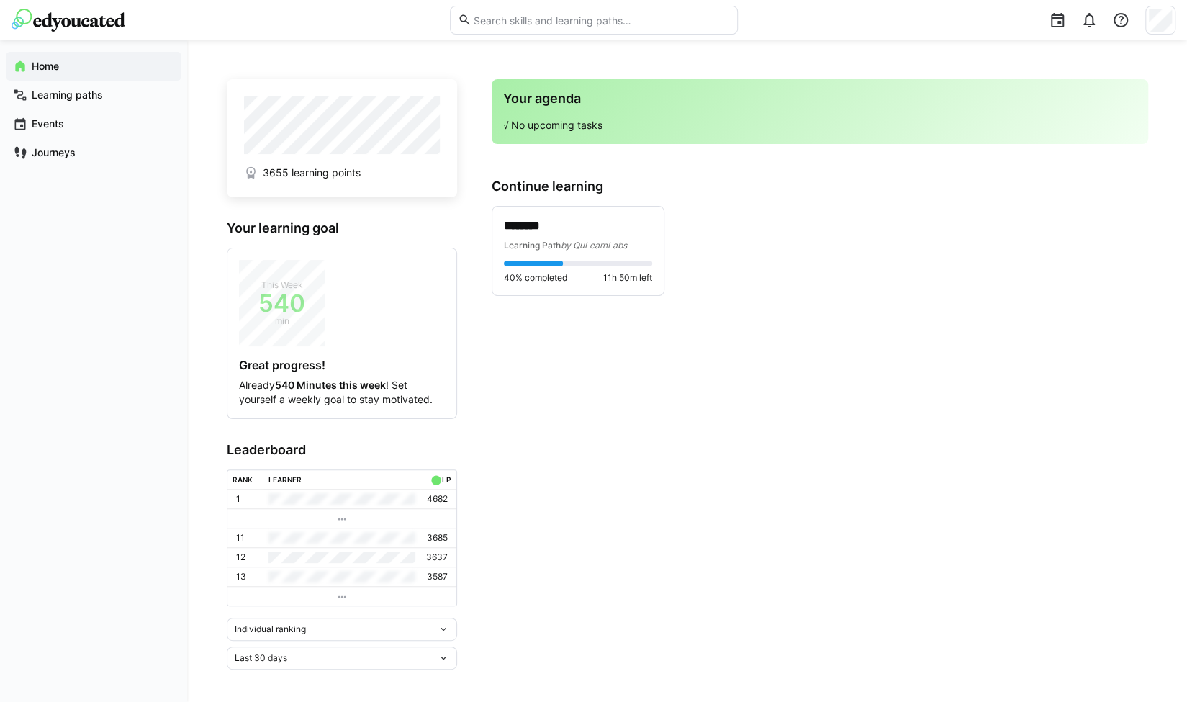
click at [437, 534] on p "3685" at bounding box center [437, 538] width 21 height 12
click at [436, 551] on p "3637" at bounding box center [437, 557] width 22 height 12
click at [439, 535] on p "3685" at bounding box center [437, 538] width 21 height 12
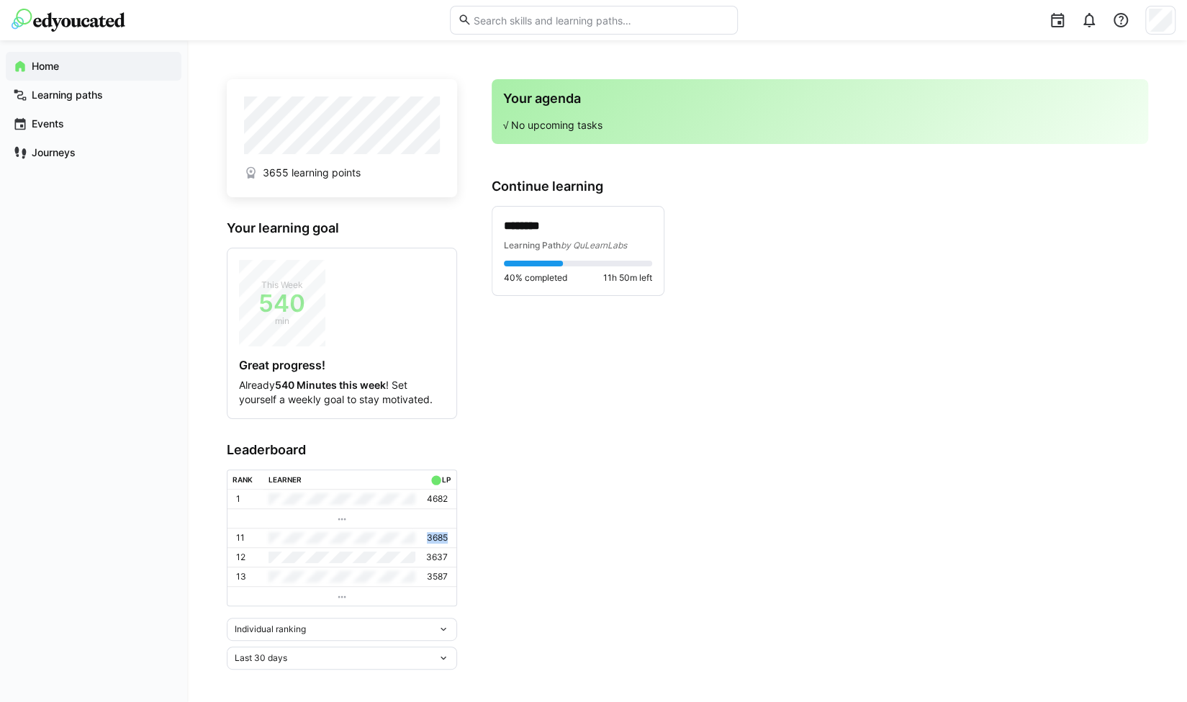
click at [439, 535] on p "3685" at bounding box center [437, 538] width 21 height 12
click at [442, 556] on p "3637" at bounding box center [437, 557] width 22 height 12
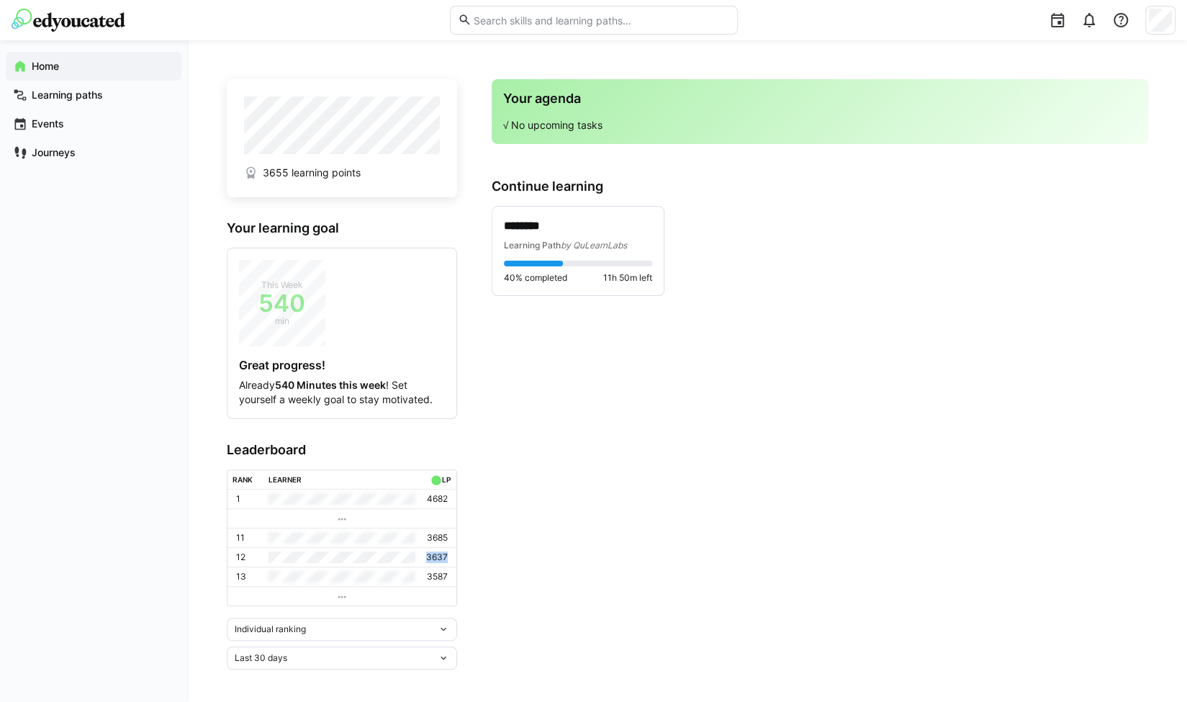
click at [442, 556] on p "3637" at bounding box center [437, 557] width 22 height 12
click at [300, 543] on div "Team ranking" at bounding box center [342, 553] width 230 height 23
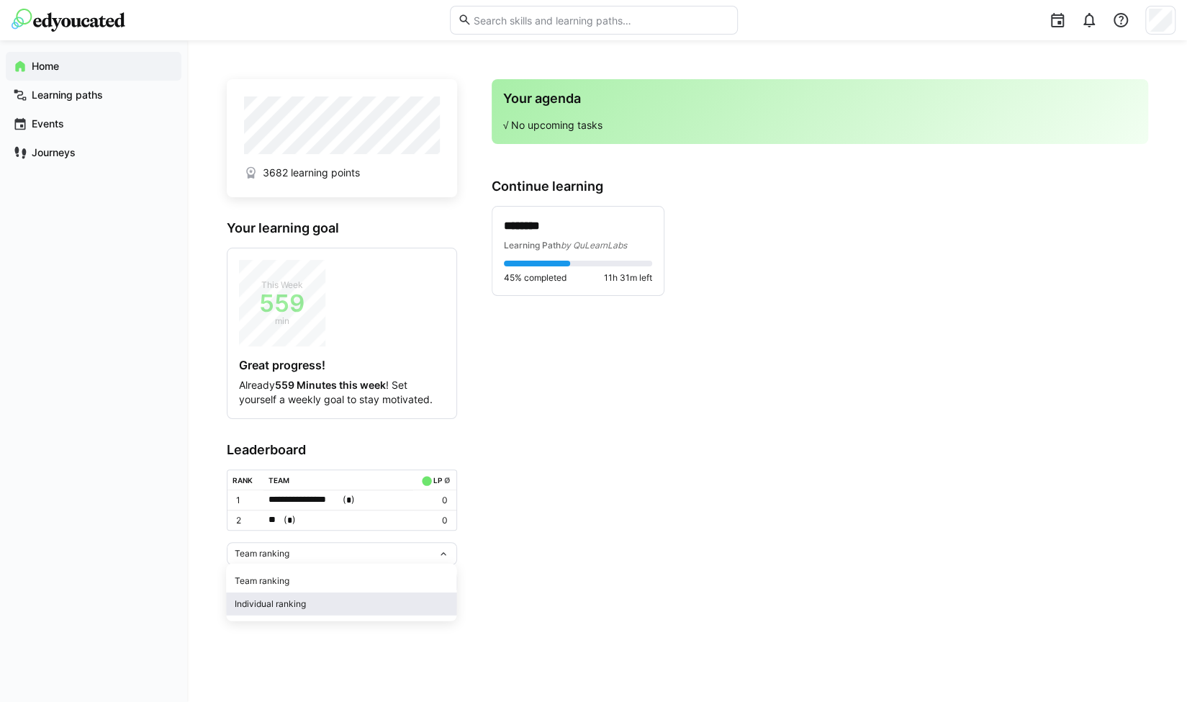
click at [286, 601] on div "Individual ranking" at bounding box center [341, 604] width 213 height 12
click at [338, 550] on div "Team ranking" at bounding box center [336, 553] width 203 height 10
click at [311, 592] on span "Individual ranking" at bounding box center [341, 603] width 230 height 23
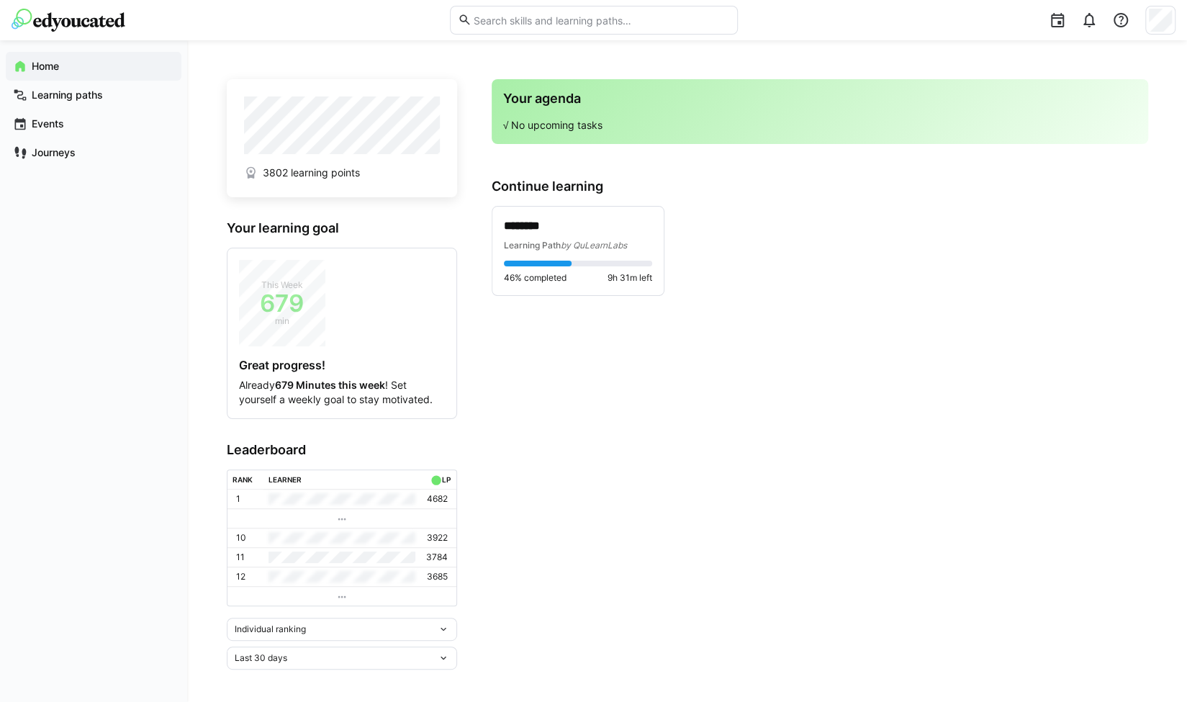
click at [342, 591] on eds-icon at bounding box center [342, 597] width 12 height 12
